Goal: Task Accomplishment & Management: Use online tool/utility

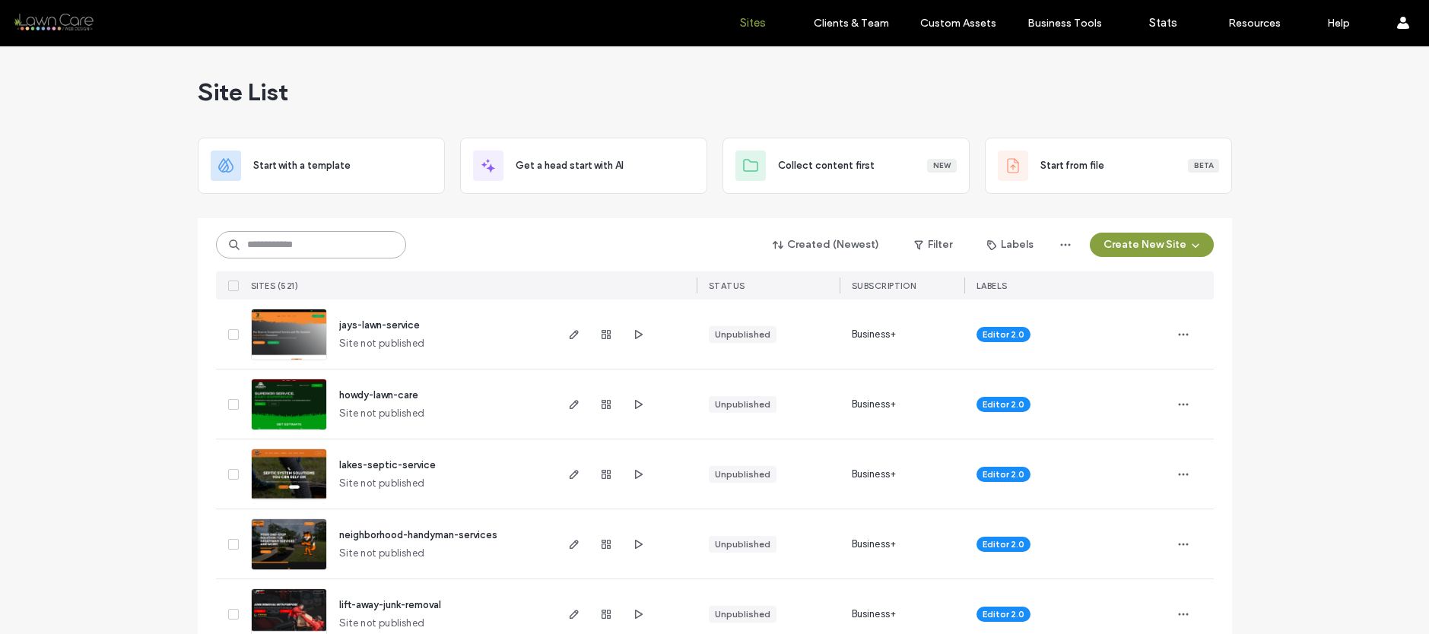
click at [287, 243] on input at bounding box center [311, 244] width 190 height 27
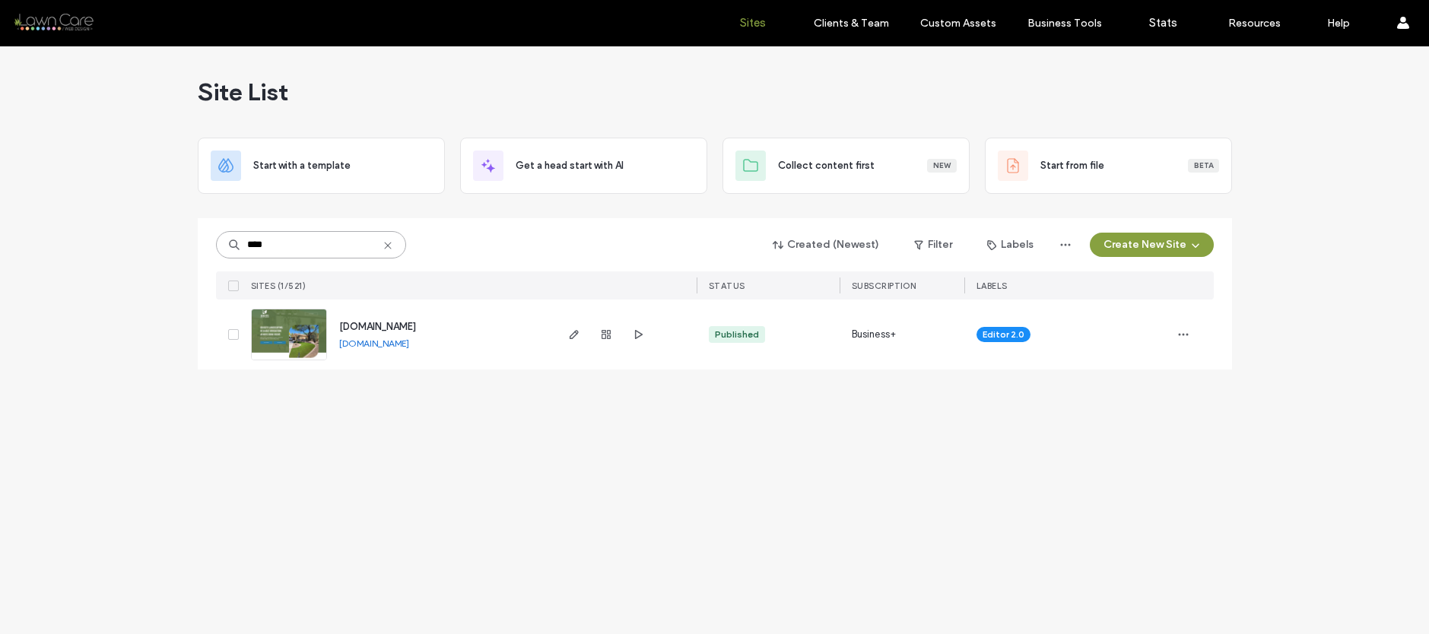
type input "****"
click at [576, 348] on div at bounding box center [606, 335] width 82 height 70
click at [573, 337] on use "button" at bounding box center [573, 334] width 9 height 9
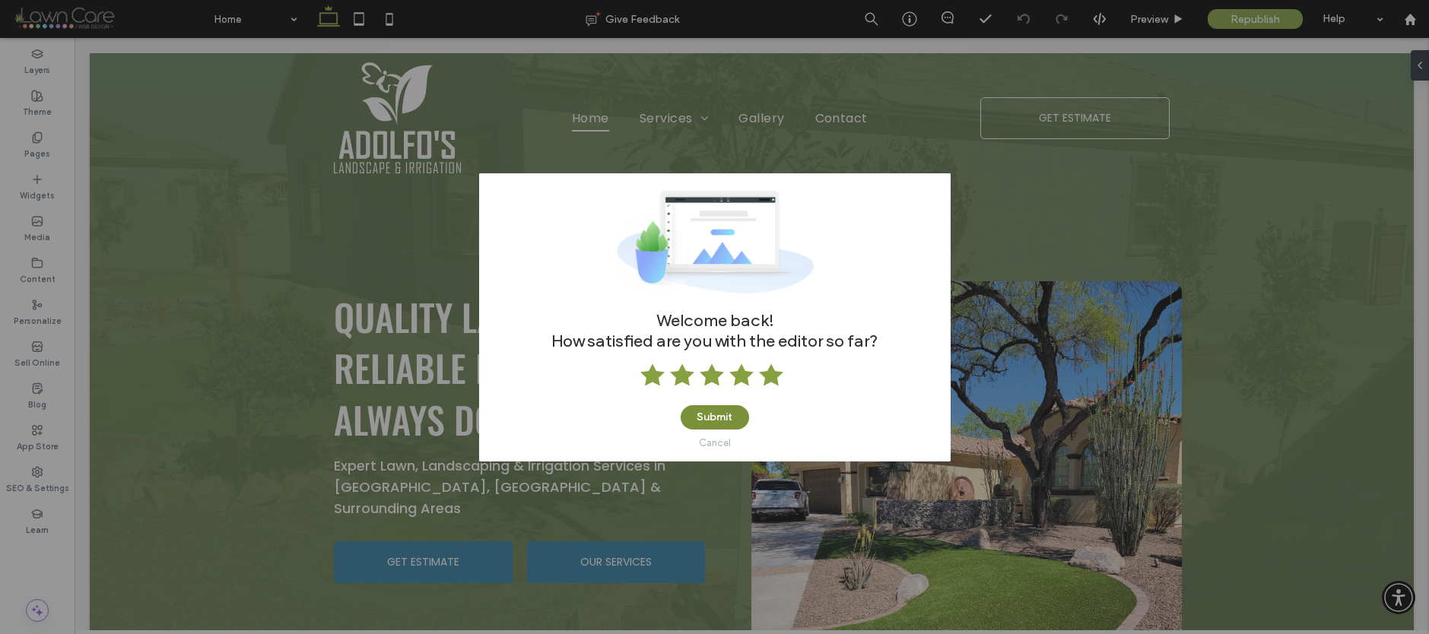
click at [721, 420] on button "Submit" at bounding box center [715, 417] width 68 height 24
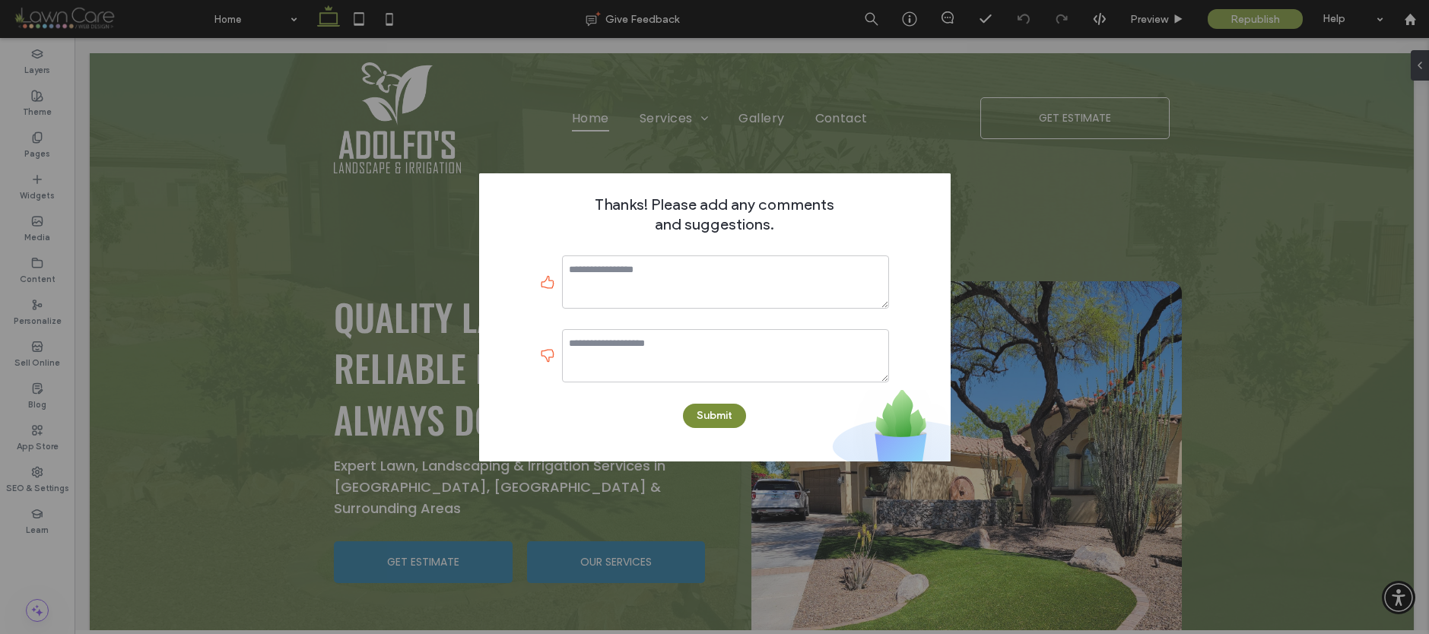
click at [725, 419] on button "Submit" at bounding box center [714, 416] width 63 height 24
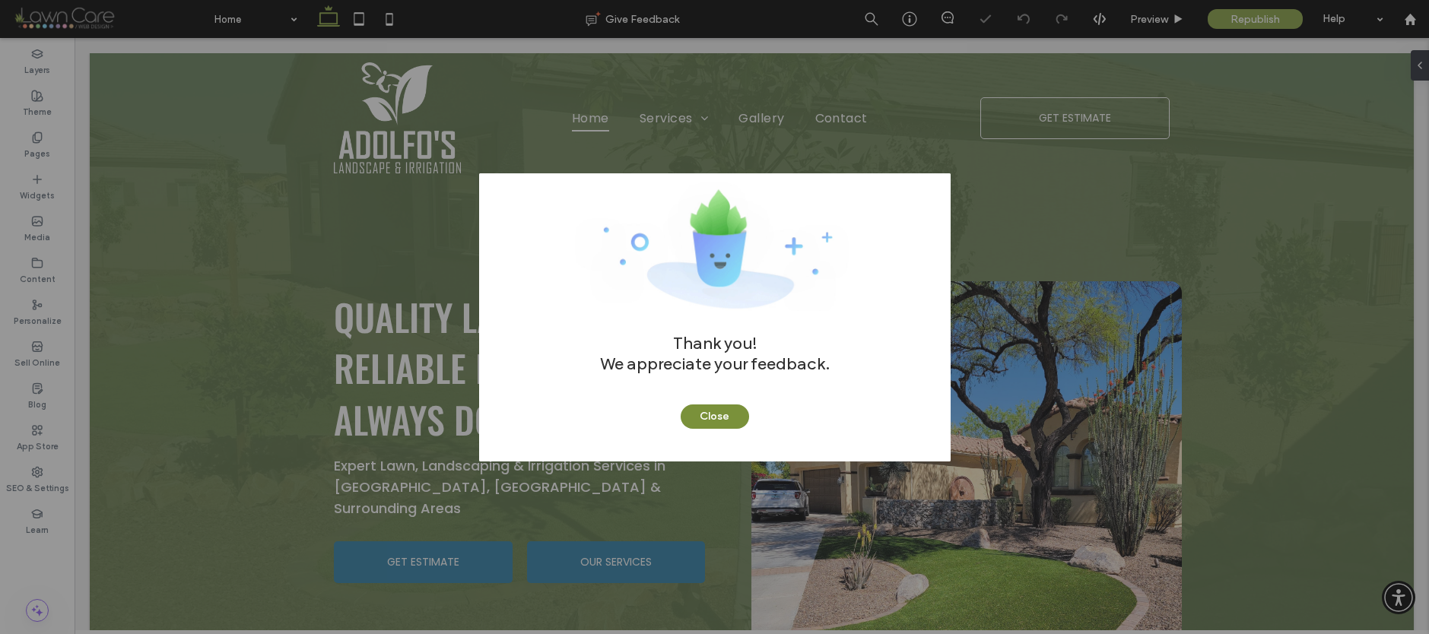
click at [724, 418] on button "Close" at bounding box center [715, 417] width 68 height 24
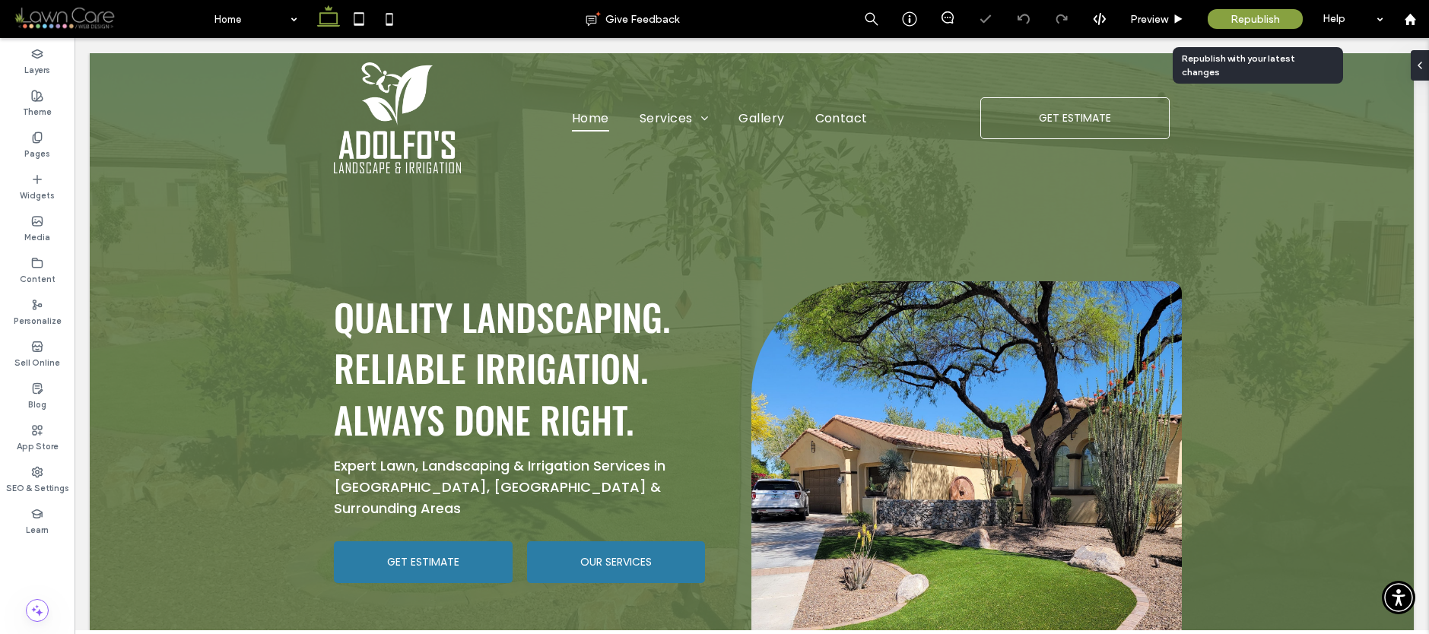
click at [1278, 15] on span "Republish" at bounding box center [1254, 19] width 49 height 13
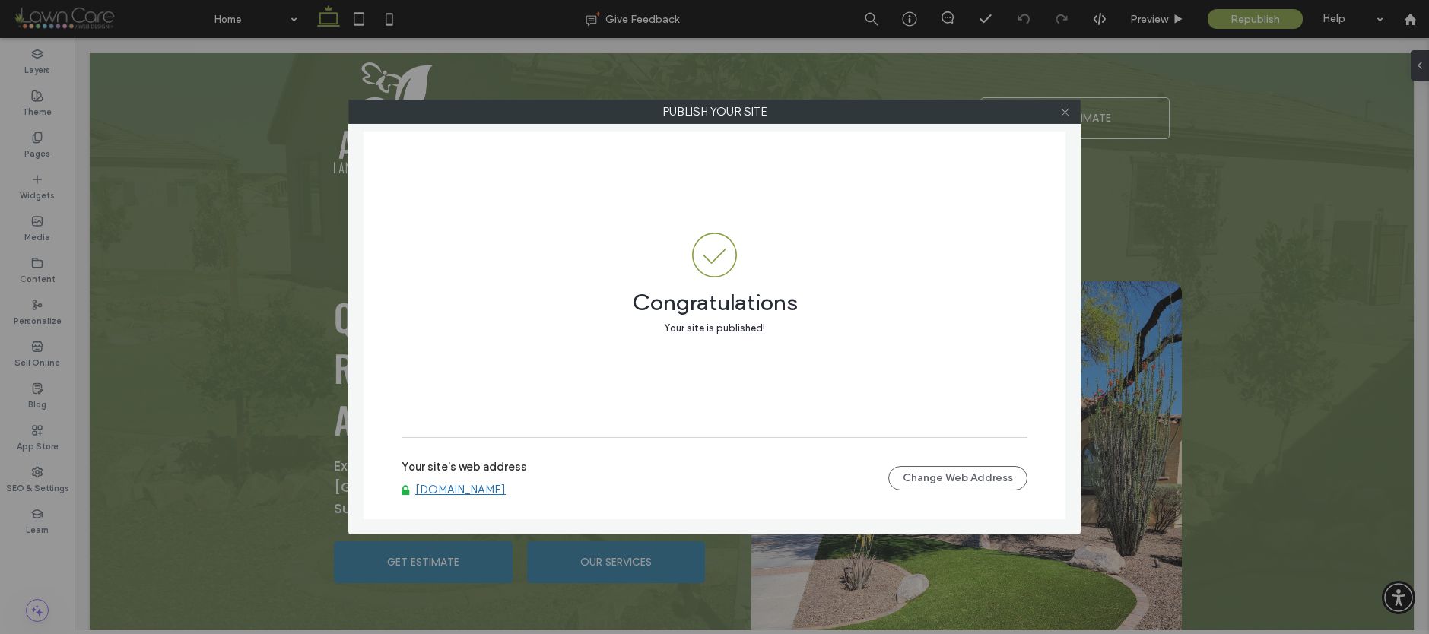
click at [1062, 110] on use at bounding box center [1065, 112] width 8 height 8
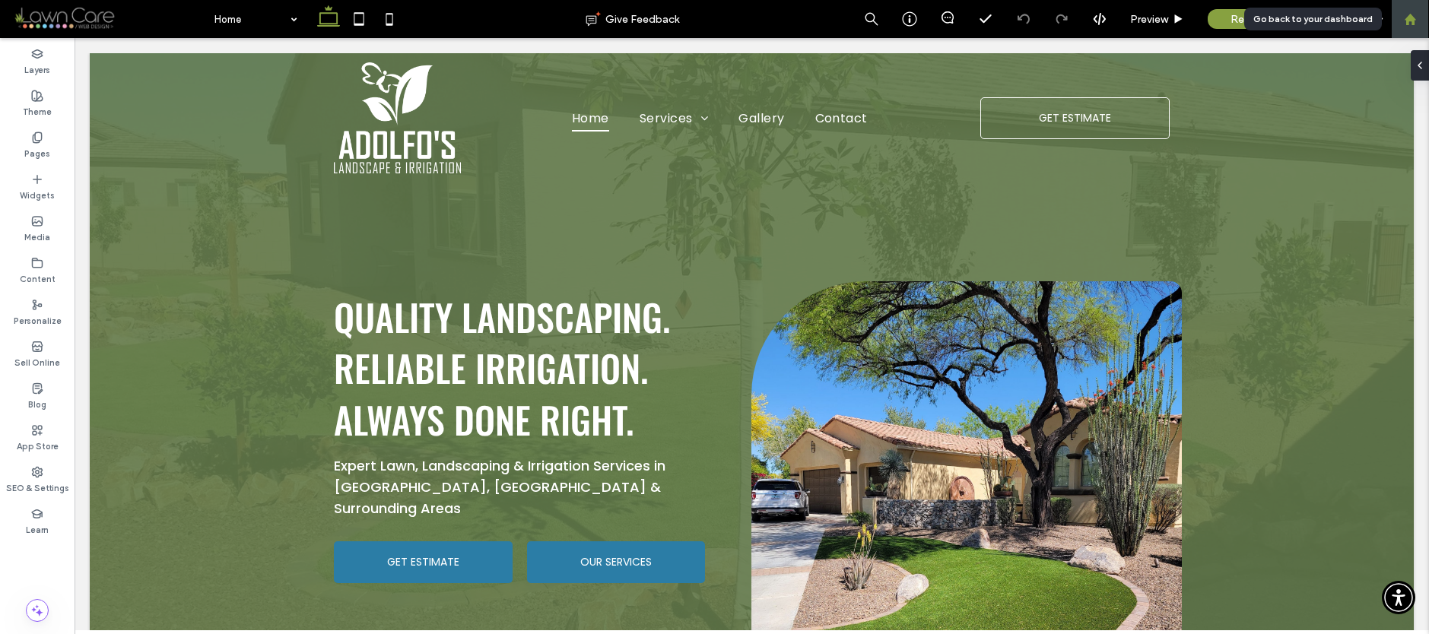
click at [1402, 9] on div at bounding box center [1410, 19] width 38 height 38
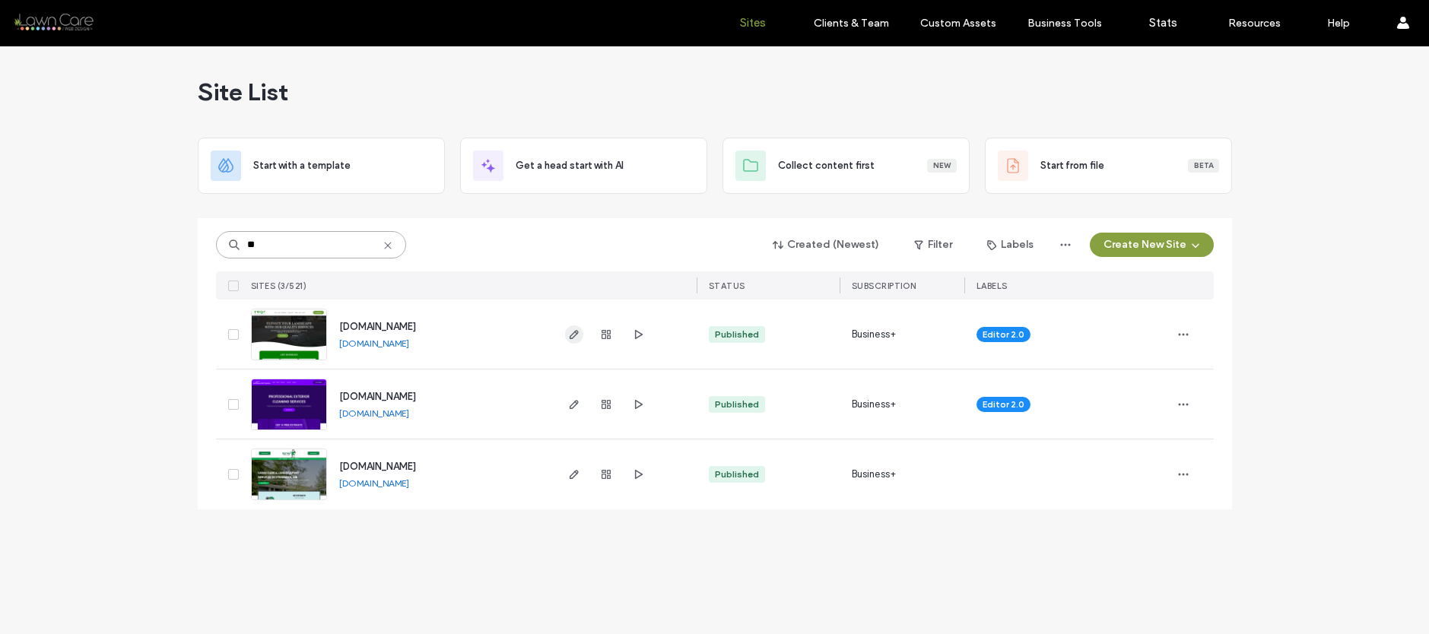
type input "**"
click at [578, 337] on icon "button" at bounding box center [574, 335] width 12 height 12
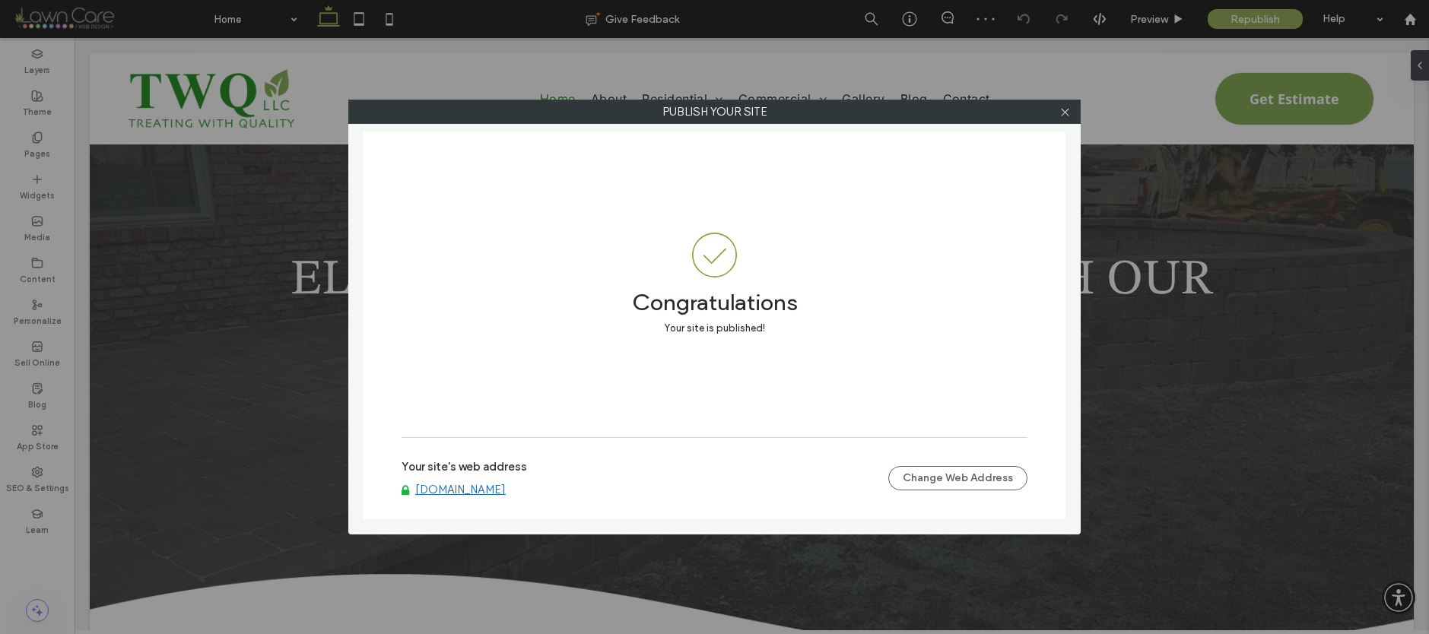
click at [454, 495] on link "www.twqllc.com" at bounding box center [460, 490] width 90 height 14
click at [1064, 110] on icon at bounding box center [1064, 111] width 11 height 11
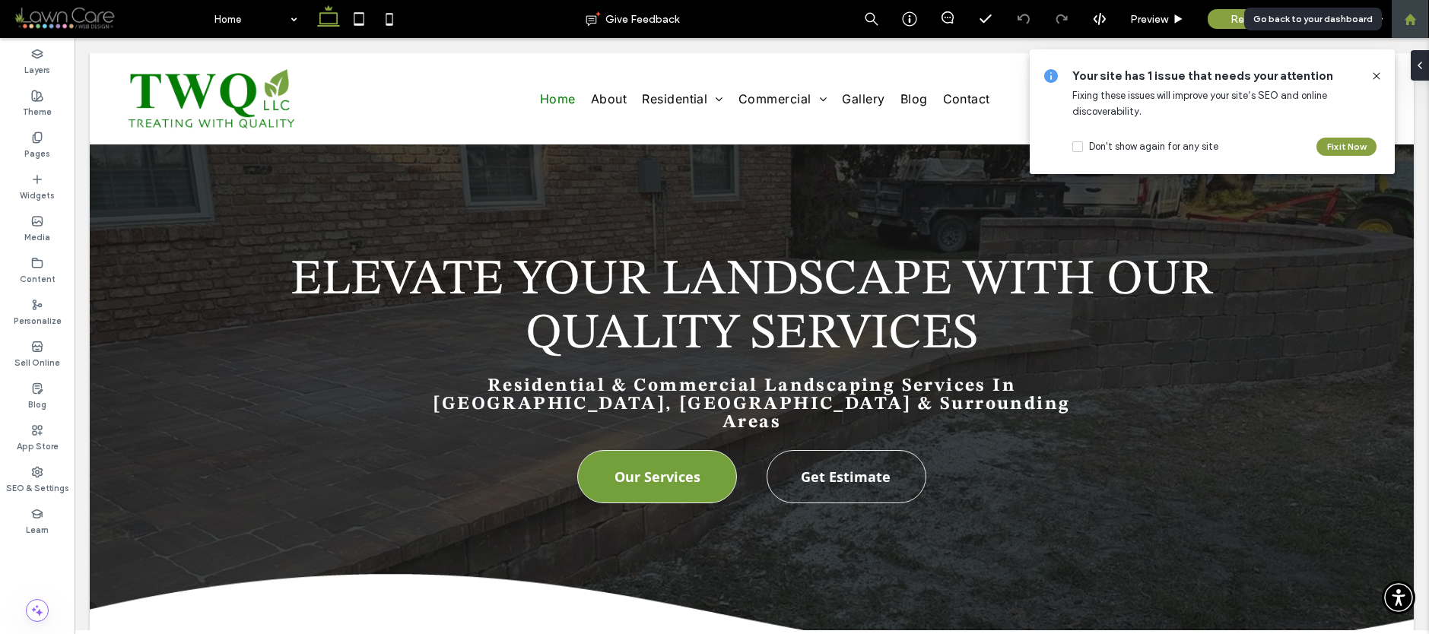
click at [1407, 17] on use at bounding box center [1409, 18] width 11 height 11
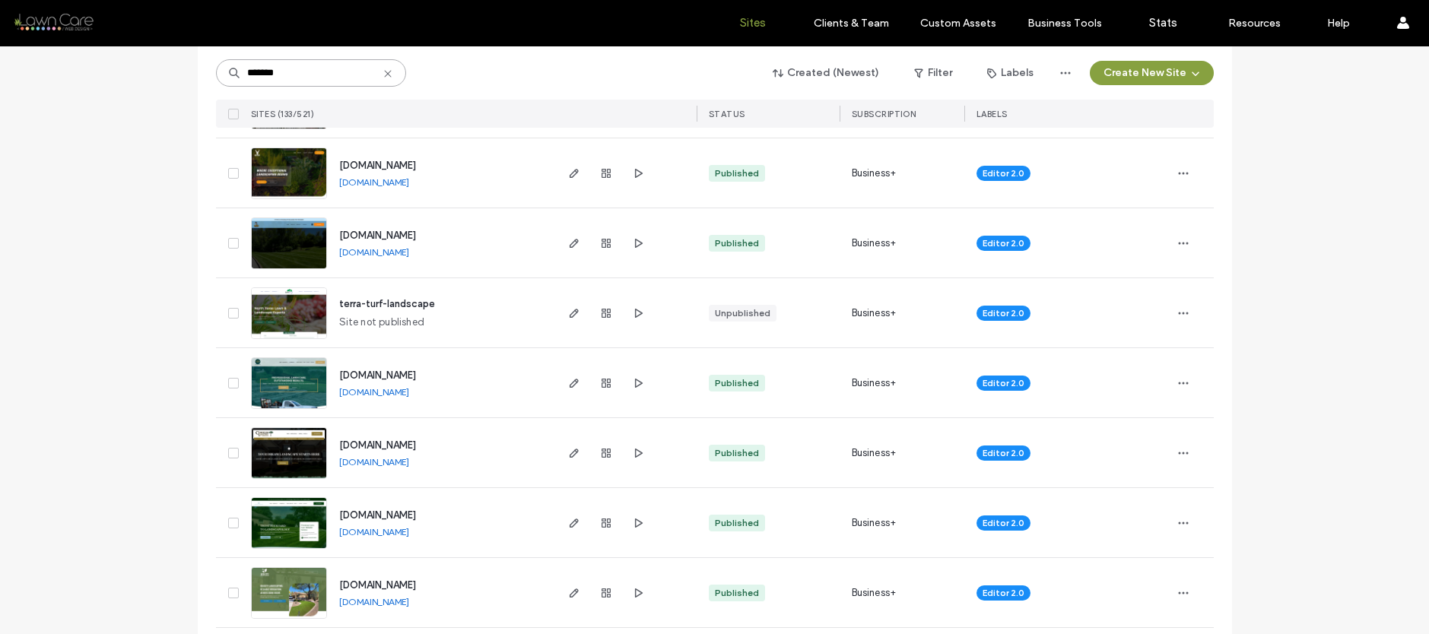
scroll to position [582, 0]
type input "*******"
click at [565, 526] on span "button" at bounding box center [574, 522] width 18 height 18
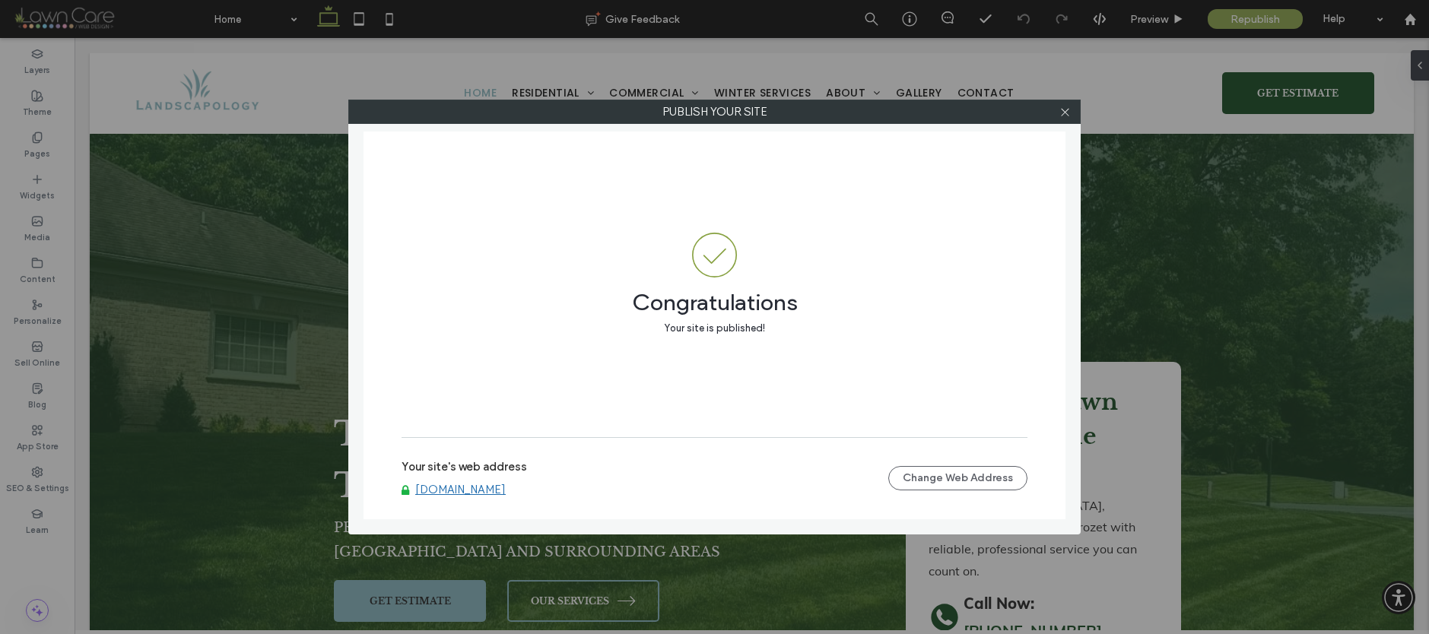
click at [1075, 115] on div at bounding box center [1064, 111] width 23 height 23
click at [1068, 110] on icon at bounding box center [1064, 111] width 11 height 11
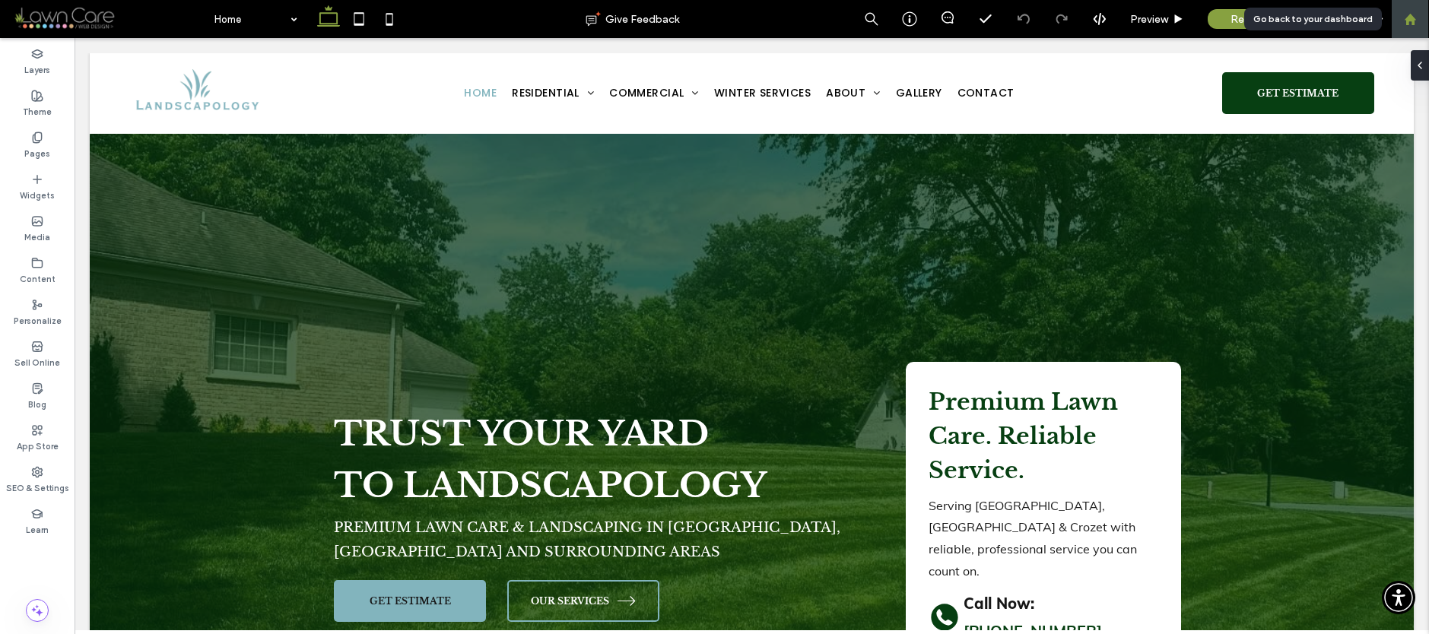
click at [1402, 14] on div at bounding box center [1410, 19] width 37 height 13
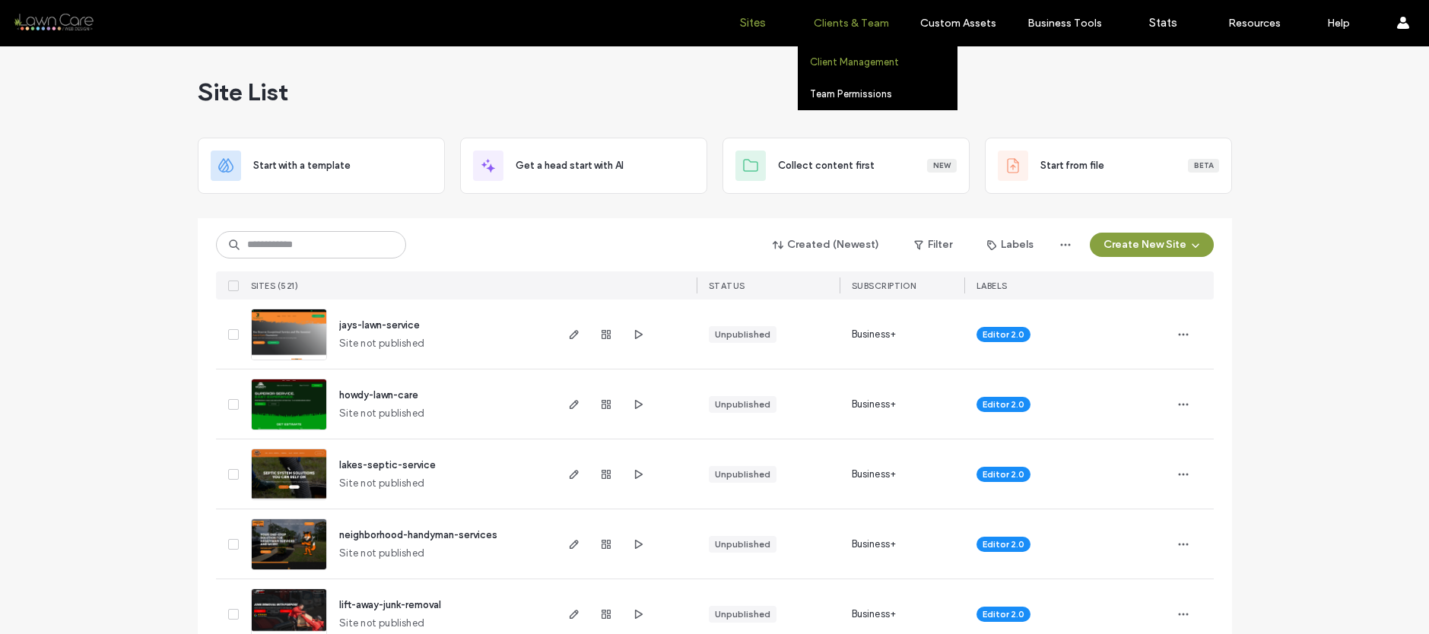
click at [845, 71] on link "Client Management" at bounding box center [883, 61] width 147 height 31
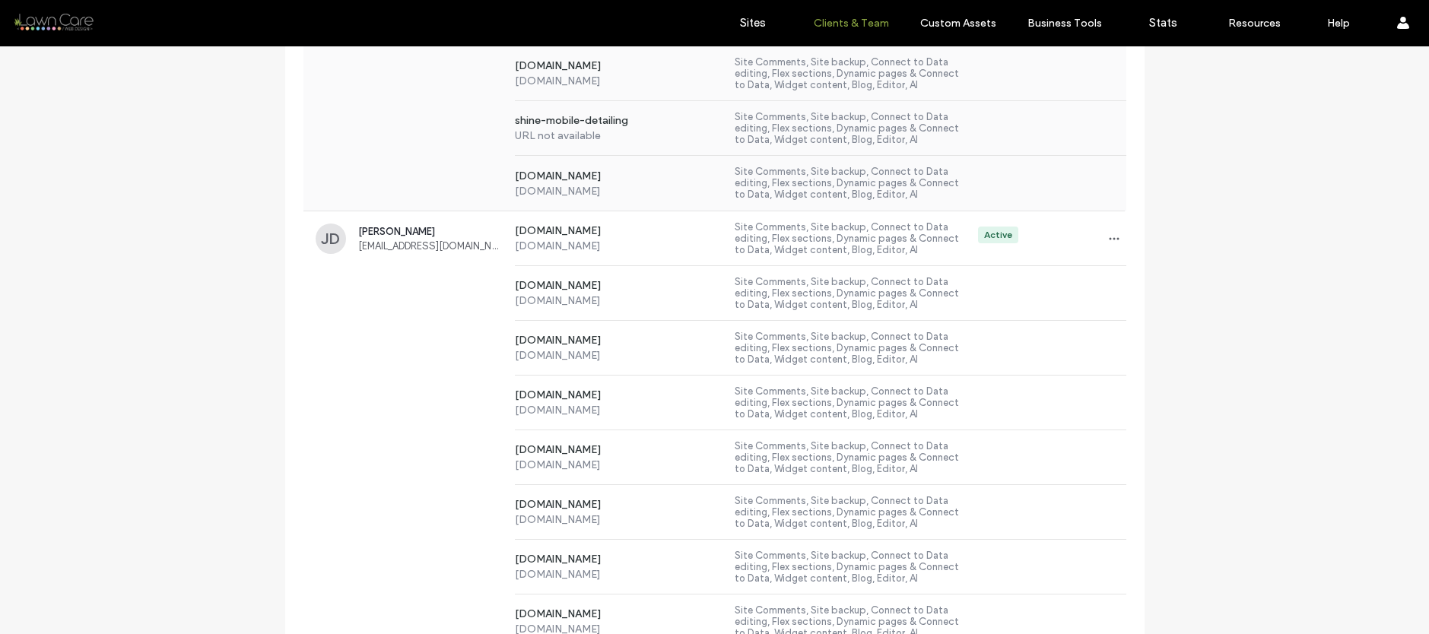
scroll to position [5119, 0]
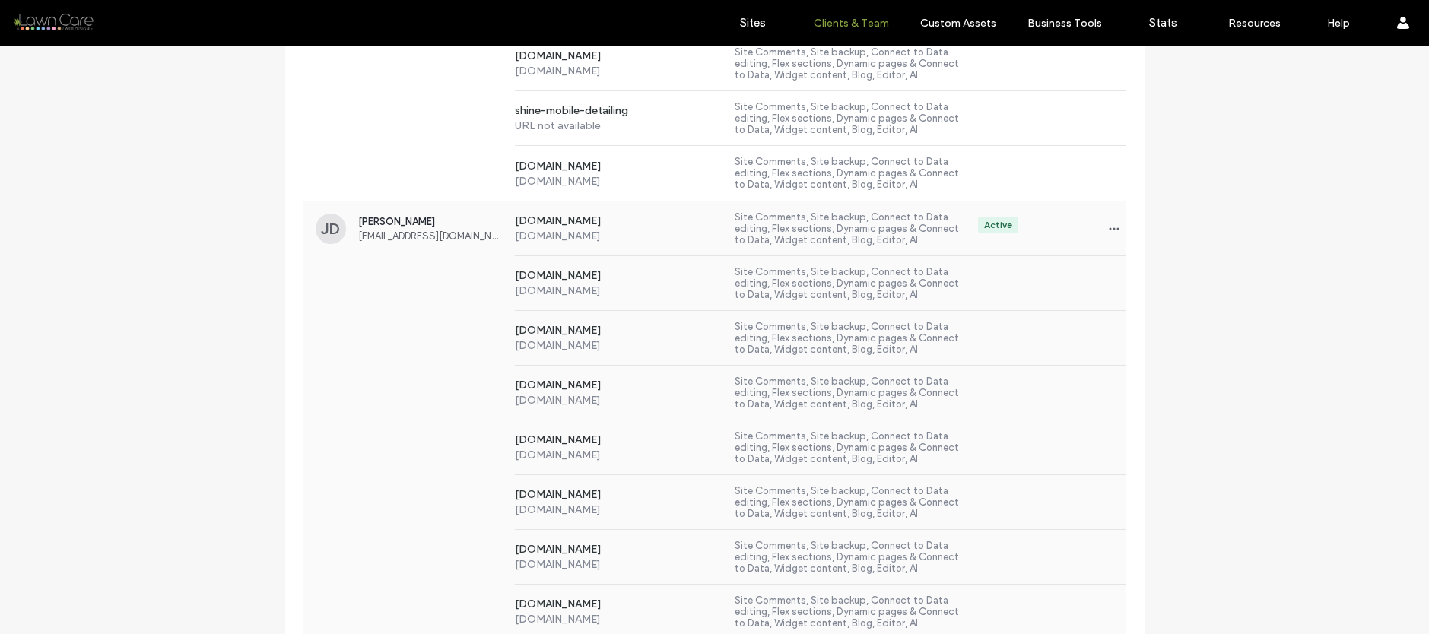
click at [409, 311] on div "www.grazzmasters.com www.grazzmasters.com Site Comments, Site backup, Connect t…" at bounding box center [714, 338] width 823 height 55
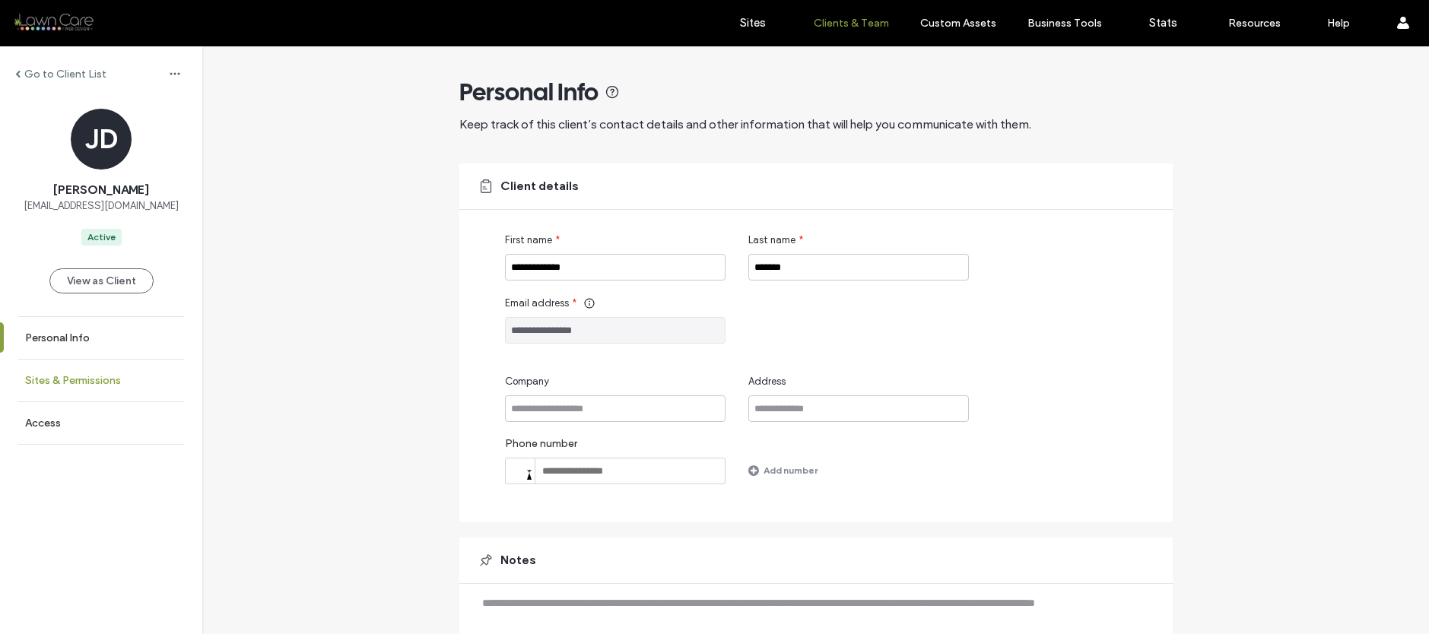
click at [111, 366] on link "Sites & Permissions" at bounding box center [101, 381] width 202 height 42
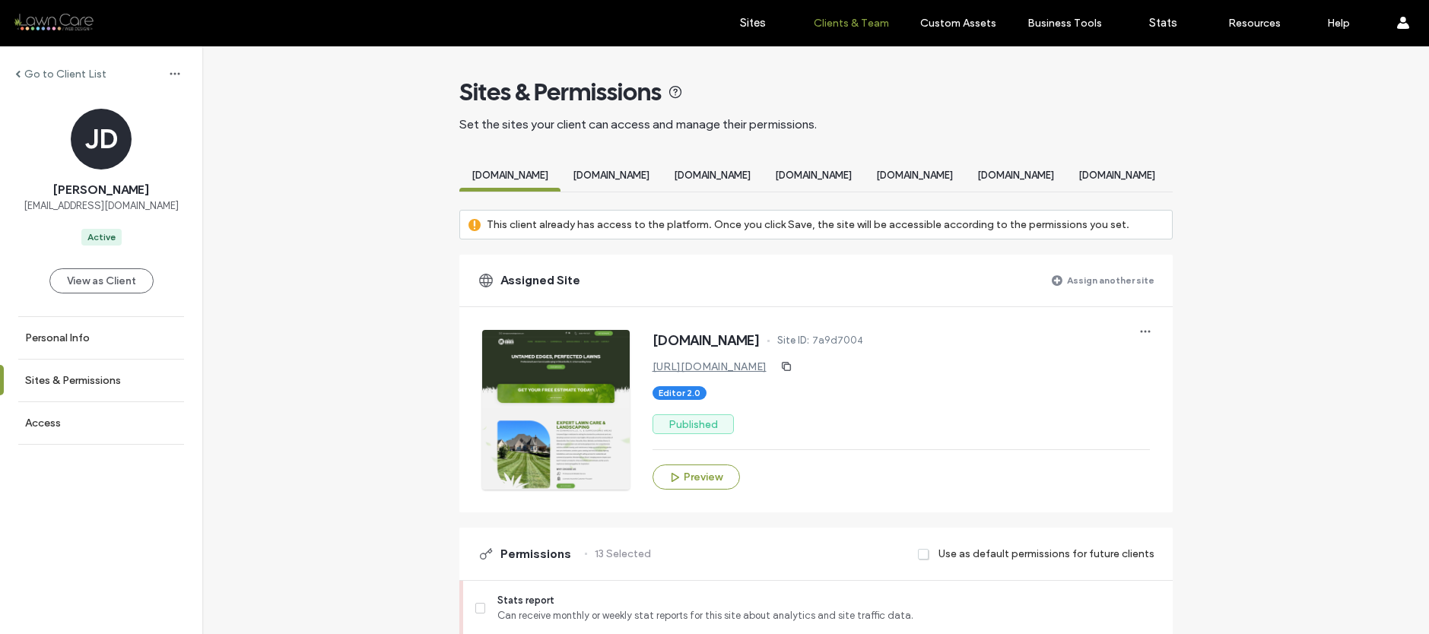
click at [1092, 293] on label "Assign another site" at bounding box center [1110, 280] width 87 height 27
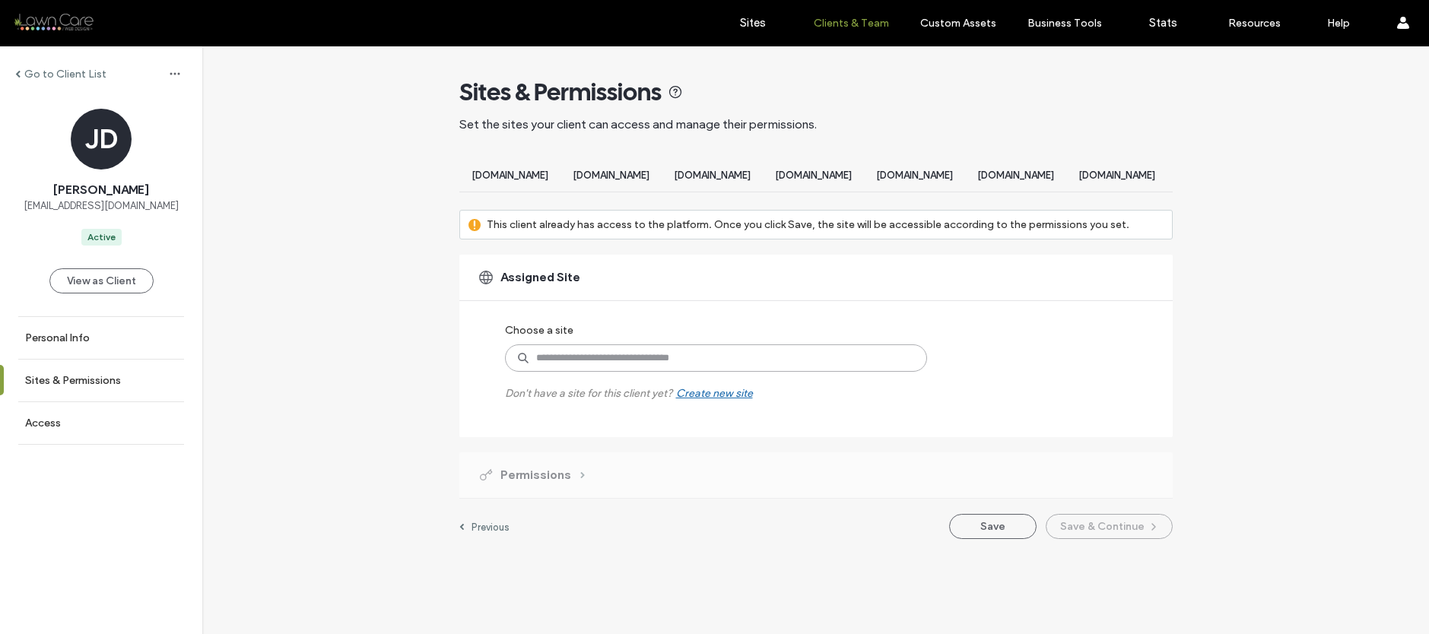
click at [731, 372] on input at bounding box center [716, 358] width 422 height 27
type input "*****"
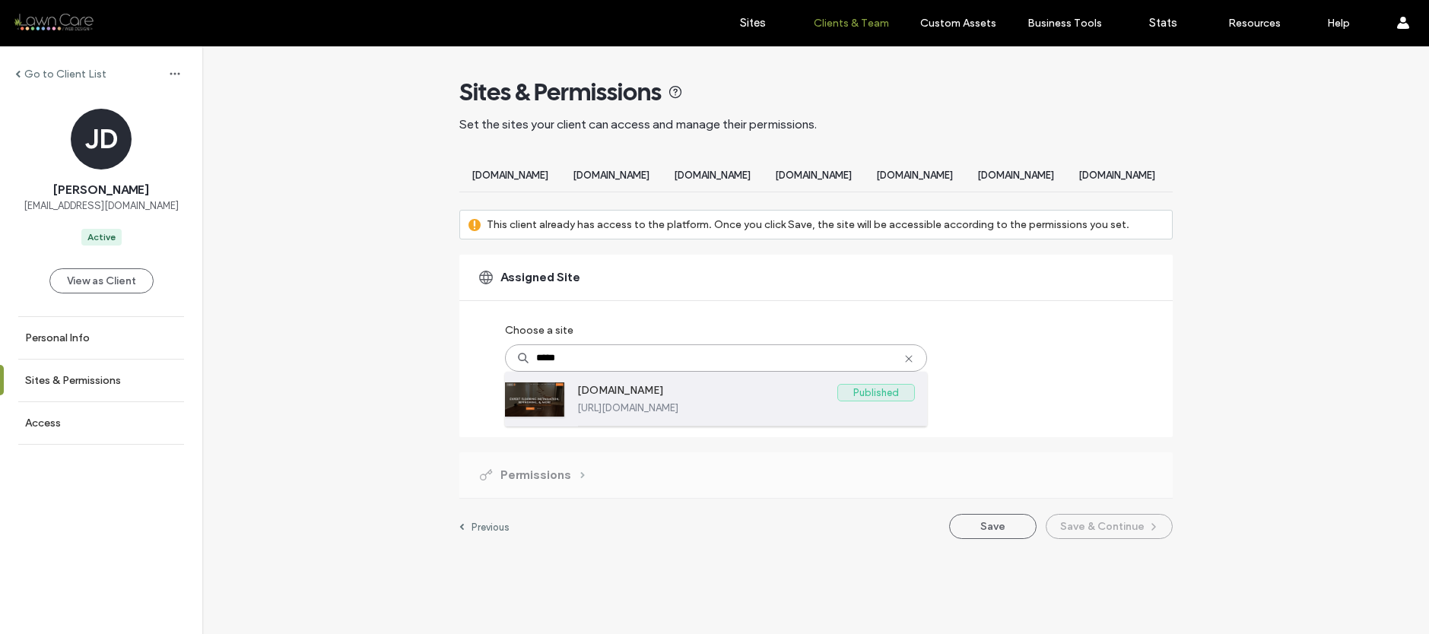
click at [748, 398] on label "www.clevelandflooringandremodel.com" at bounding box center [707, 393] width 260 height 18
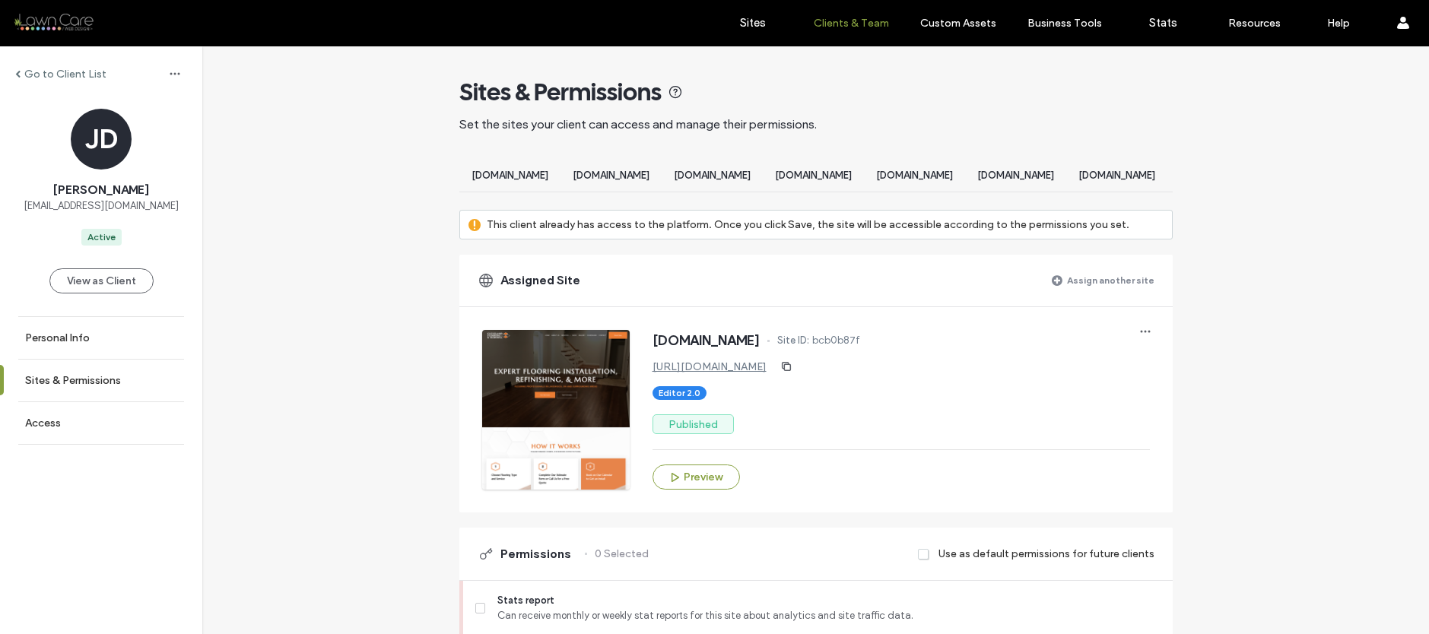
scroll to position [1330, 0]
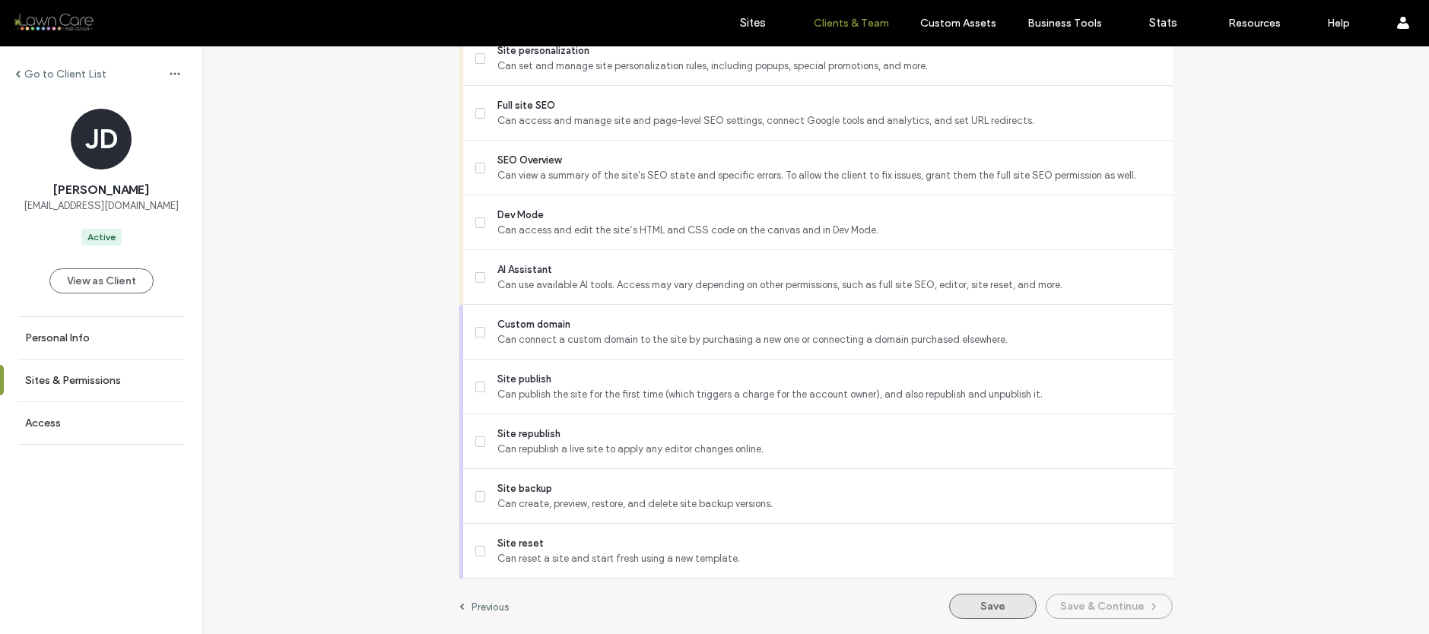
click at [983, 599] on button "Save" at bounding box center [992, 606] width 87 height 25
click at [738, 24] on link "Sites" at bounding box center [752, 23] width 90 height 46
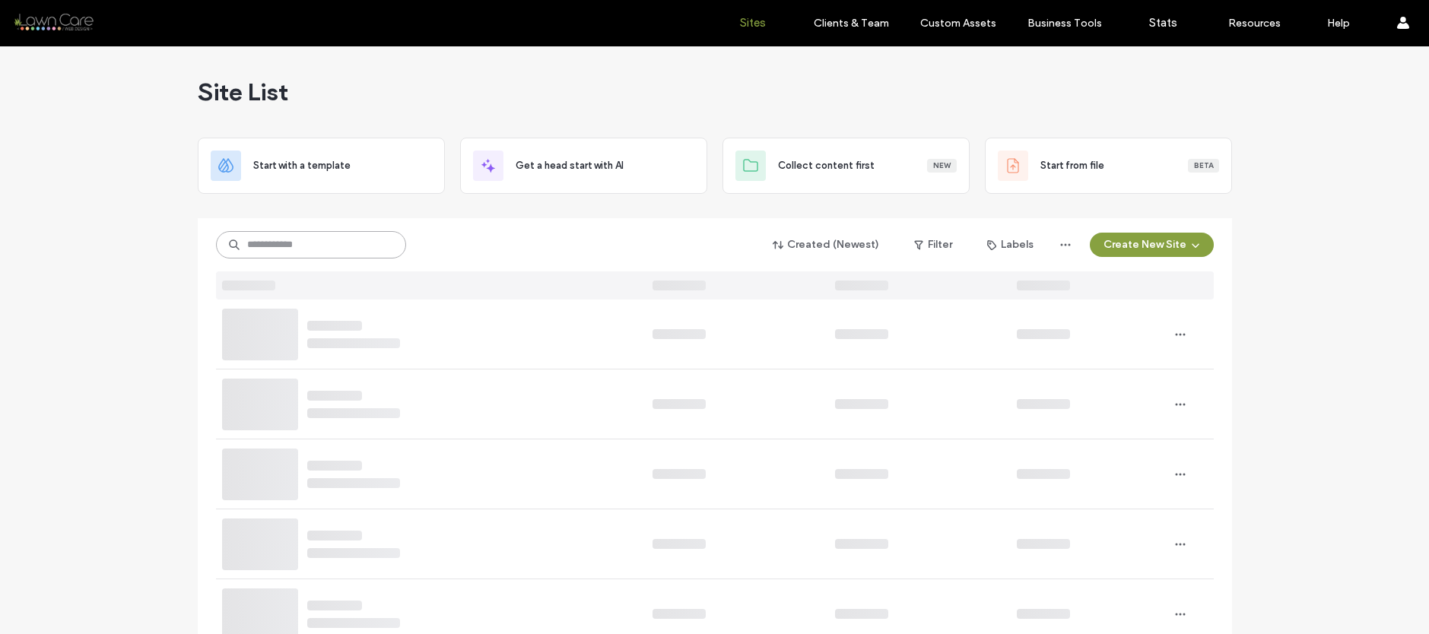
click at [322, 251] on input at bounding box center [311, 244] width 190 height 27
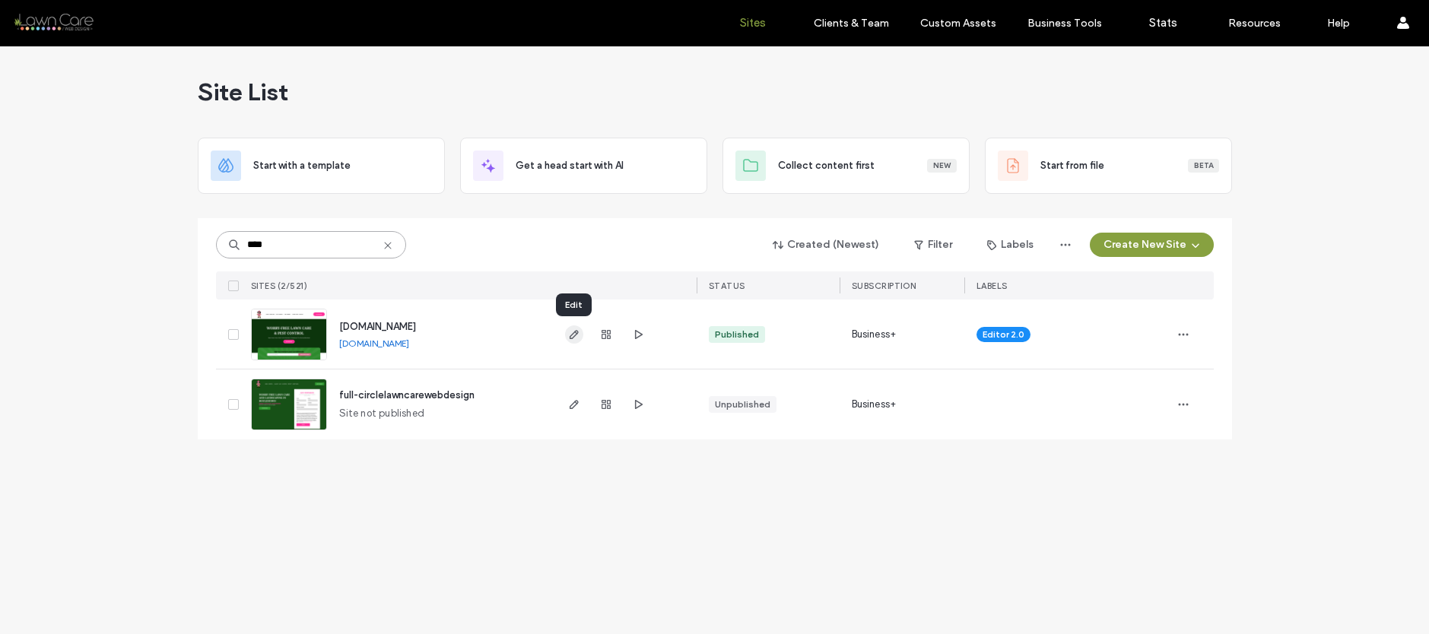
type input "****"
click at [573, 335] on icon "button" at bounding box center [574, 335] width 12 height 12
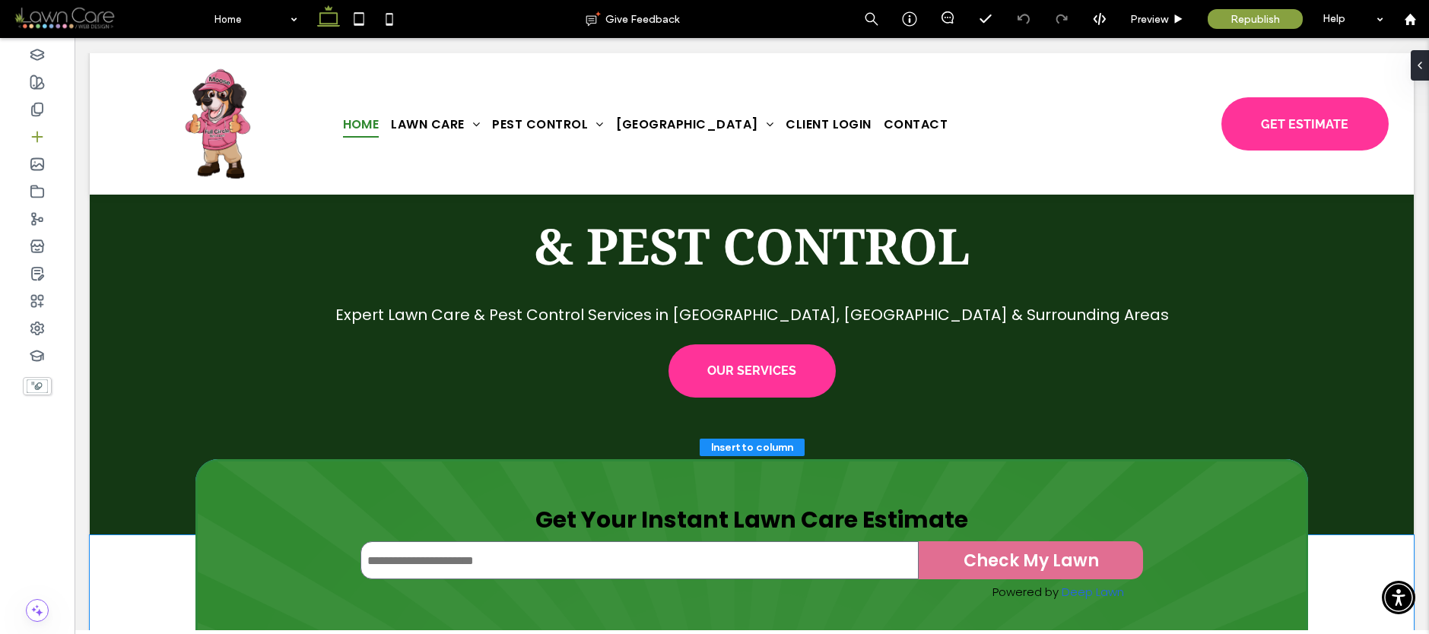
scroll to position [160, 0]
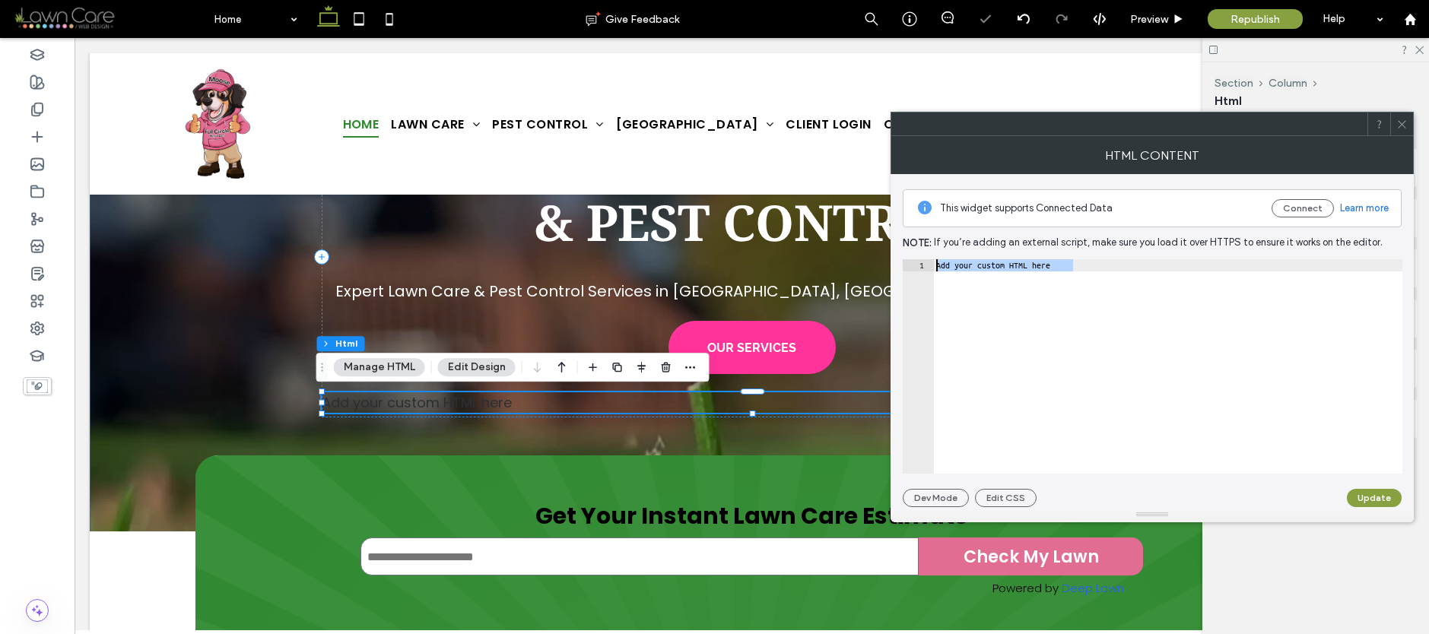
drag, startPoint x: 1030, startPoint y: 265, endPoint x: 916, endPoint y: 262, distance: 114.1
click at [904, 256] on div "**********" at bounding box center [1152, 340] width 499 height 333
paste textarea "Cursor at row 1"
type textarea "*********"
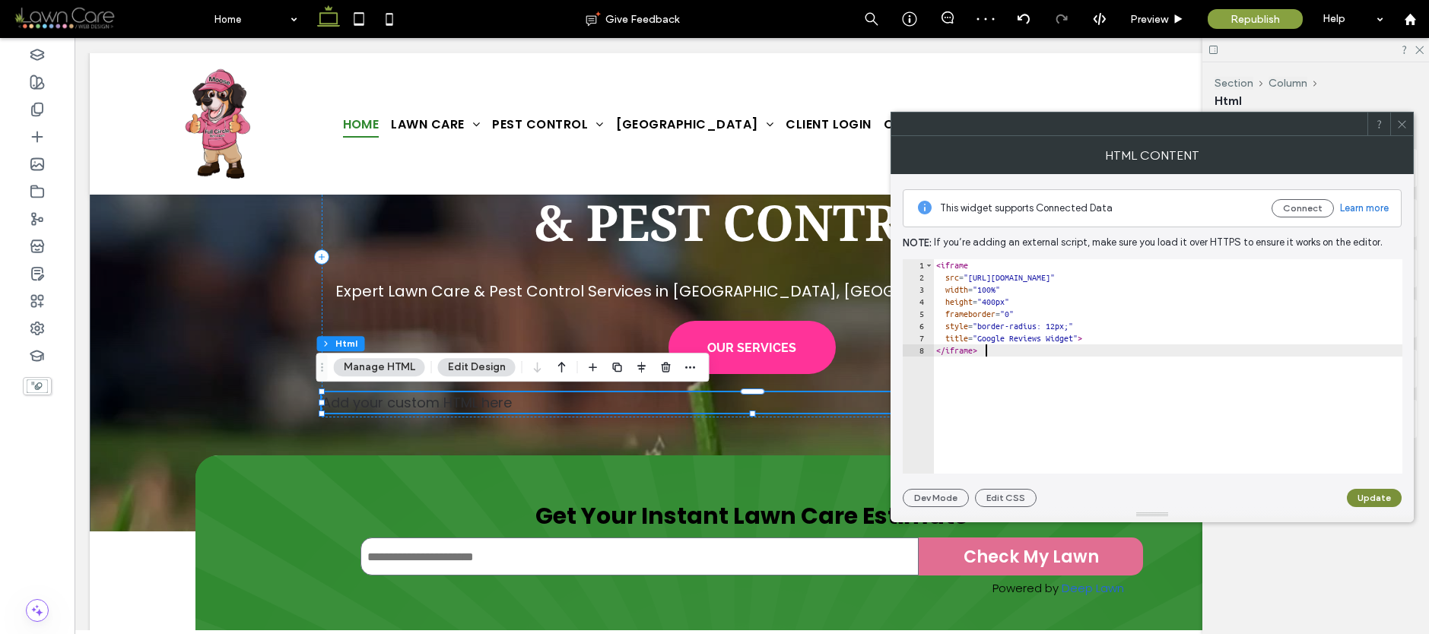
click at [1367, 504] on button "Update" at bounding box center [1374, 498] width 55 height 18
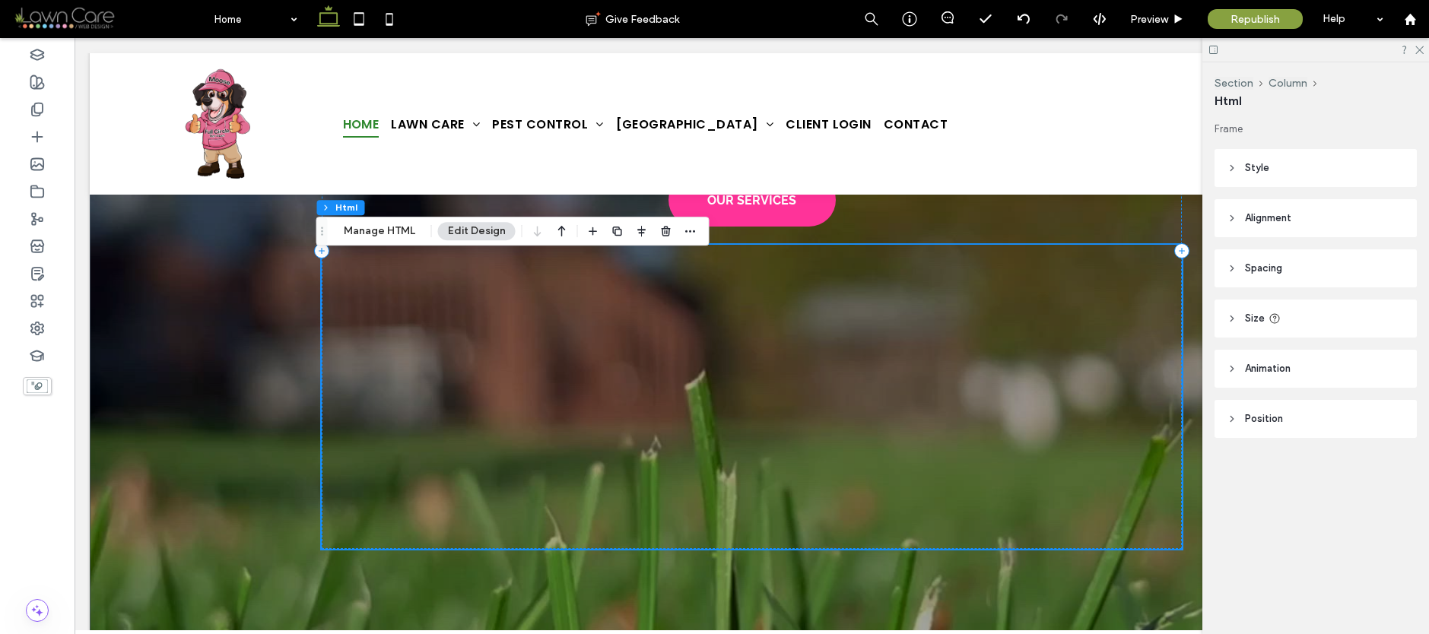
scroll to position [273, 0]
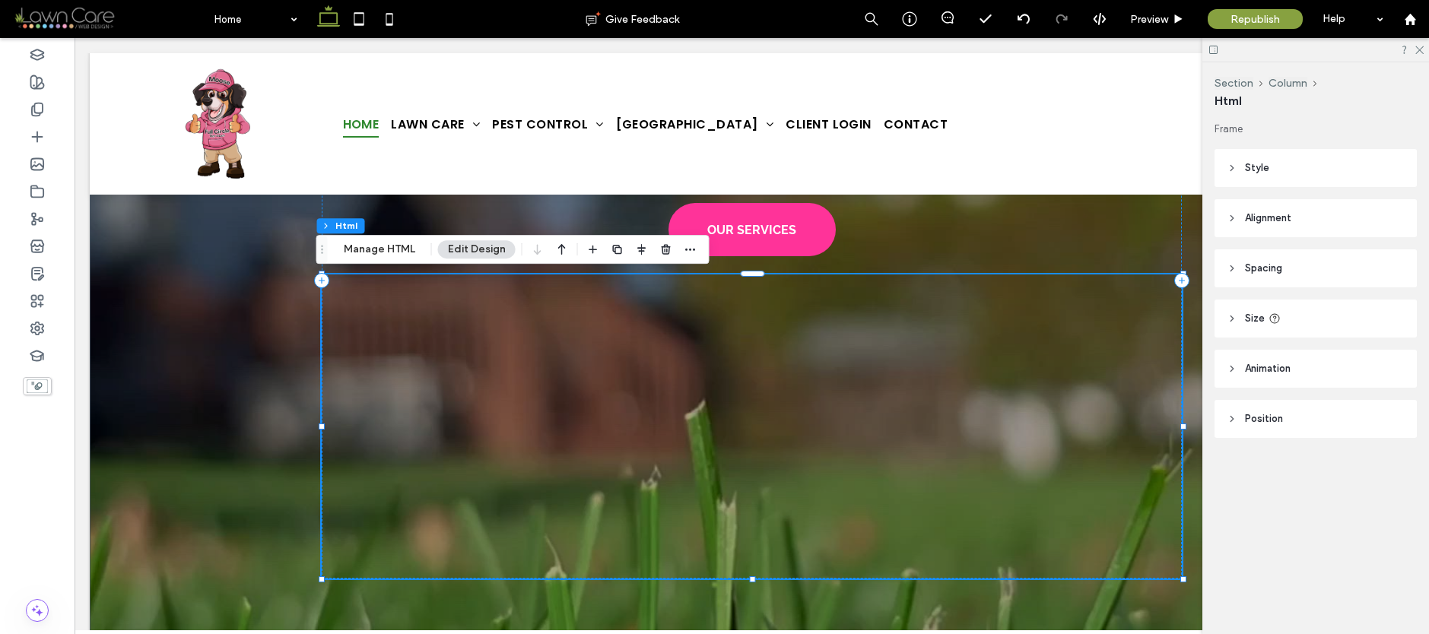
click at [708, 322] on div at bounding box center [751, 427] width 859 height 304
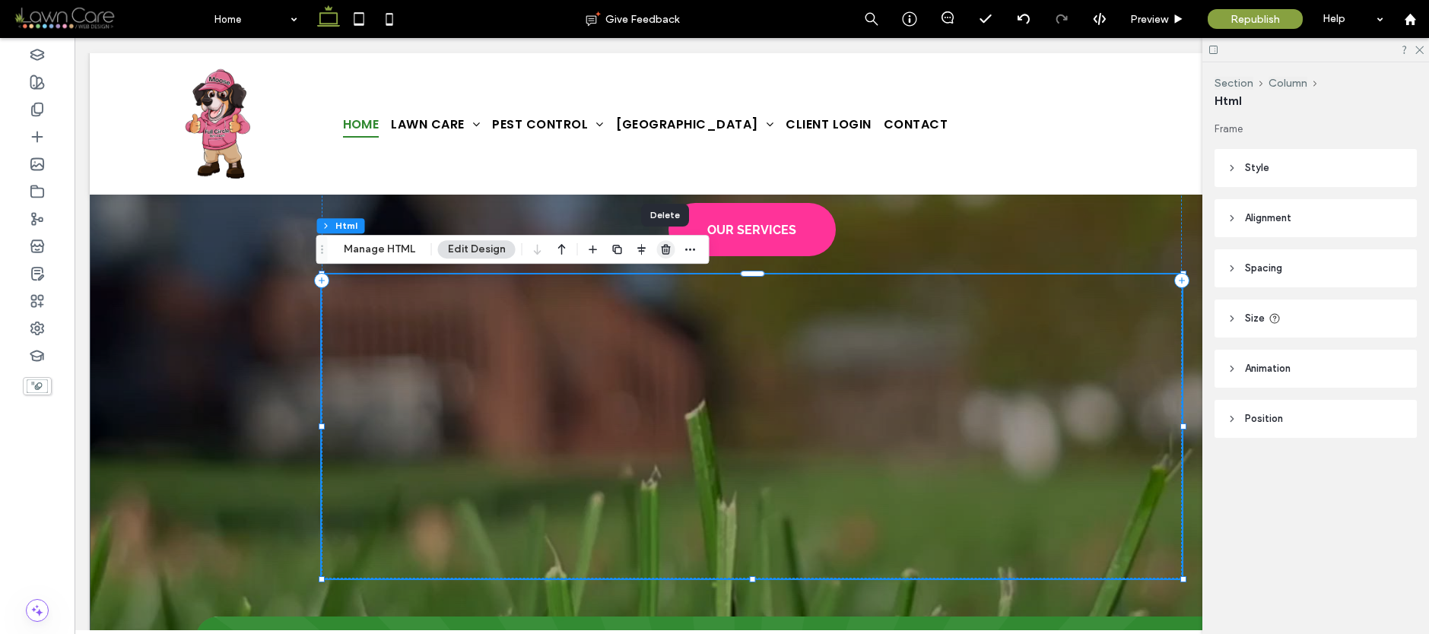
click at [667, 248] on use "button" at bounding box center [665, 249] width 9 height 10
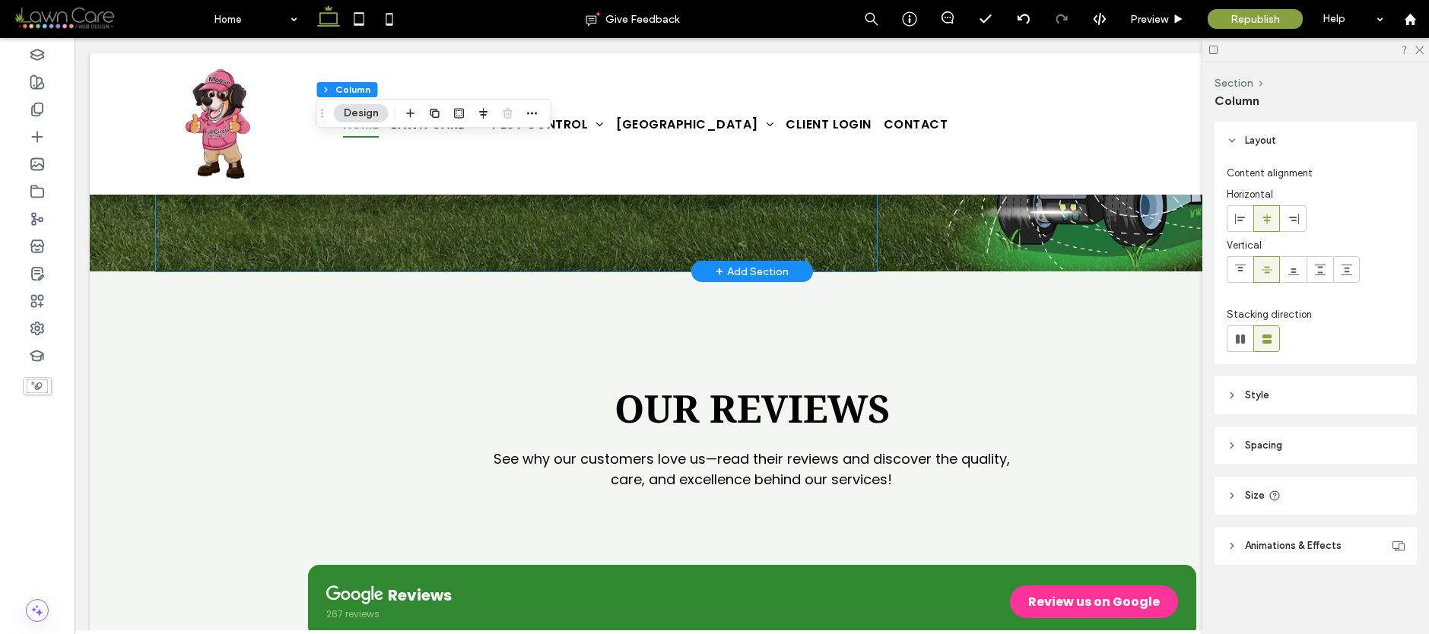
scroll to position [4113, 0]
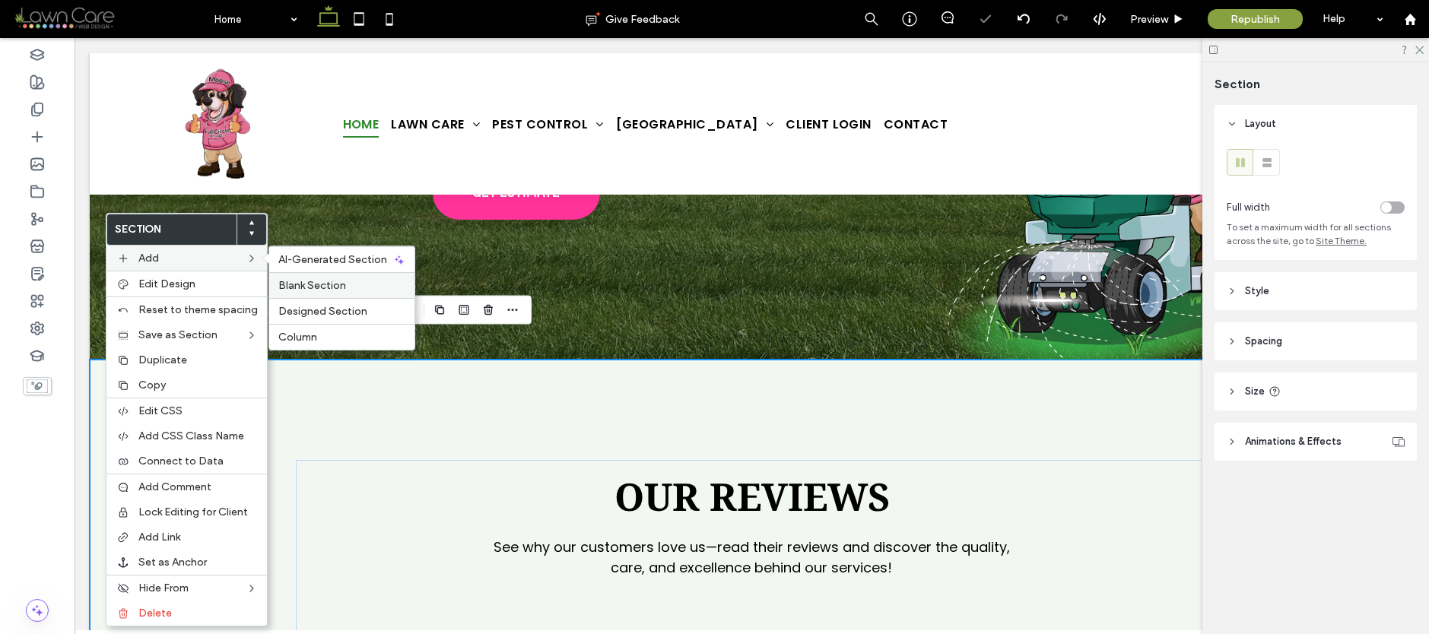
click at [300, 280] on span "Blank Section" at bounding box center [312, 285] width 68 height 13
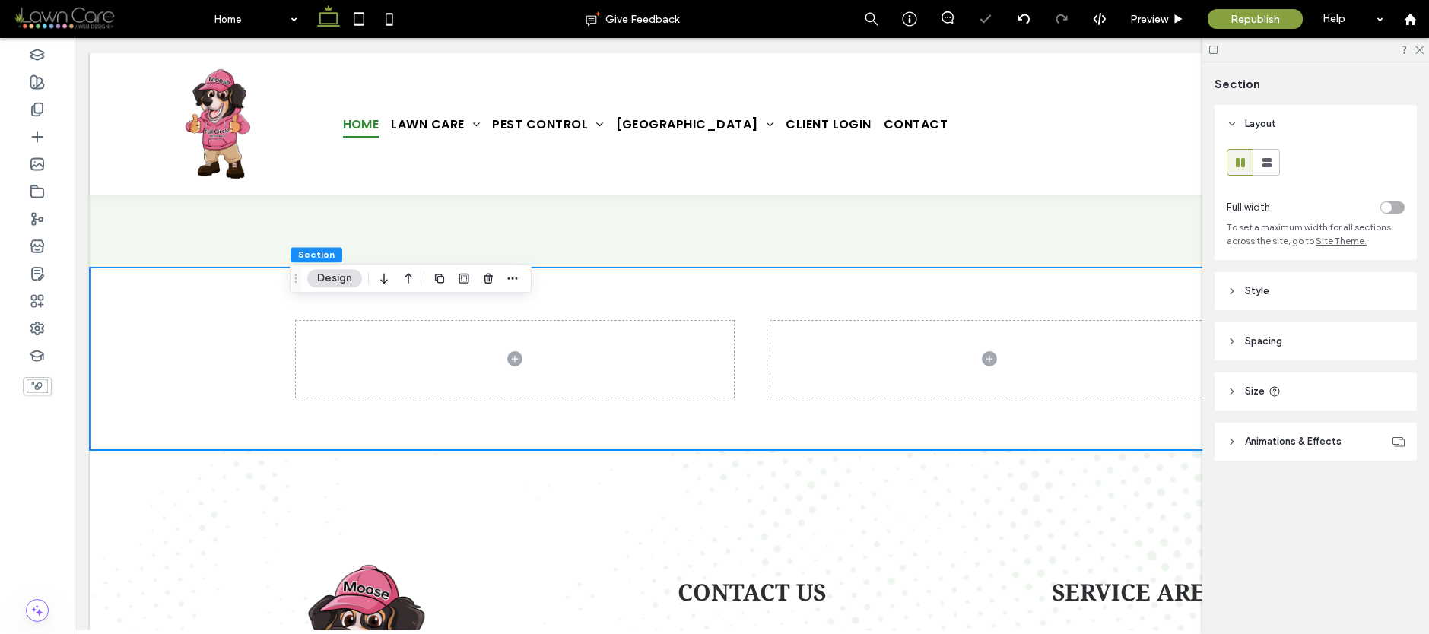
scroll to position [4873, 0]
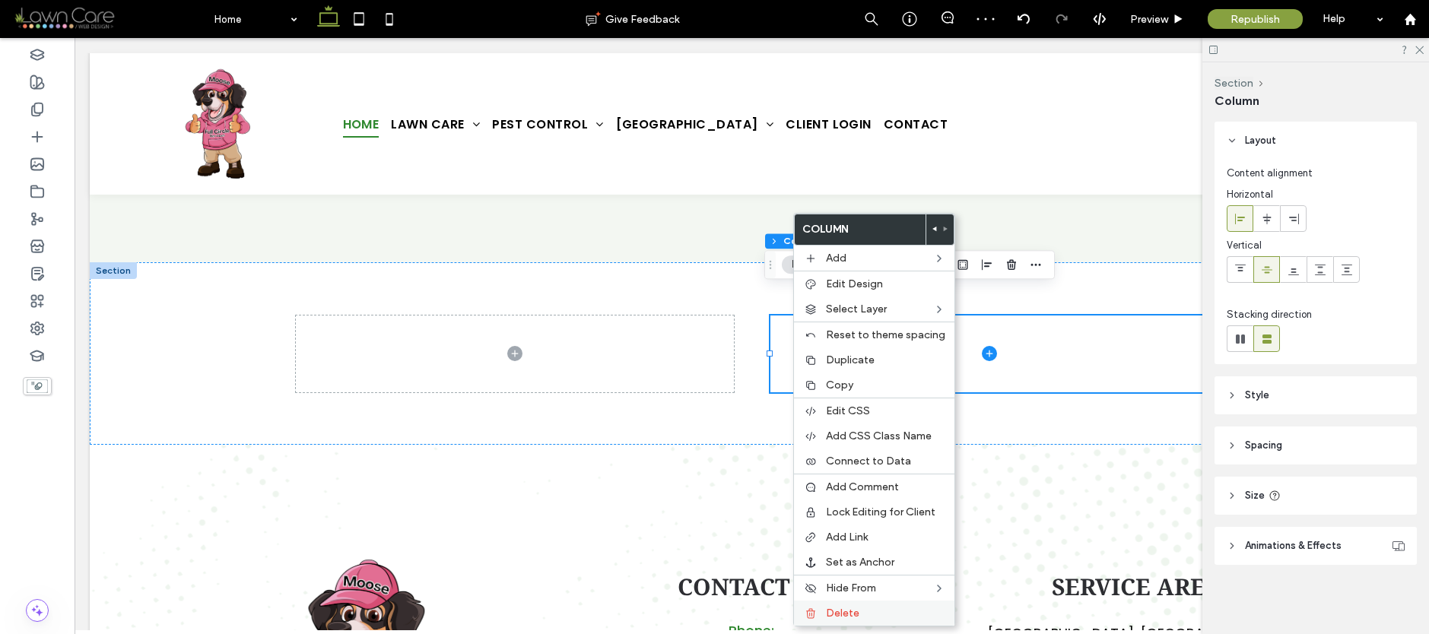
click at [826, 616] on span "Delete" at bounding box center [842, 613] width 33 height 13
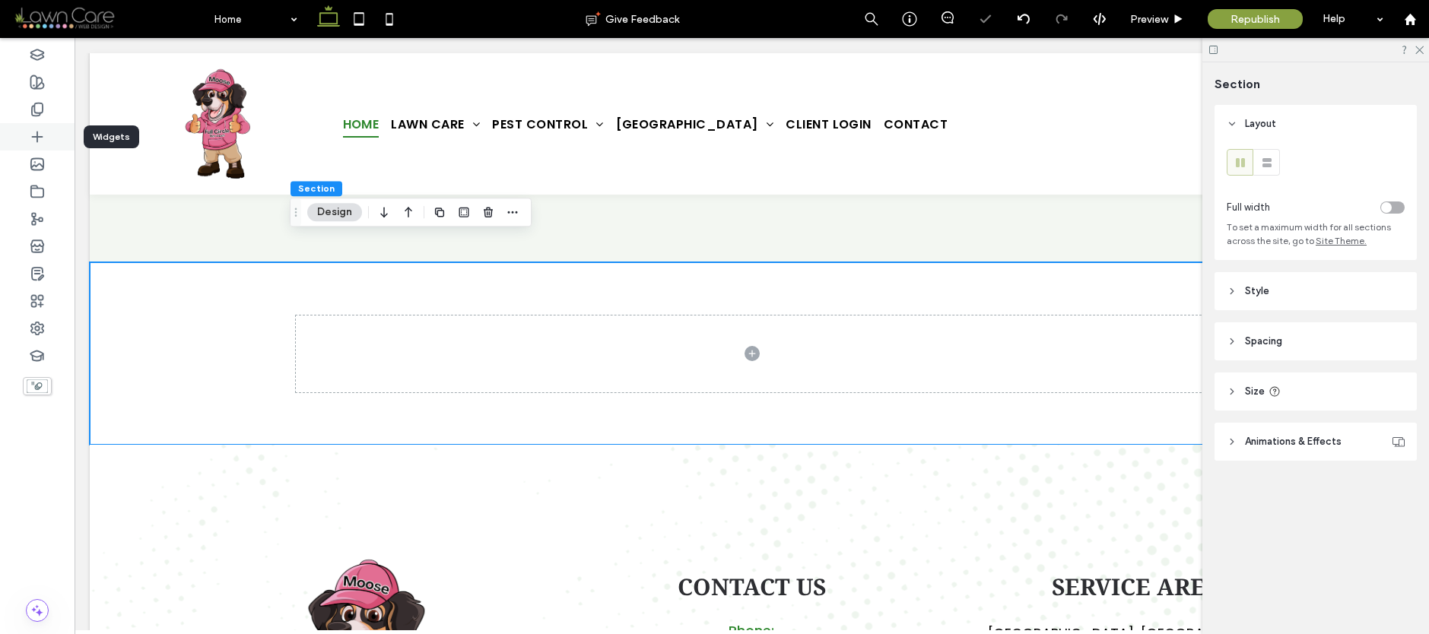
click at [30, 135] on icon at bounding box center [37, 136] width 15 height 15
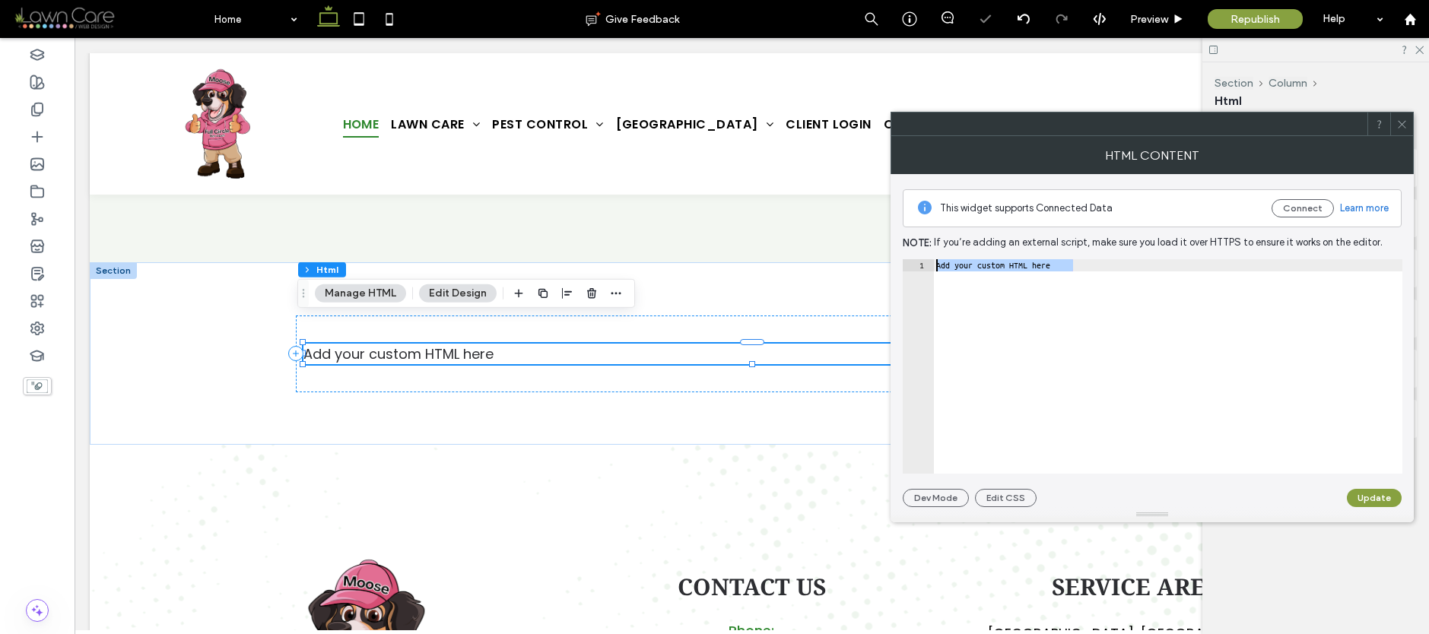
drag, startPoint x: 1008, startPoint y: 265, endPoint x: 892, endPoint y: 257, distance: 116.6
click at [891, 258] on div "**********" at bounding box center [1152, 340] width 523 height 333
paste textarea "Cursor at row 1"
type textarea "*********"
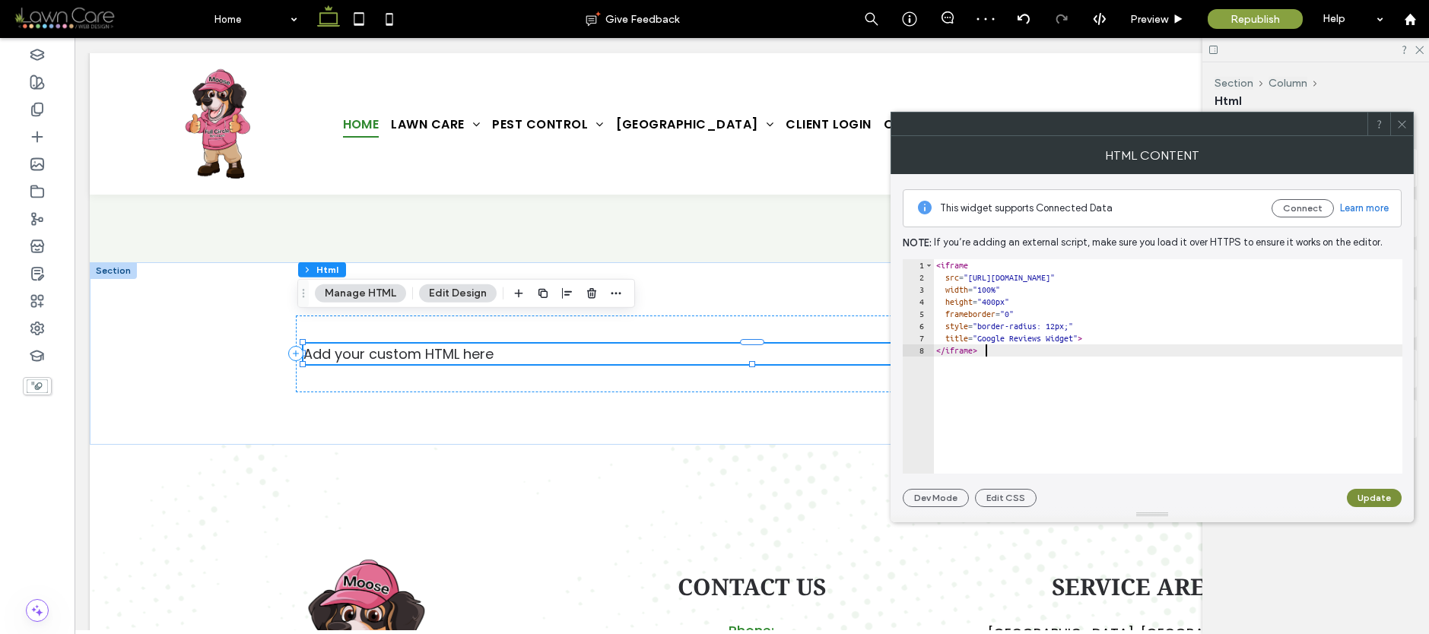
click at [1376, 491] on button "Update" at bounding box center [1374, 498] width 55 height 18
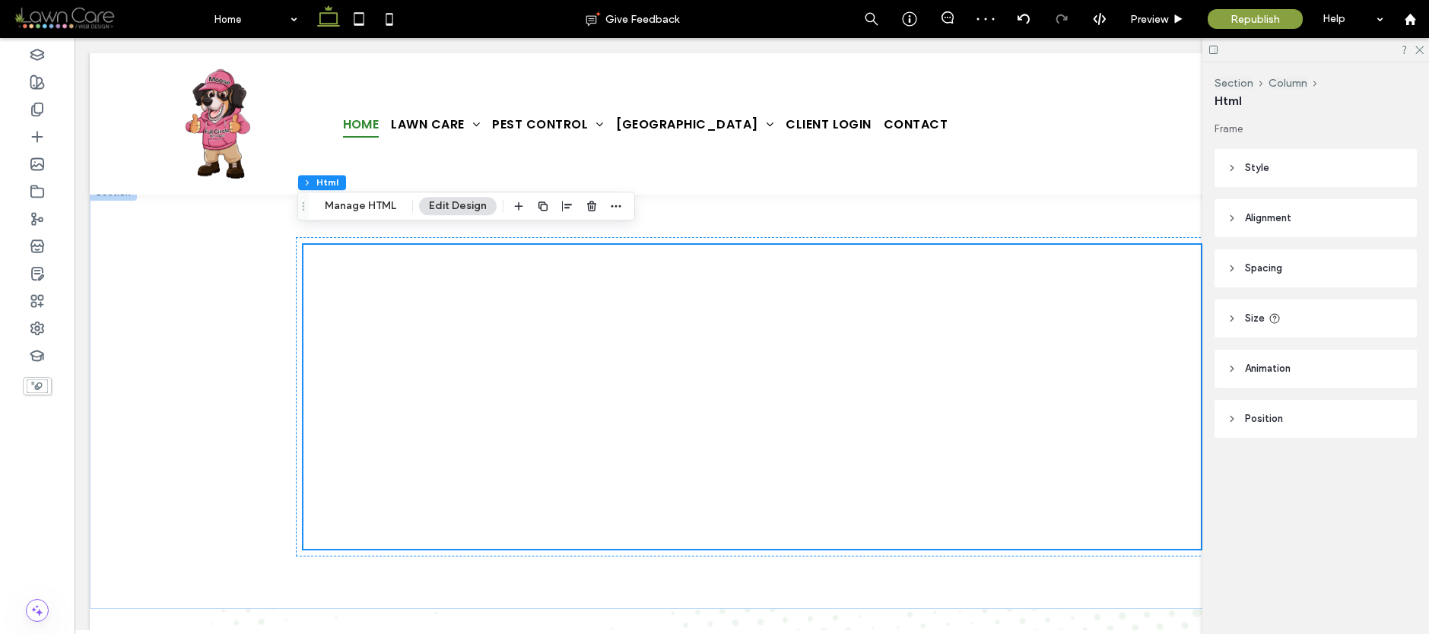
scroll to position [4953, 0]
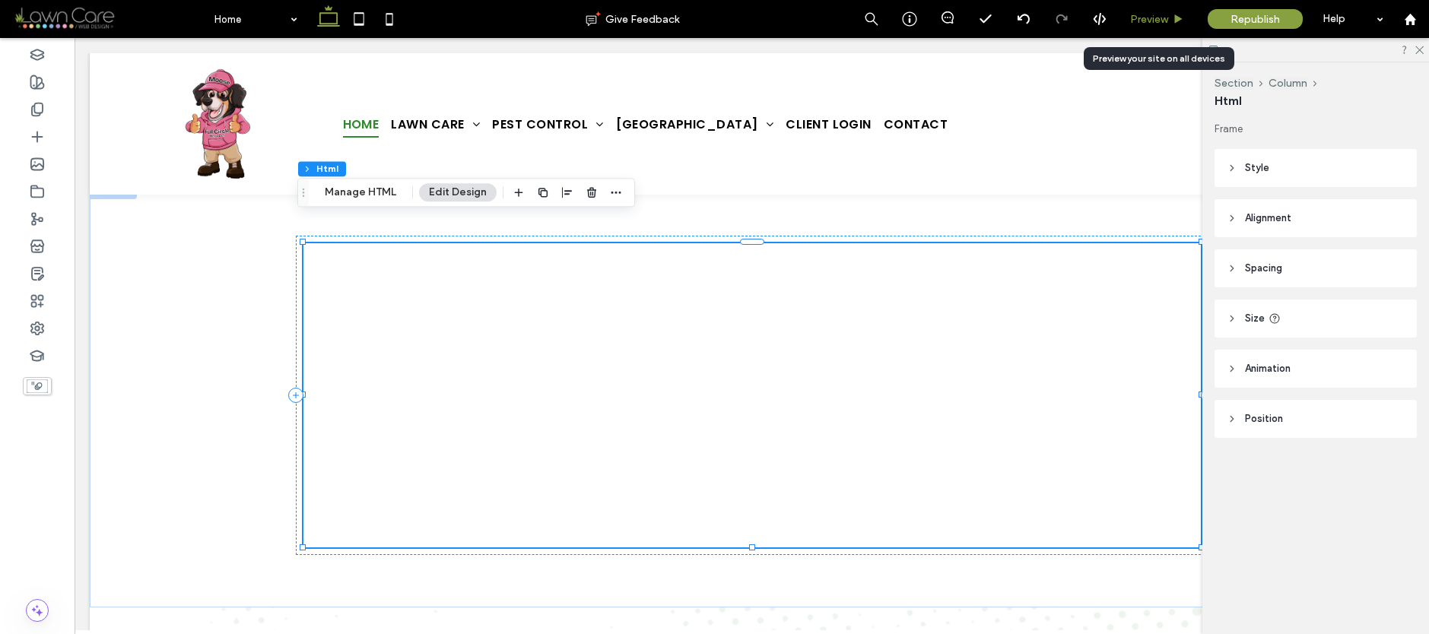
drag, startPoint x: 1168, startPoint y: 18, endPoint x: 1122, endPoint y: 56, distance: 59.5
click at [1168, 18] on div "Preview" at bounding box center [1157, 19] width 77 height 13
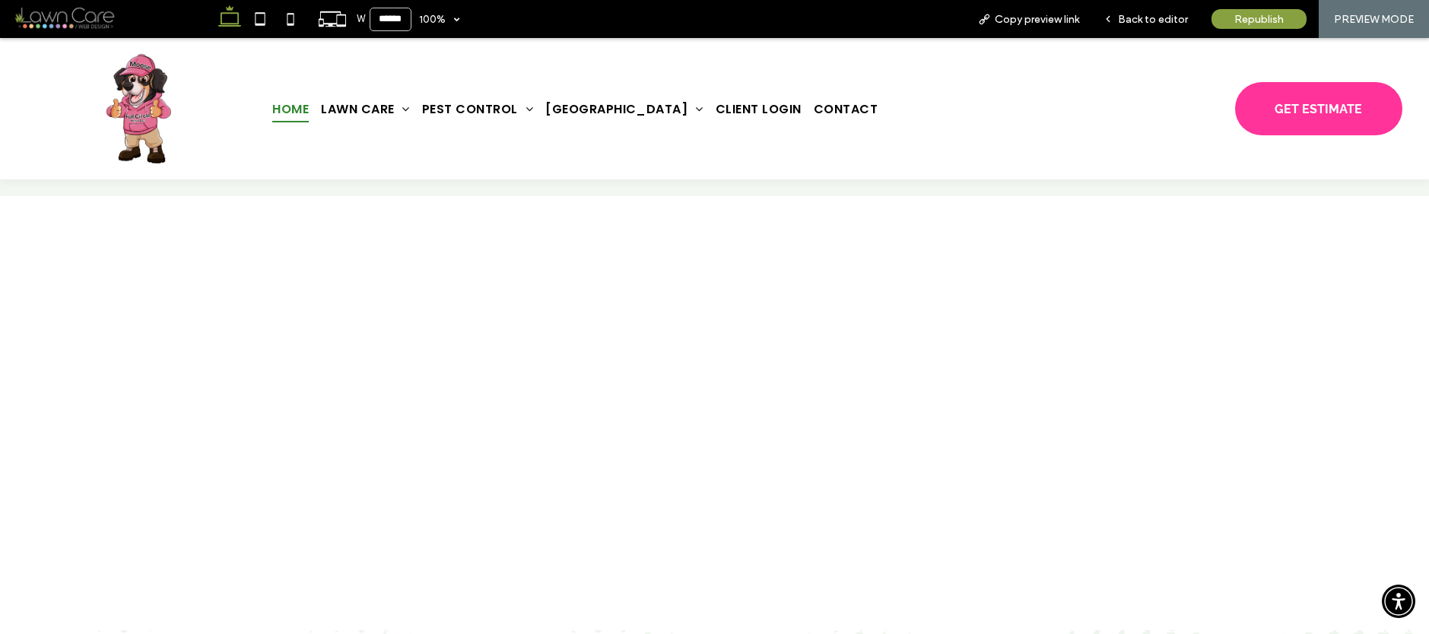
scroll to position [4977, 0]
drag, startPoint x: 1143, startPoint y: 17, endPoint x: 1129, endPoint y: 51, distance: 36.9
click at [1143, 17] on span "Back to editor" at bounding box center [1153, 19] width 70 height 13
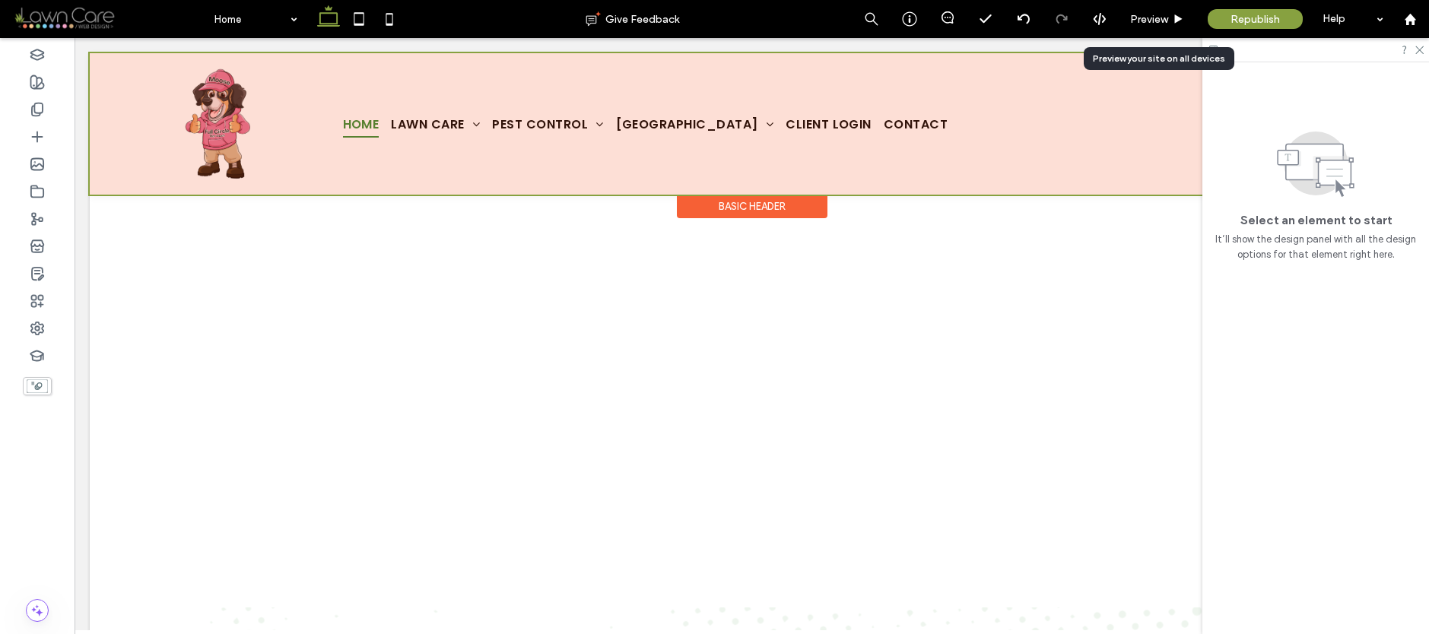
scroll to position [4951, 0]
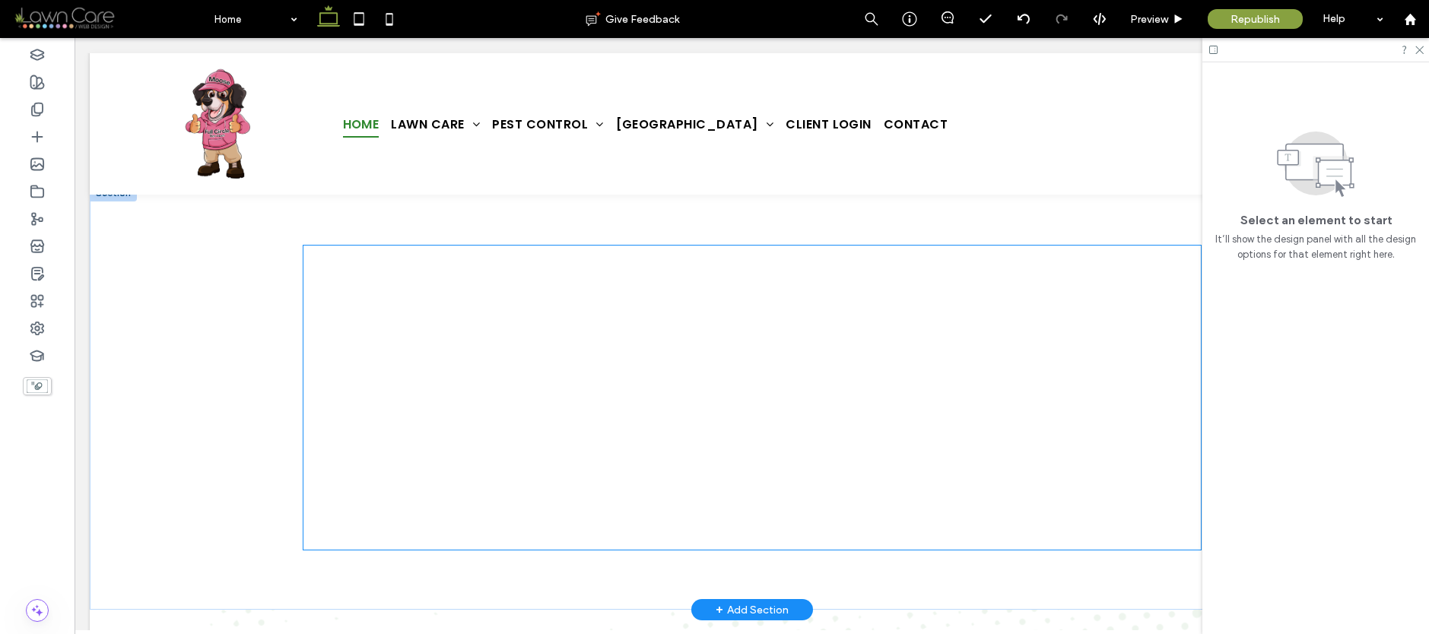
click at [986, 430] on div at bounding box center [751, 398] width 897 height 304
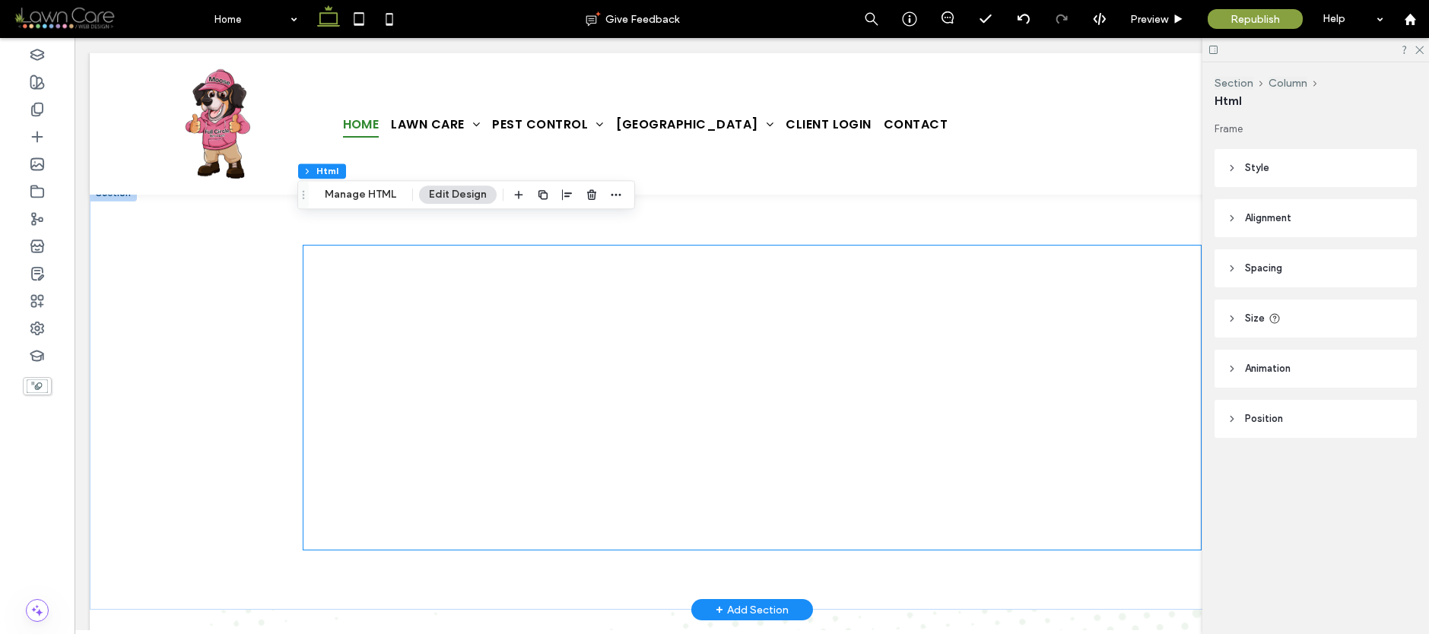
click at [986, 430] on div at bounding box center [751, 398] width 897 height 304
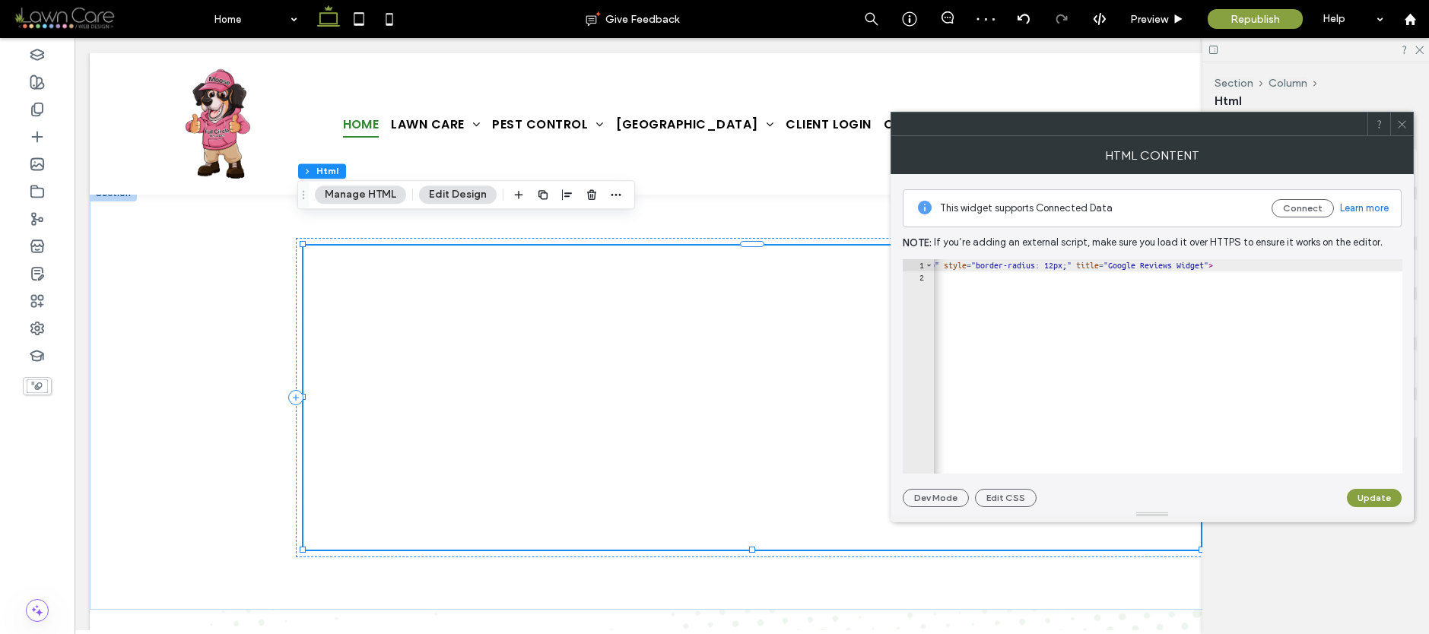
scroll to position [0, 436]
click at [1275, 265] on div "< iframe src = "https://widget.reviewbravo.com/reviews-widget?org=43d81ec5-51a3…" at bounding box center [1108, 372] width 1222 height 227
type textarea "**********"
click at [1381, 487] on div "**********" at bounding box center [1152, 340] width 499 height 333
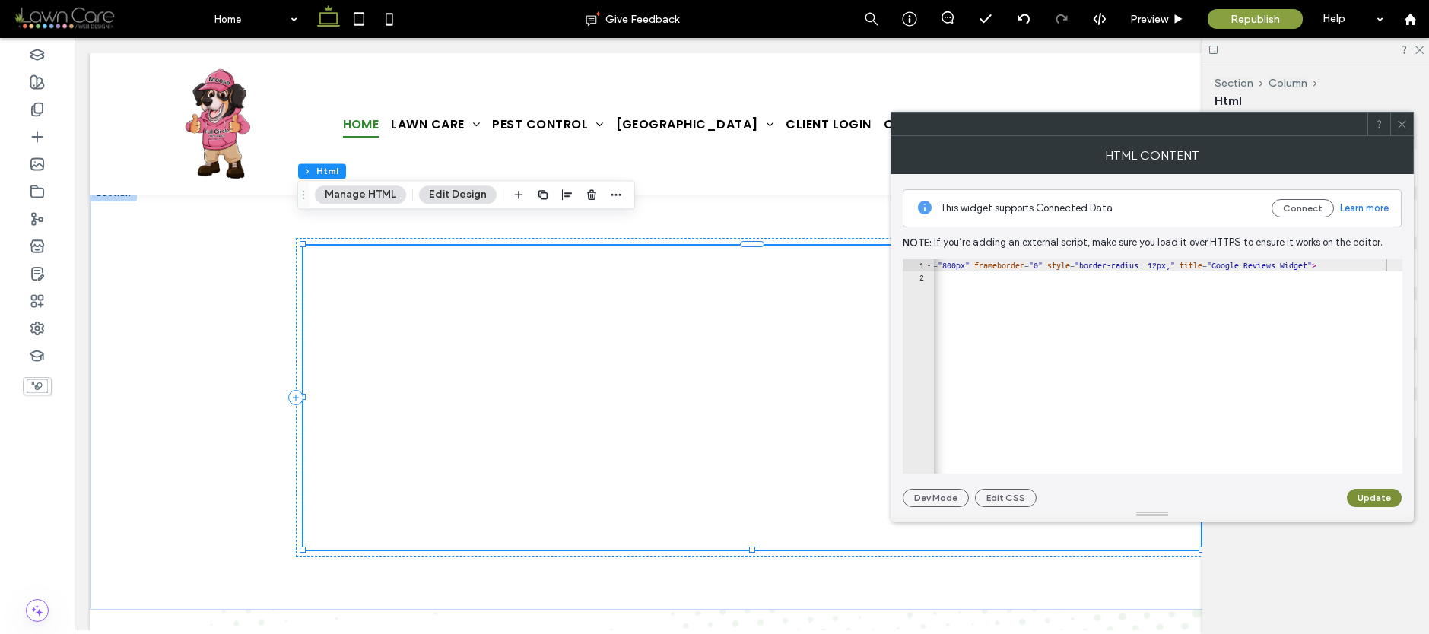
click at [1369, 500] on button "Update" at bounding box center [1374, 498] width 55 height 18
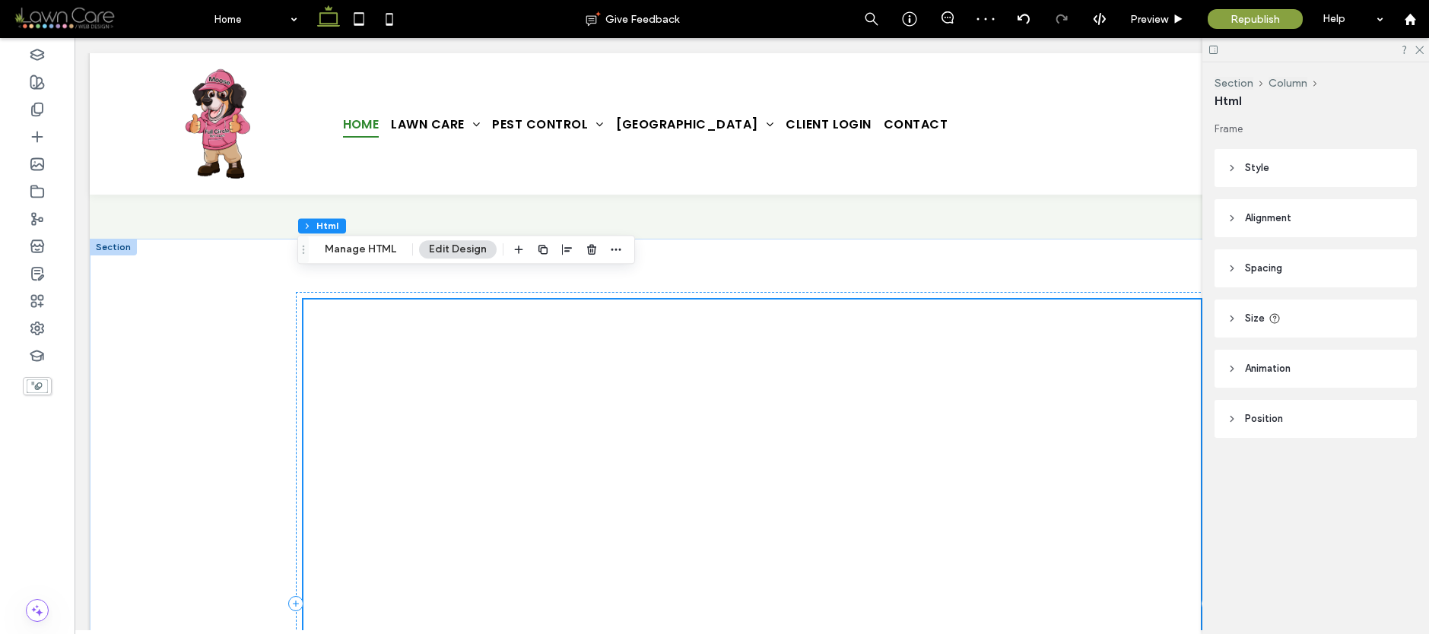
scroll to position [4896, 0]
click at [1024, 328] on div at bounding box center [751, 604] width 897 height 608
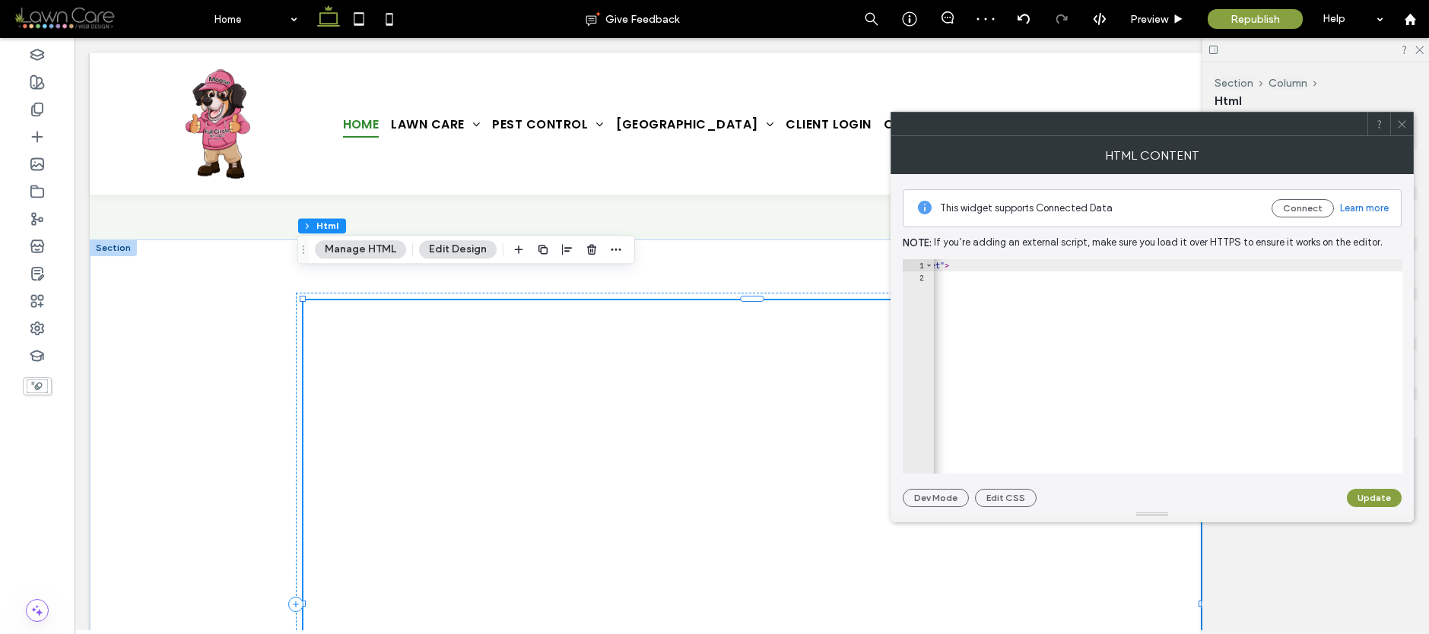
scroll to position [0, 694]
click at [1014, 268] on div "< iframe src = "https://widget.reviewbravo.com/reviews-widget?org=43d81ec5-51a3…" at bounding box center [851, 372] width 1222 height 227
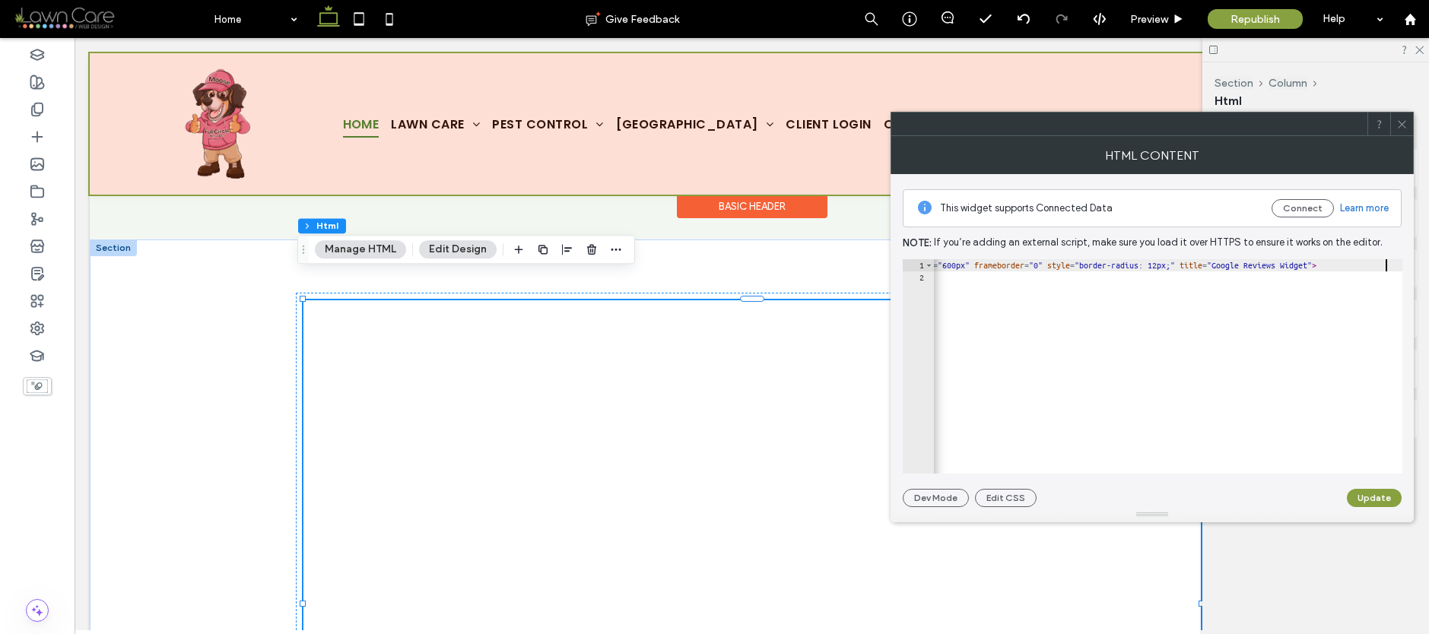
scroll to position [0, 322]
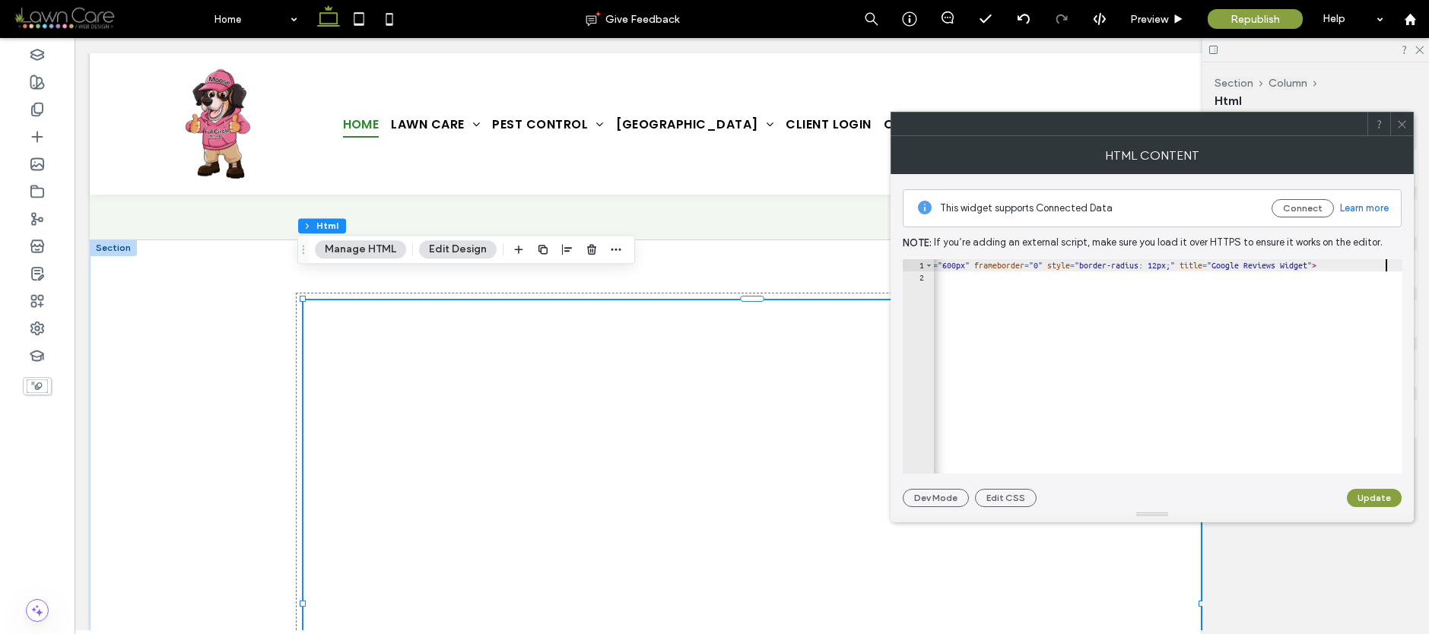
type textarea "**********"
click at [1362, 483] on div "**********" at bounding box center [1152, 340] width 499 height 333
click at [1377, 508] on div at bounding box center [1152, 514] width 523 height 15
click at [1368, 501] on button "Update" at bounding box center [1374, 498] width 55 height 18
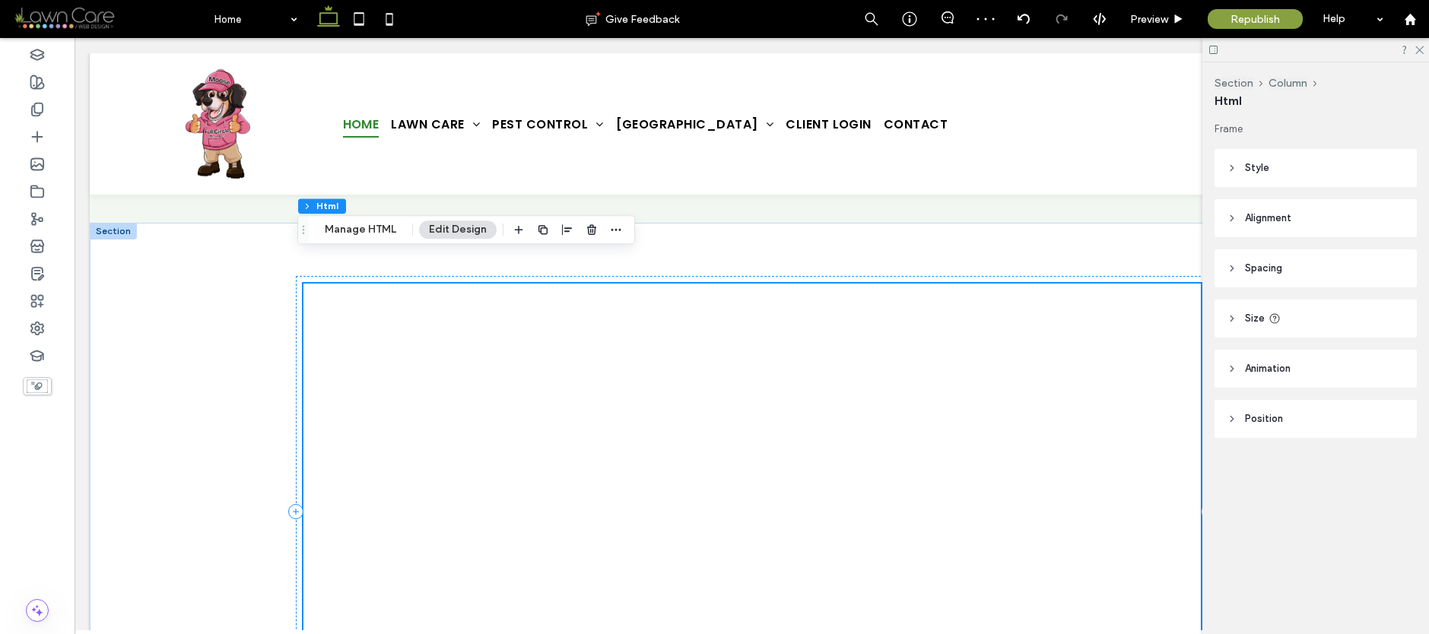
scroll to position [4928, 0]
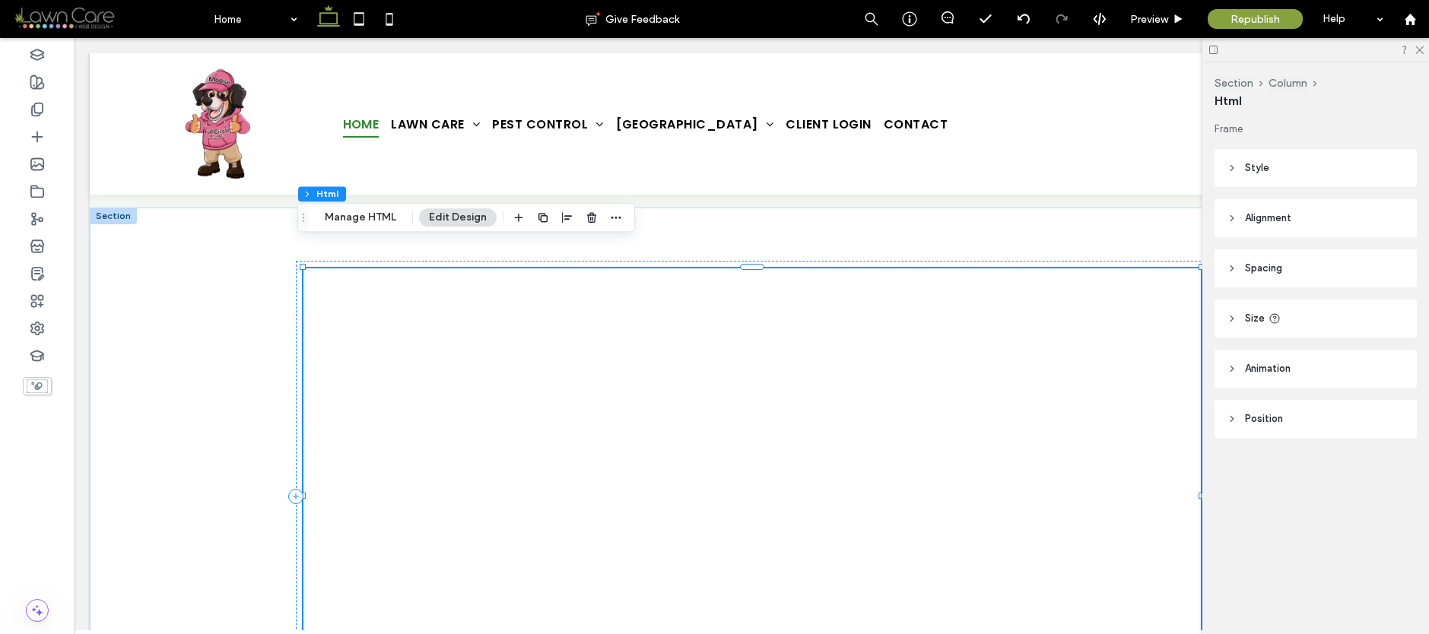
click at [1183, 458] on div at bounding box center [751, 496] width 897 height 456
click at [1142, 11] on div "Preview" at bounding box center [1158, 19] width 78 height 38
click at [1154, 28] on div "Preview" at bounding box center [1158, 19] width 78 height 38
click at [1167, 19] on span "Preview" at bounding box center [1149, 19] width 38 height 13
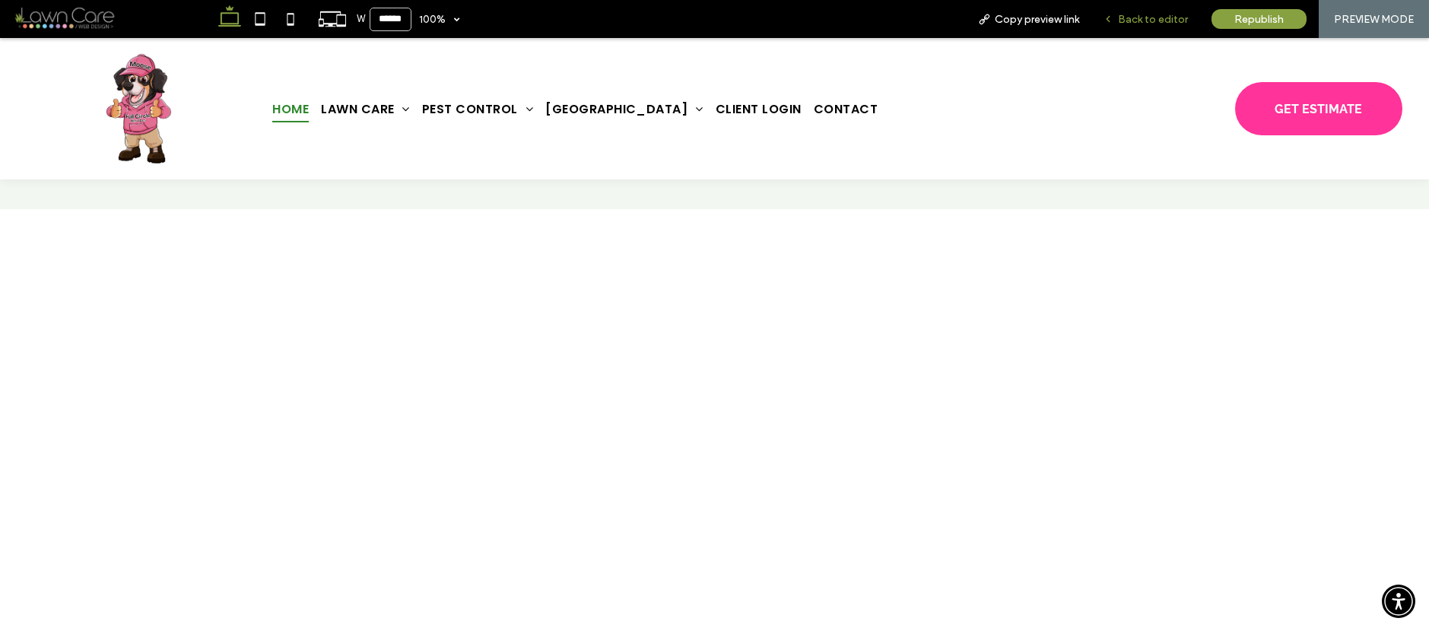
scroll to position [4954, 0]
click at [1142, 7] on div "Back to editor" at bounding box center [1145, 19] width 109 height 38
click at [1143, 11] on div "Back to editor" at bounding box center [1145, 19] width 109 height 38
click at [1151, 21] on span "Back to editor" at bounding box center [1153, 19] width 70 height 13
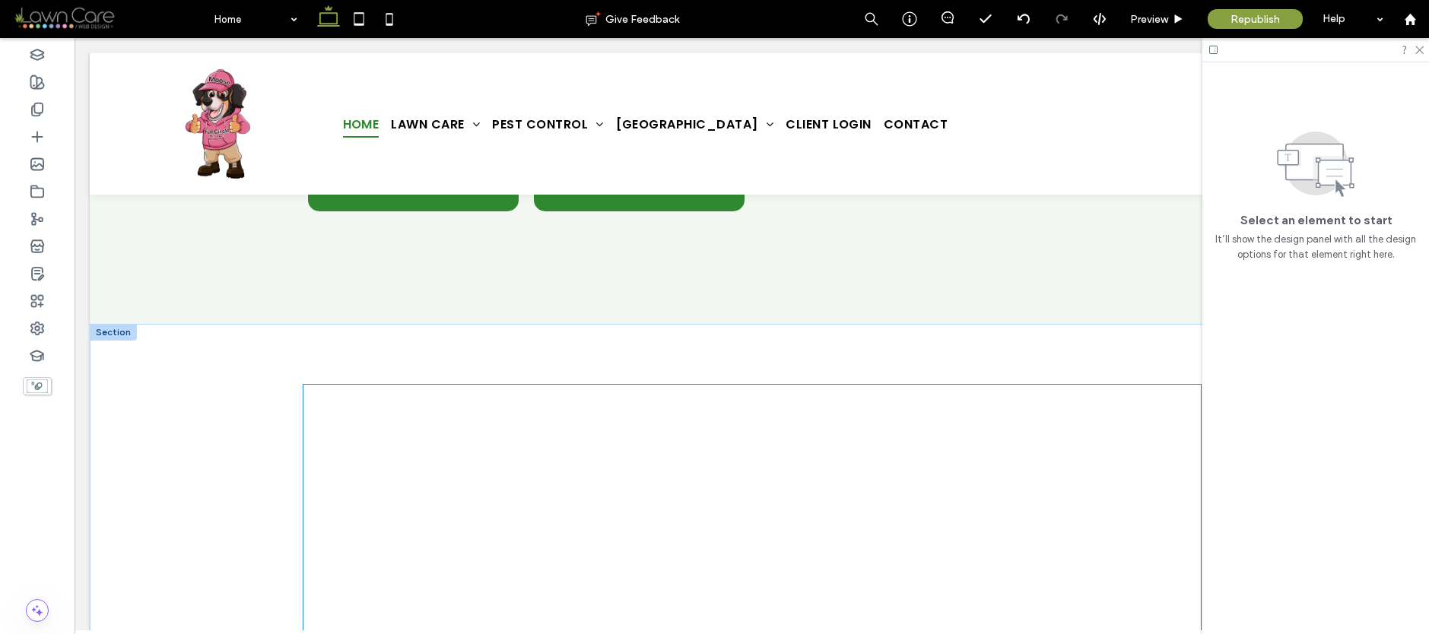
scroll to position [4926, 0]
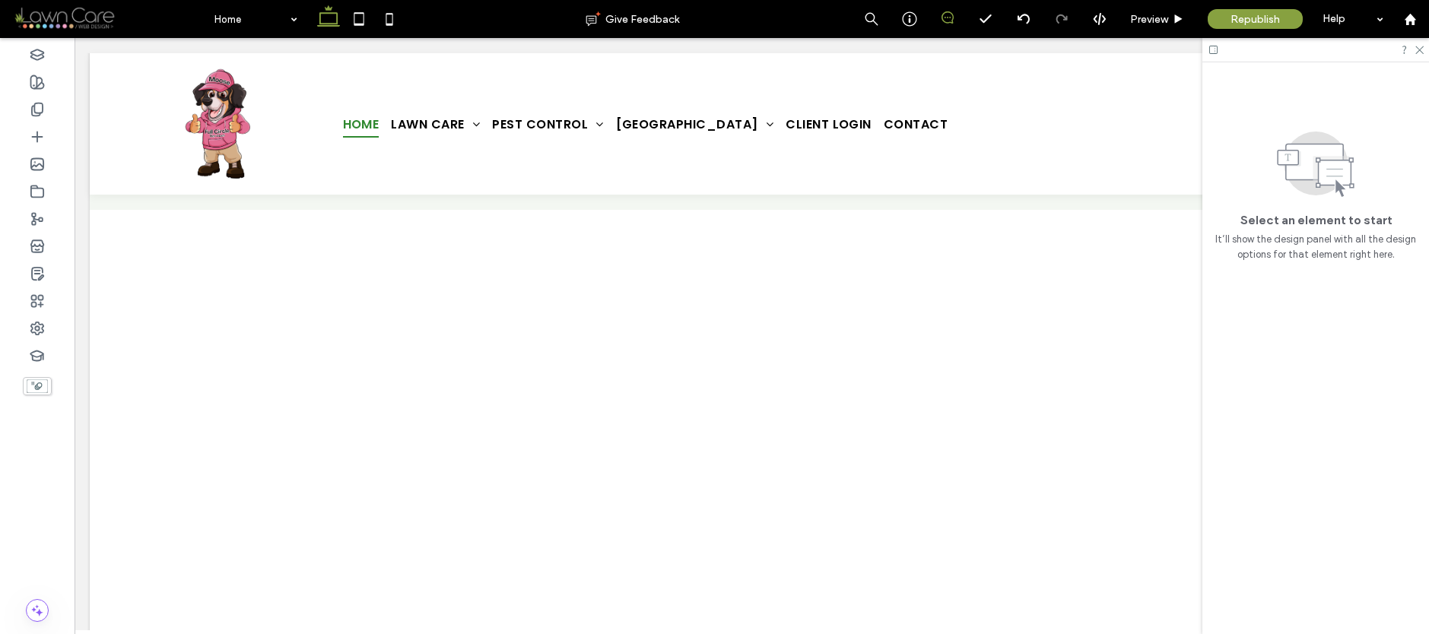
click at [941, 17] on use at bounding box center [947, 17] width 12 height 12
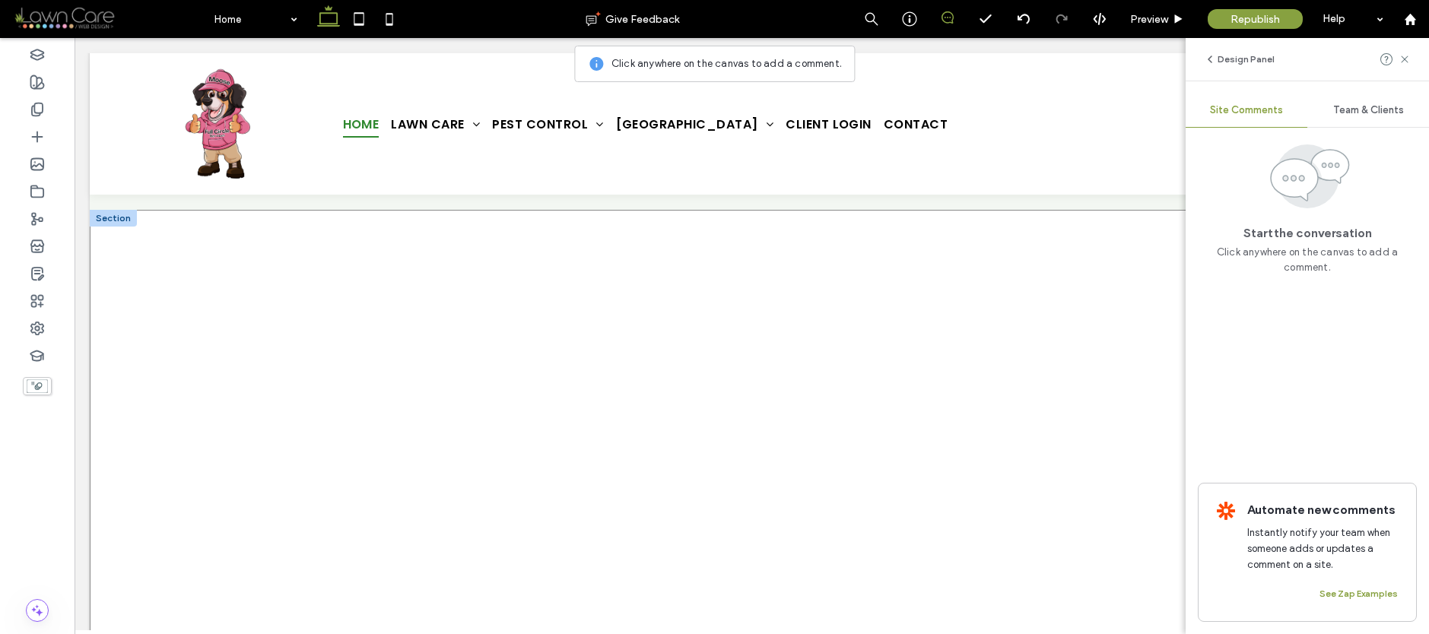
click at [284, 300] on div at bounding box center [752, 498] width 1324 height 577
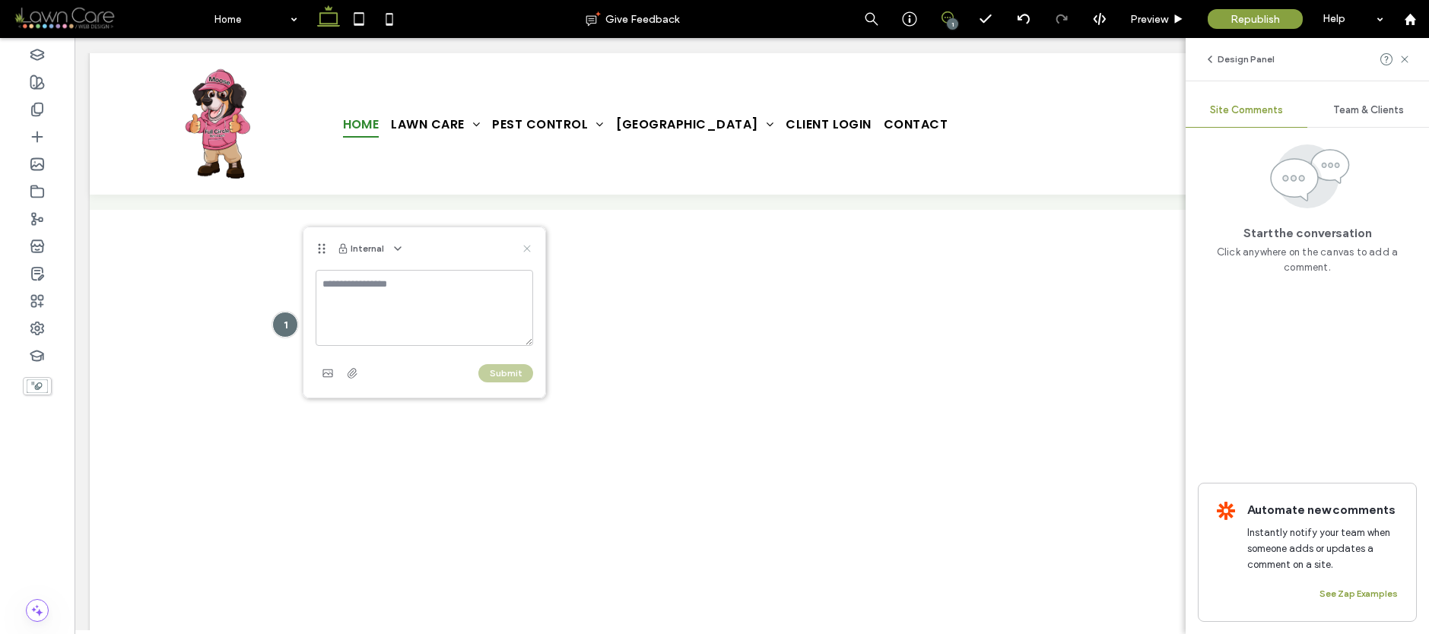
click at [531, 247] on icon at bounding box center [527, 249] width 12 height 12
click at [945, 23] on use at bounding box center [947, 17] width 12 height 12
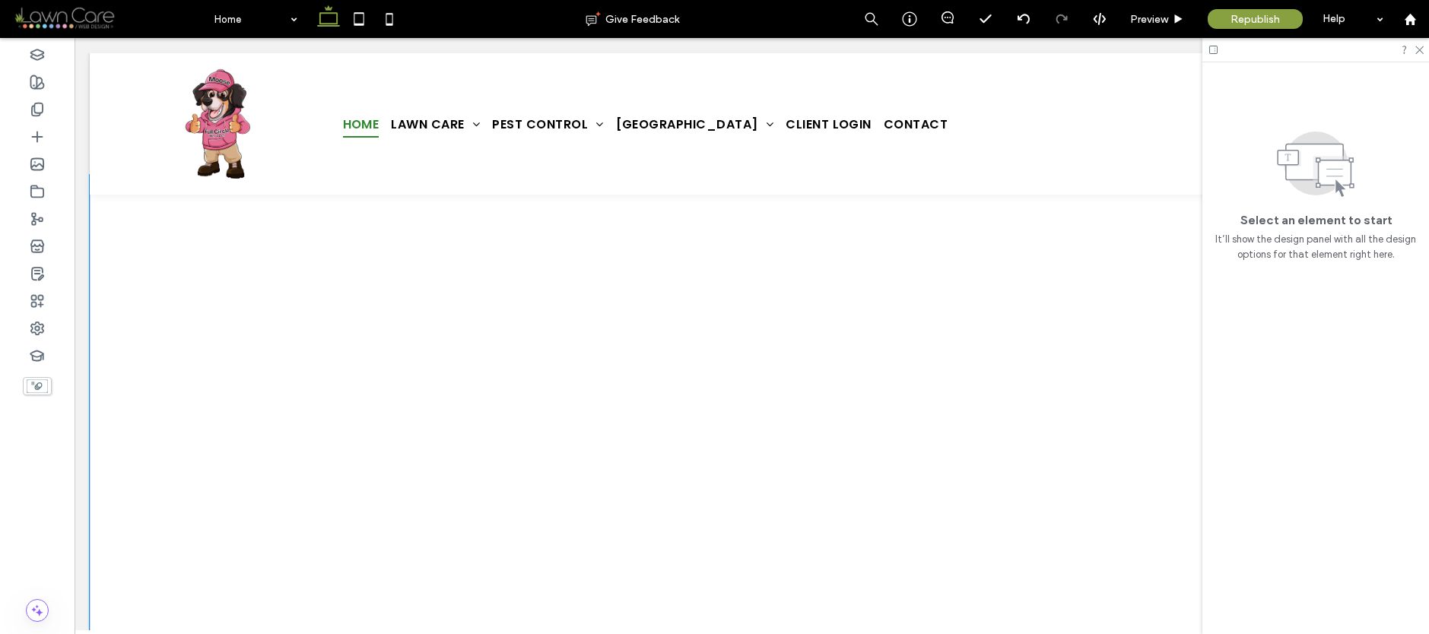
click at [161, 392] on div at bounding box center [752, 463] width 1324 height 577
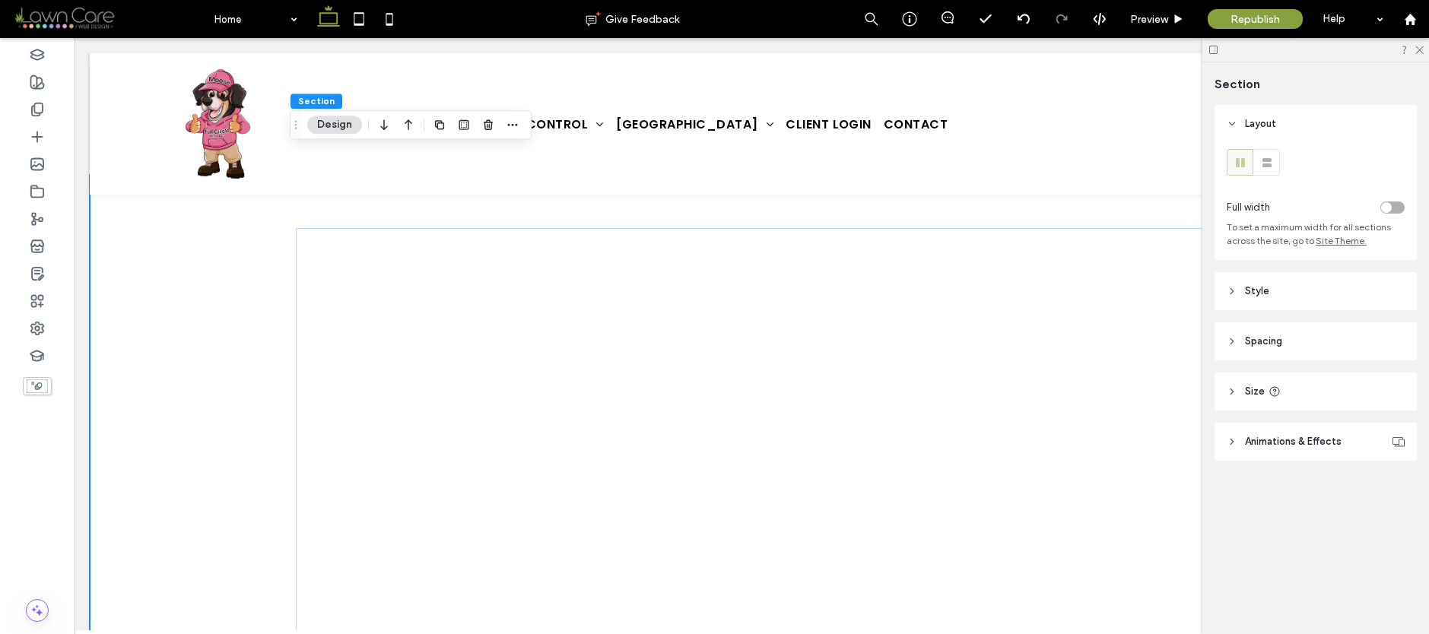
click at [1234, 286] on icon at bounding box center [1232, 291] width 11 height 11
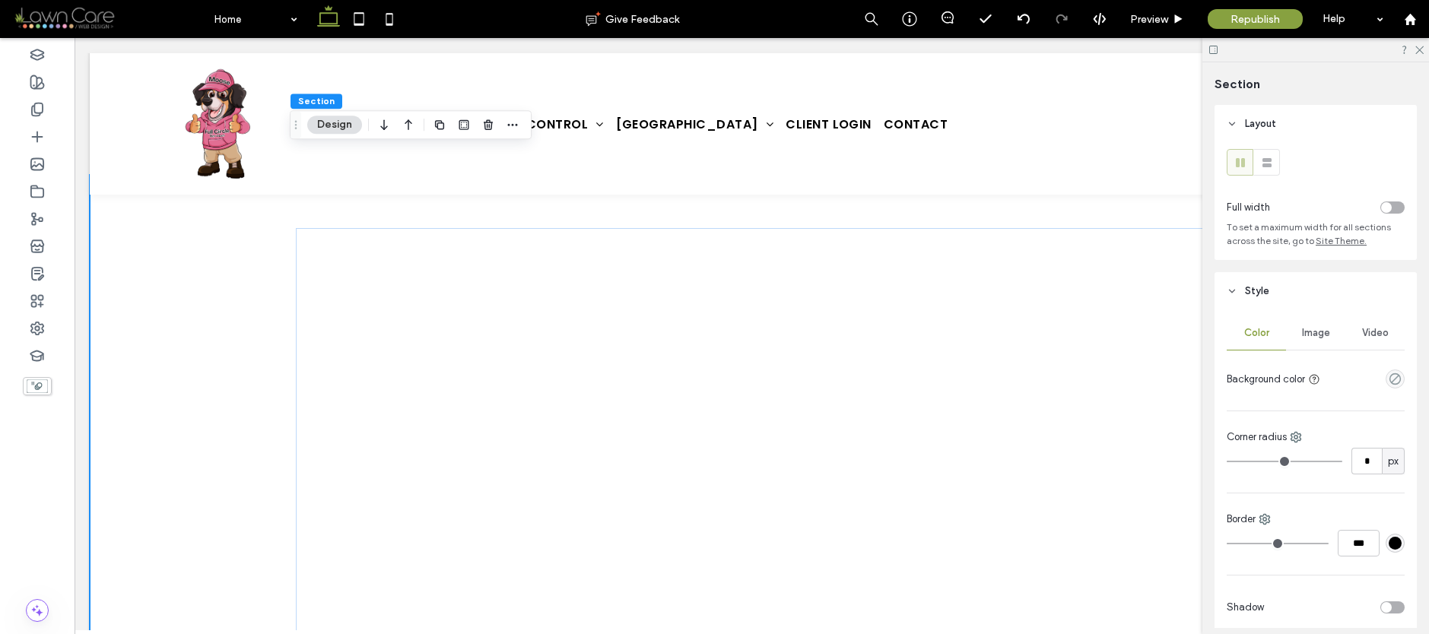
click at [1393, 382] on div "empty color" at bounding box center [1395, 379] width 19 height 19
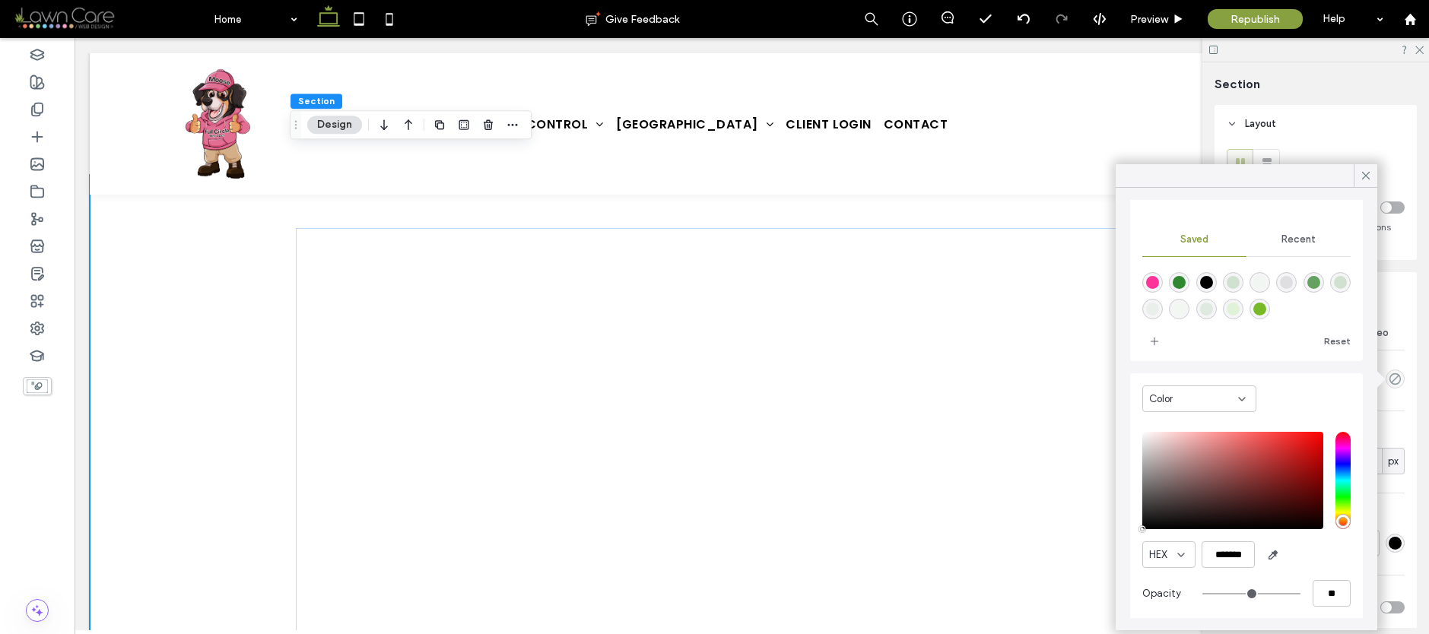
scroll to position [94, 0]
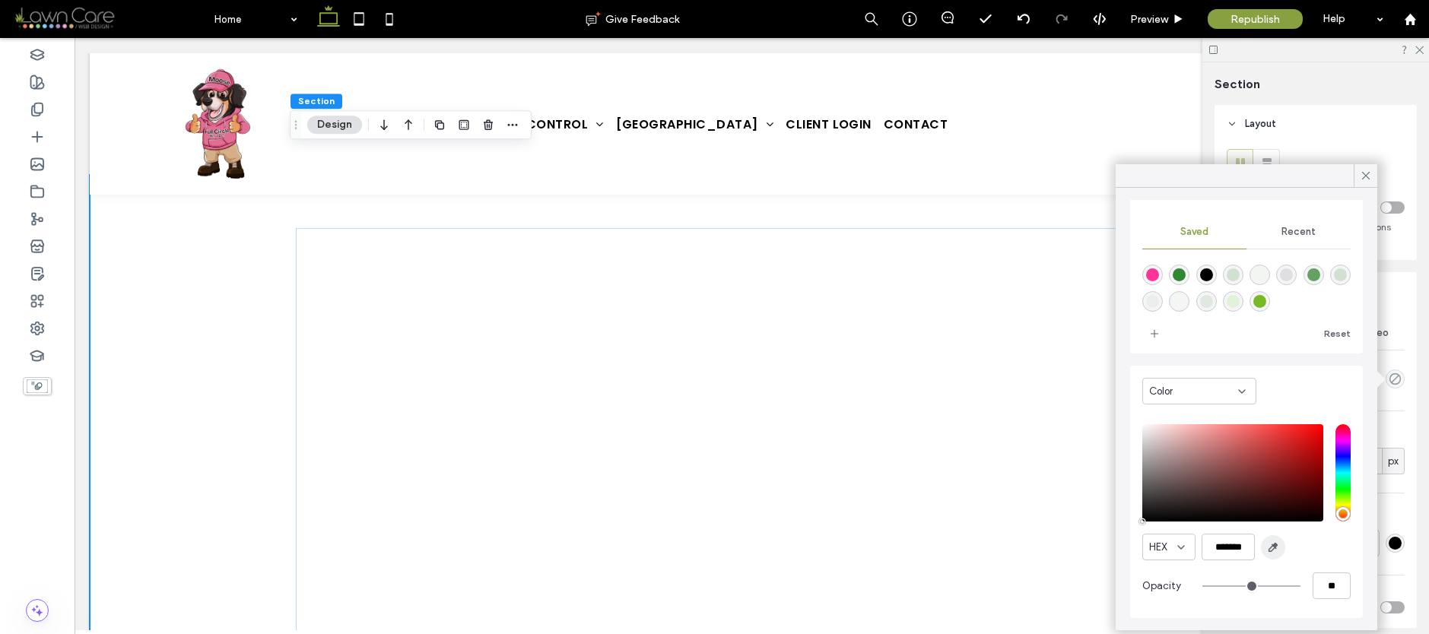
click at [1275, 538] on span "button" at bounding box center [1273, 547] width 24 height 24
type input "*******"
type input "***"
type input "****"
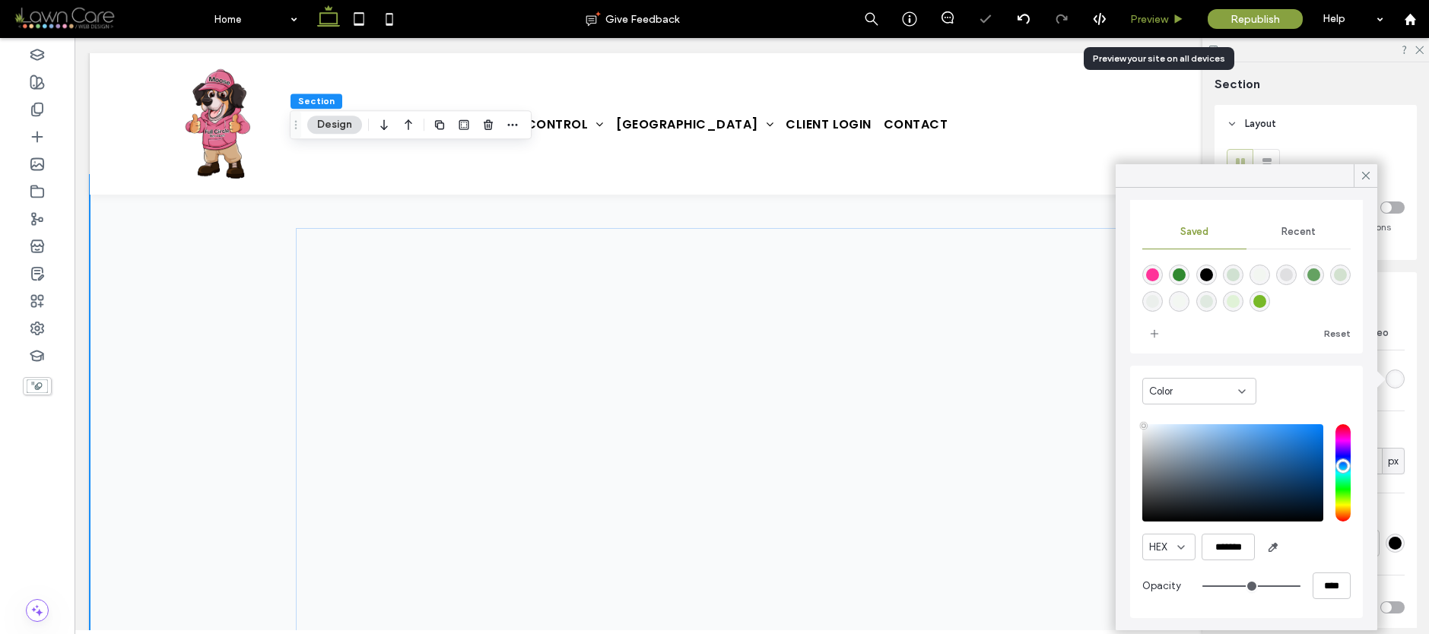
click at [1145, 11] on div "Preview" at bounding box center [1158, 19] width 78 height 38
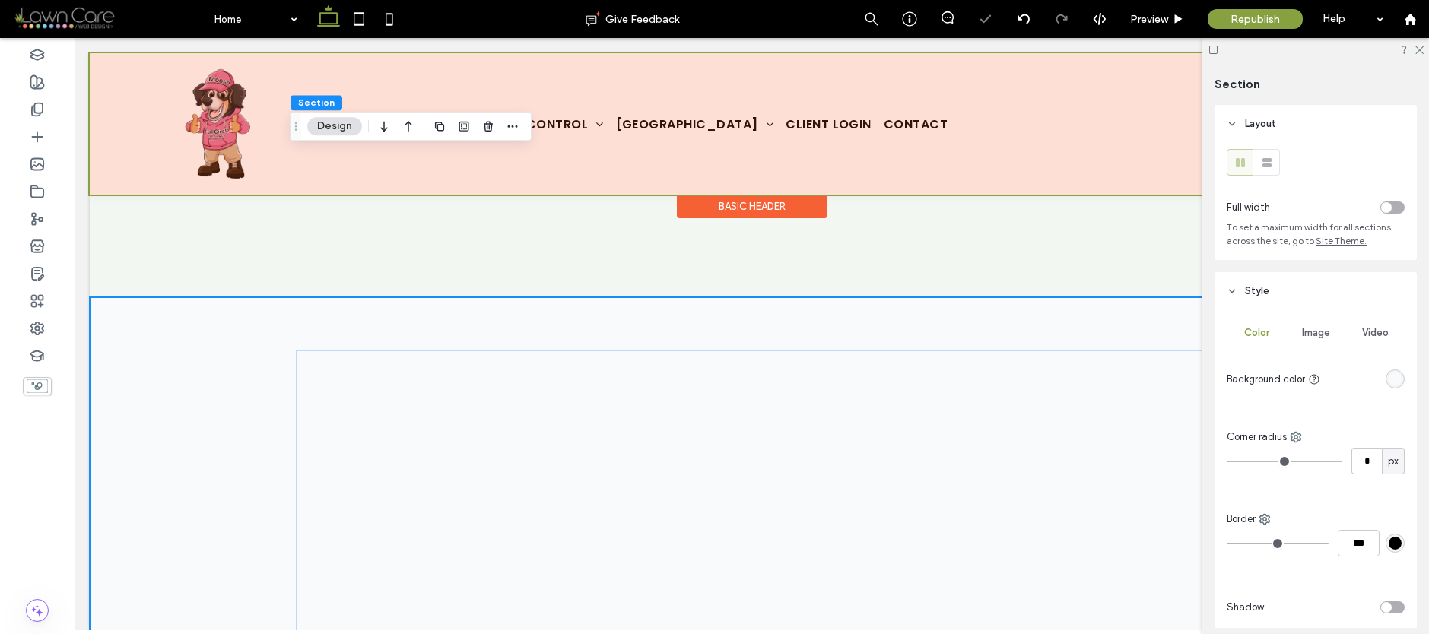
scroll to position [4799, 0]
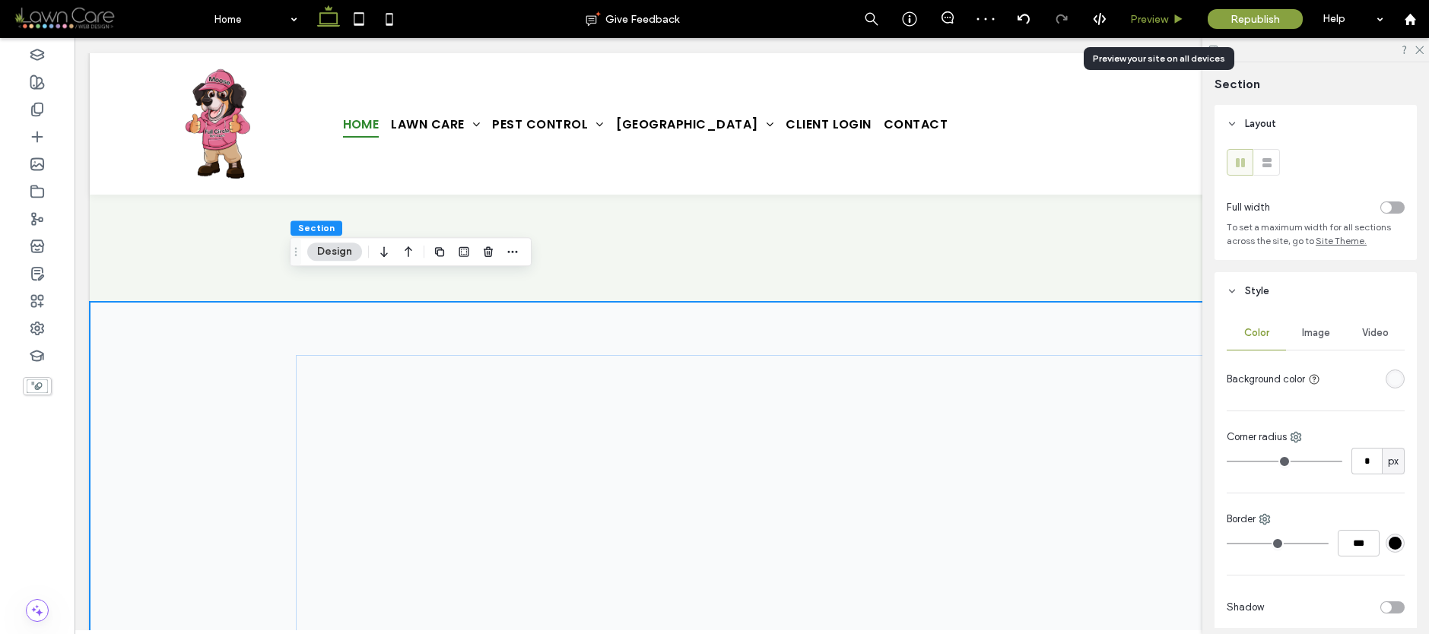
click at [1153, 17] on span "Preview" at bounding box center [1149, 19] width 38 height 13
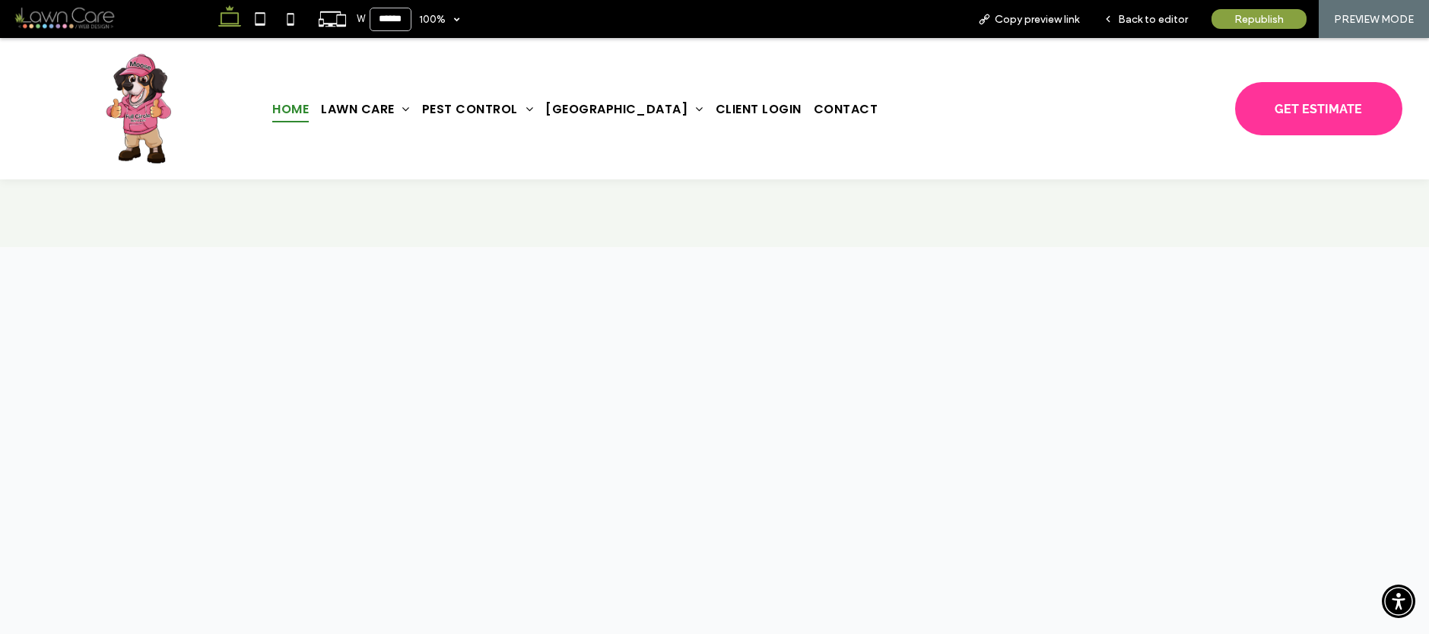
scroll to position [4907, 0]
click at [1148, 26] on div "Back to editor" at bounding box center [1145, 19] width 109 height 38
click at [1135, 19] on span "Back to editor" at bounding box center [1153, 19] width 70 height 13
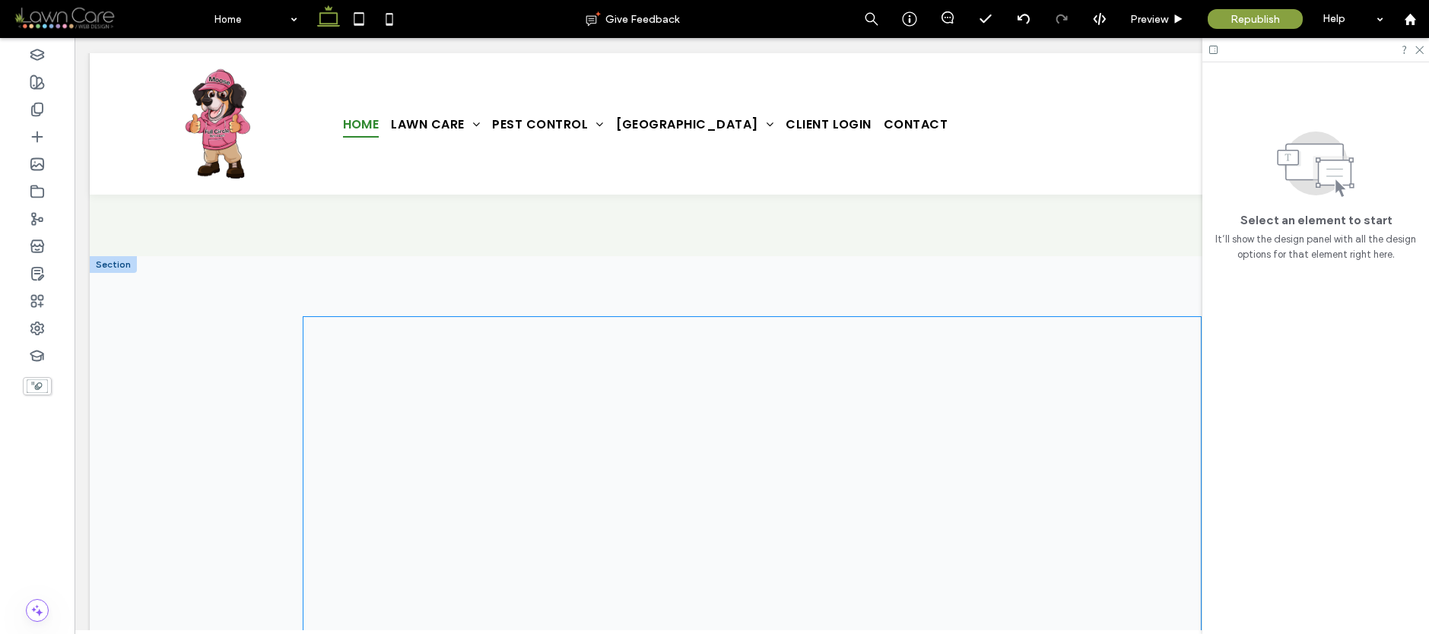
scroll to position [4879, 0]
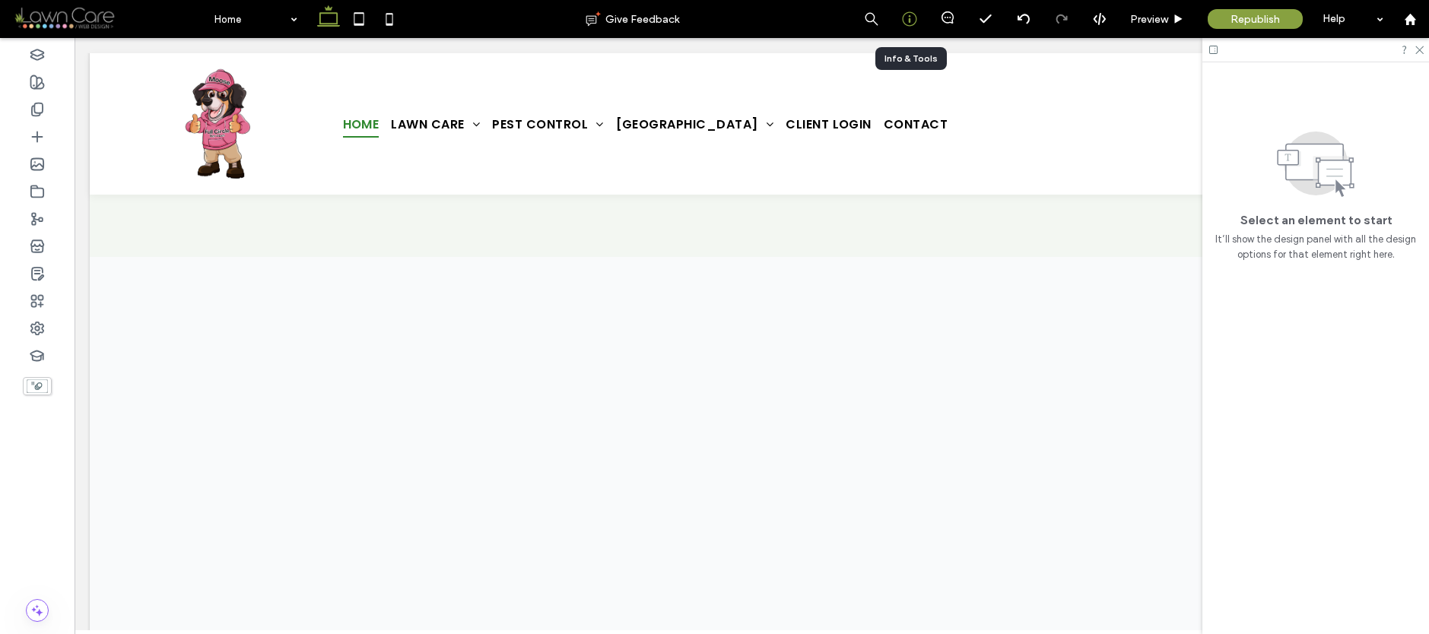
click at [910, 22] on icon at bounding box center [909, 18] width 15 height 15
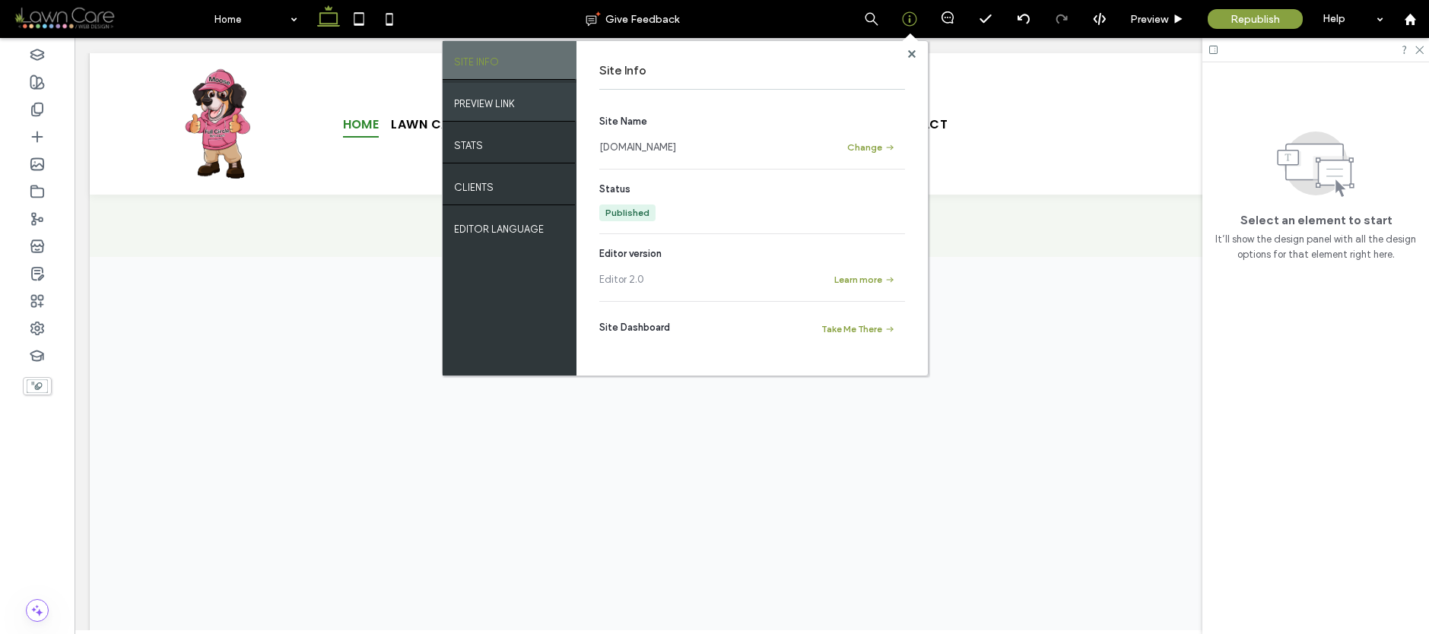
click at [510, 100] on label "PREVIEW LINK" at bounding box center [484, 99] width 61 height 19
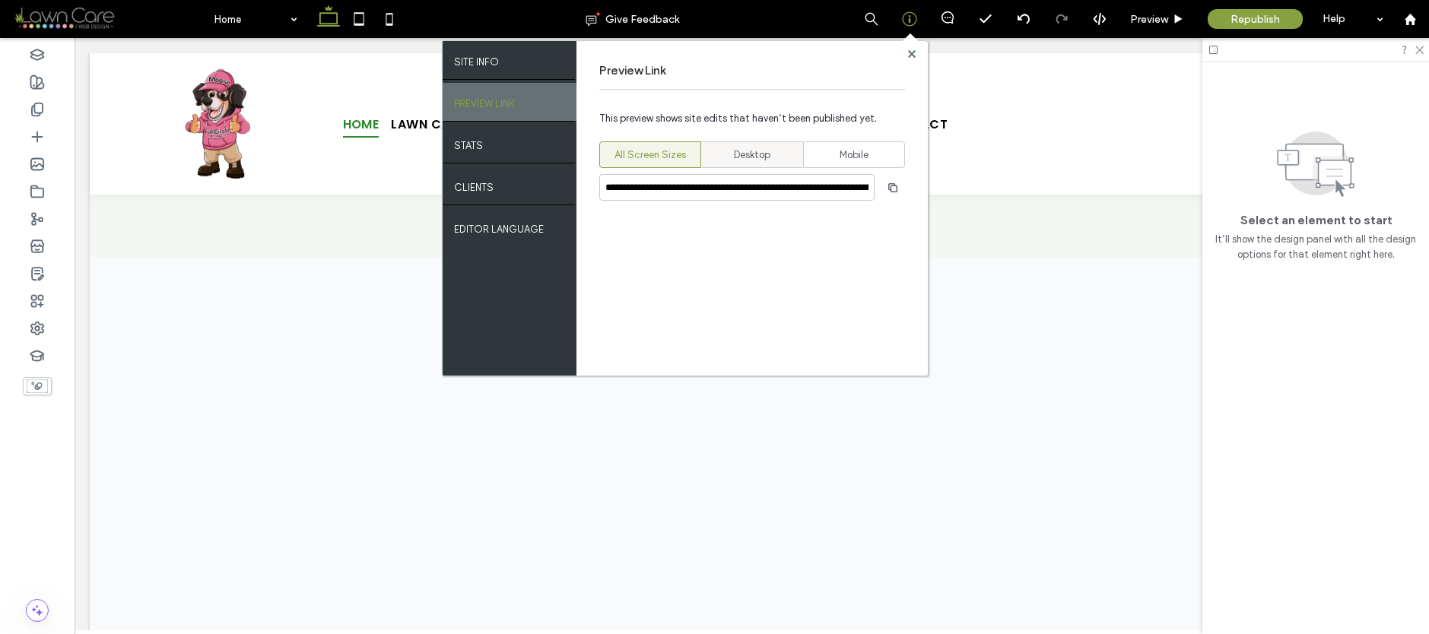
click at [746, 151] on span "Desktop" at bounding box center [752, 155] width 37 height 15
type input "**********"
click at [896, 192] on icon "button" at bounding box center [893, 188] width 12 height 12
click at [889, 188] on use "button" at bounding box center [892, 187] width 9 height 9
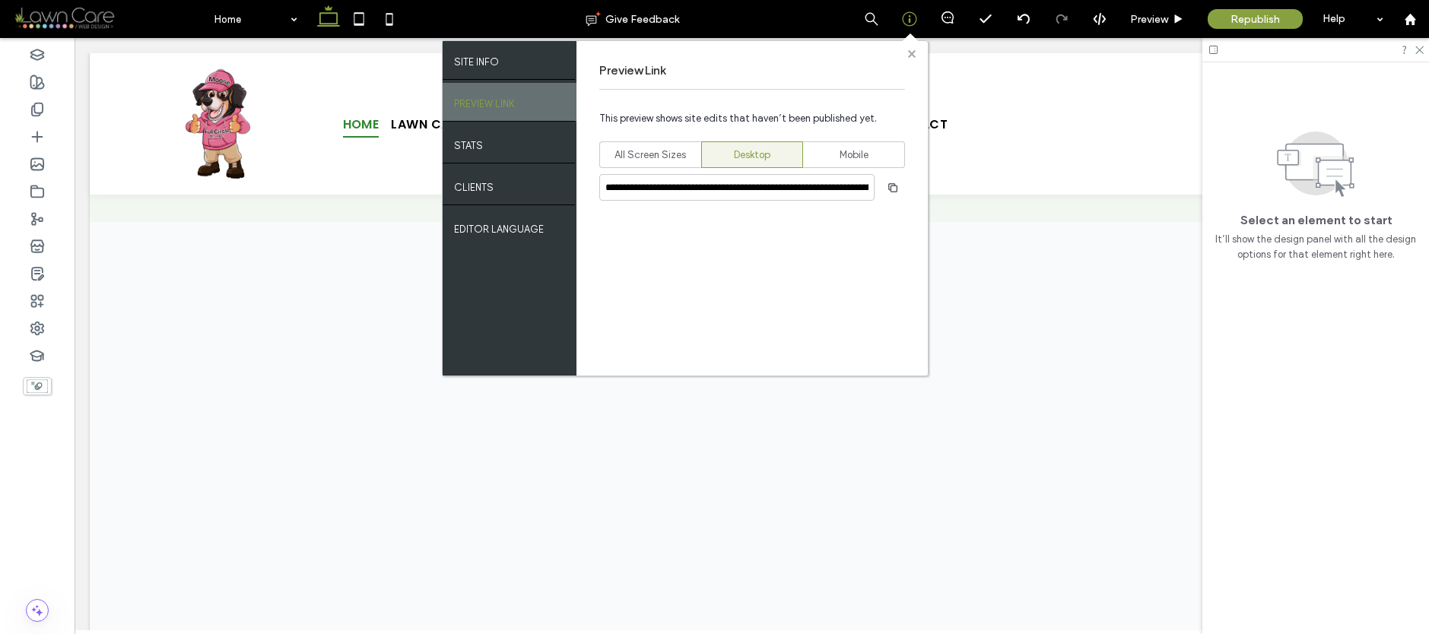
drag, startPoint x: 907, startPoint y: 57, endPoint x: 833, endPoint y: 20, distance: 83.3
click at [907, 57] on use at bounding box center [911, 53] width 8 height 8
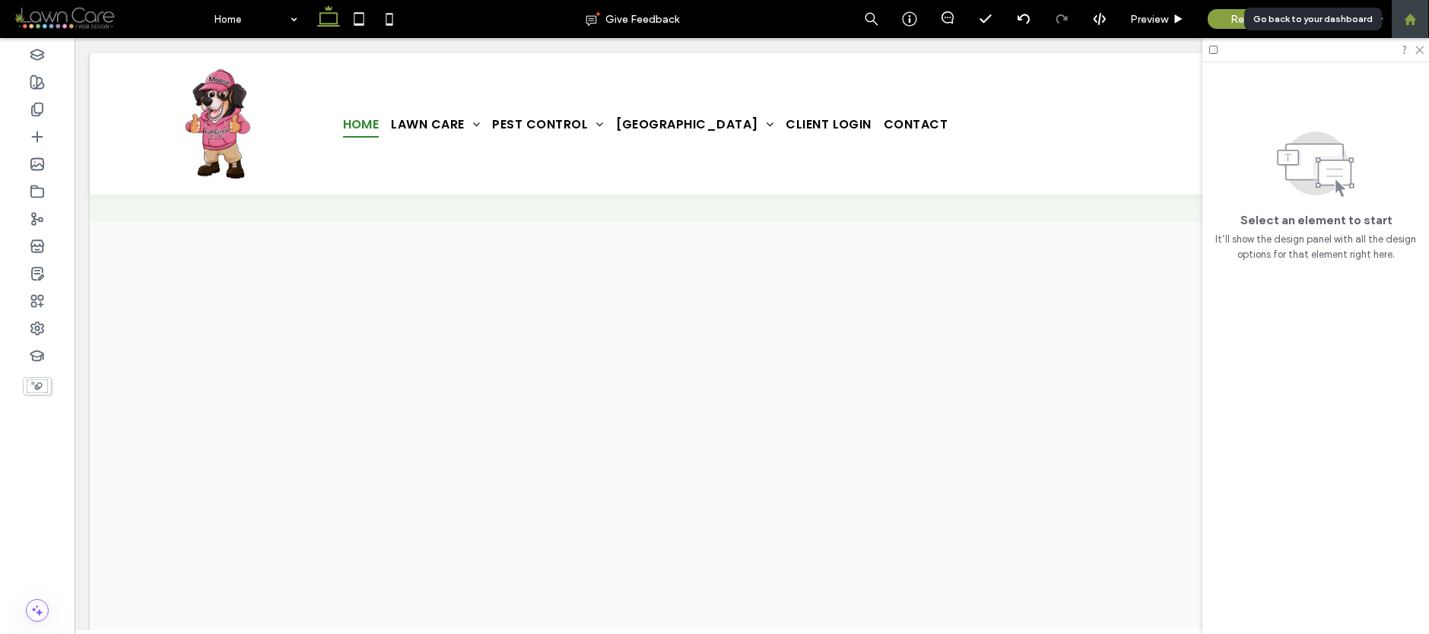
click at [1411, 17] on use at bounding box center [1409, 18] width 11 height 11
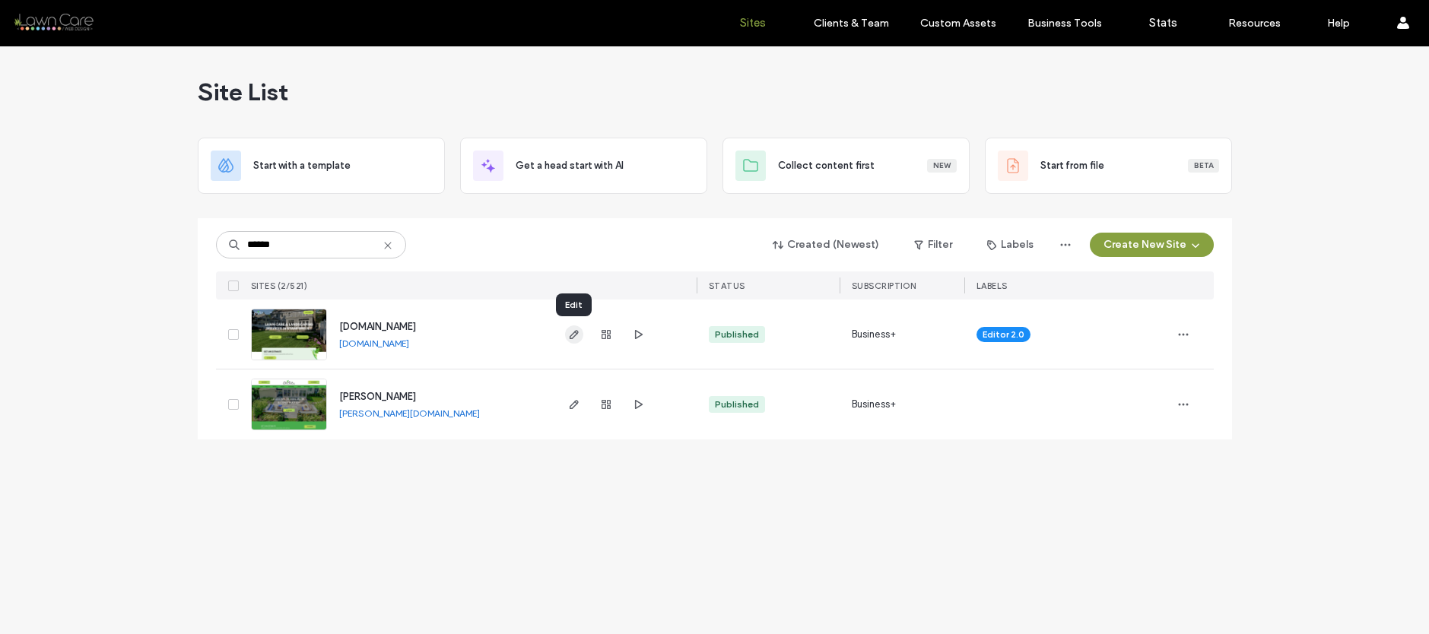
type input "******"
click at [575, 334] on use "button" at bounding box center [573, 334] width 9 height 9
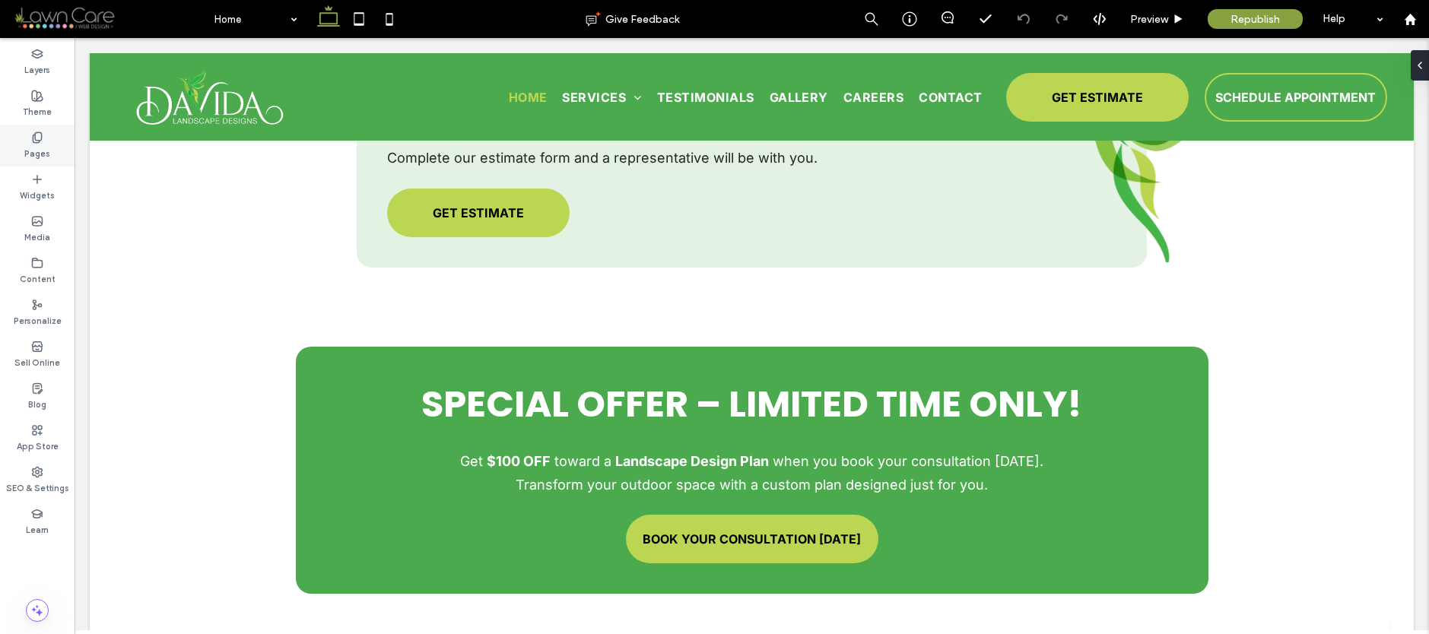
click at [30, 137] on div "Pages" at bounding box center [37, 146] width 75 height 42
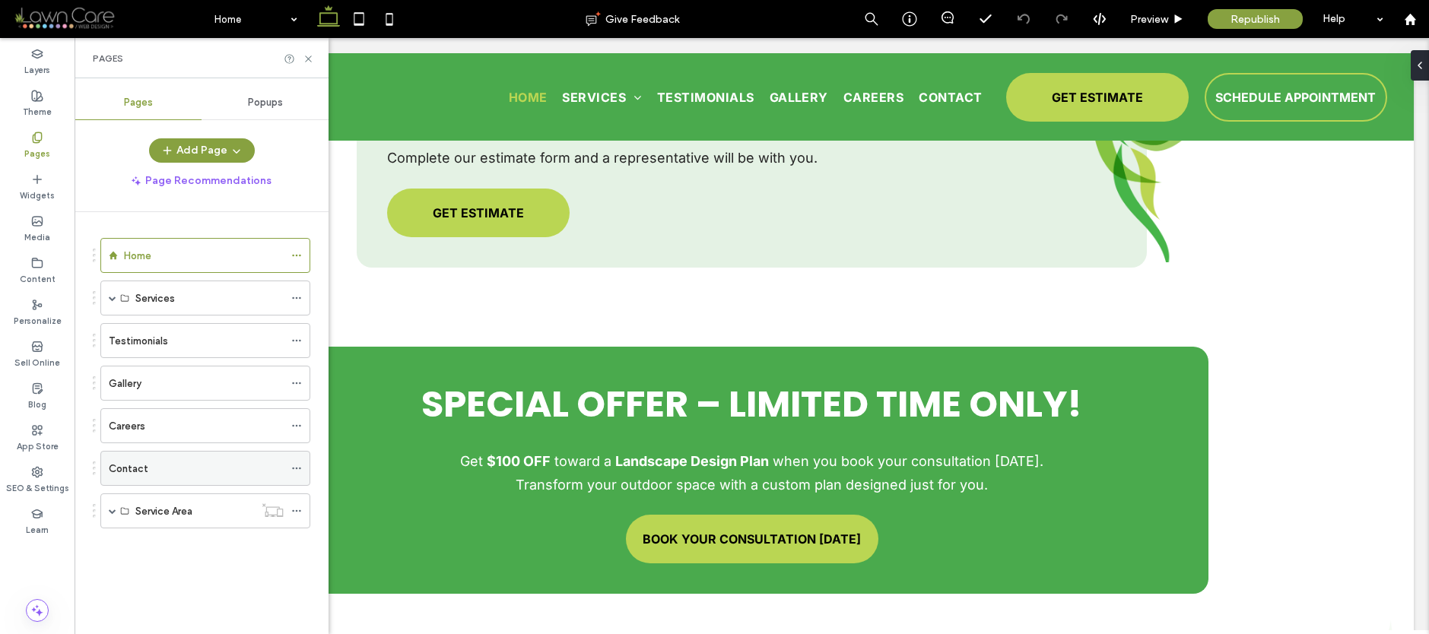
click at [138, 472] on label "Contact" at bounding box center [129, 469] width 40 height 27
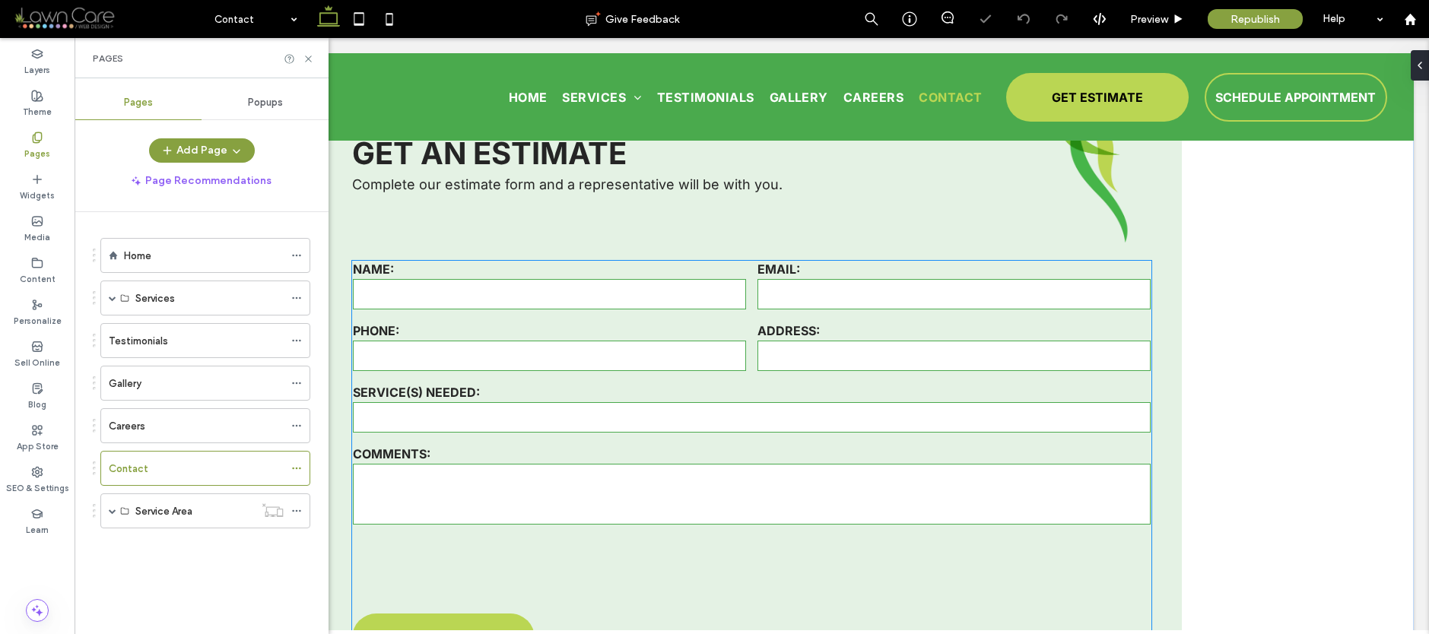
scroll to position [602, 0]
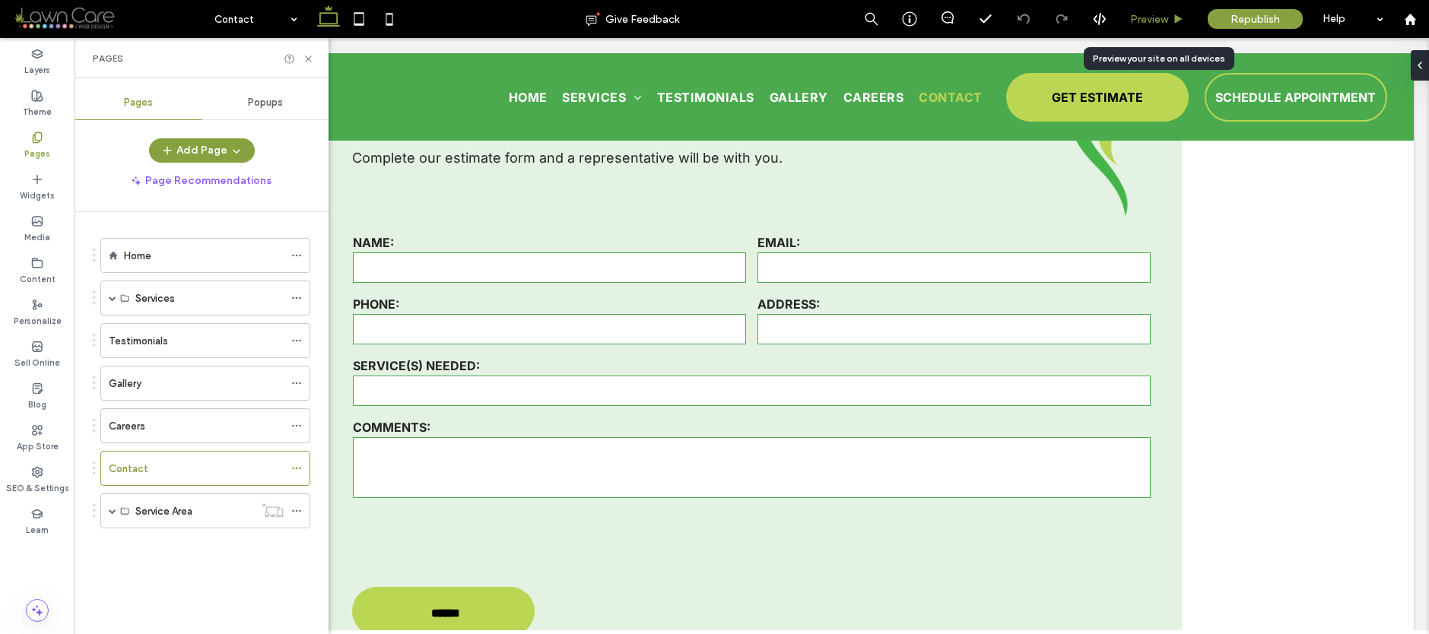
click at [1136, 5] on div "Preview" at bounding box center [1158, 19] width 78 height 38
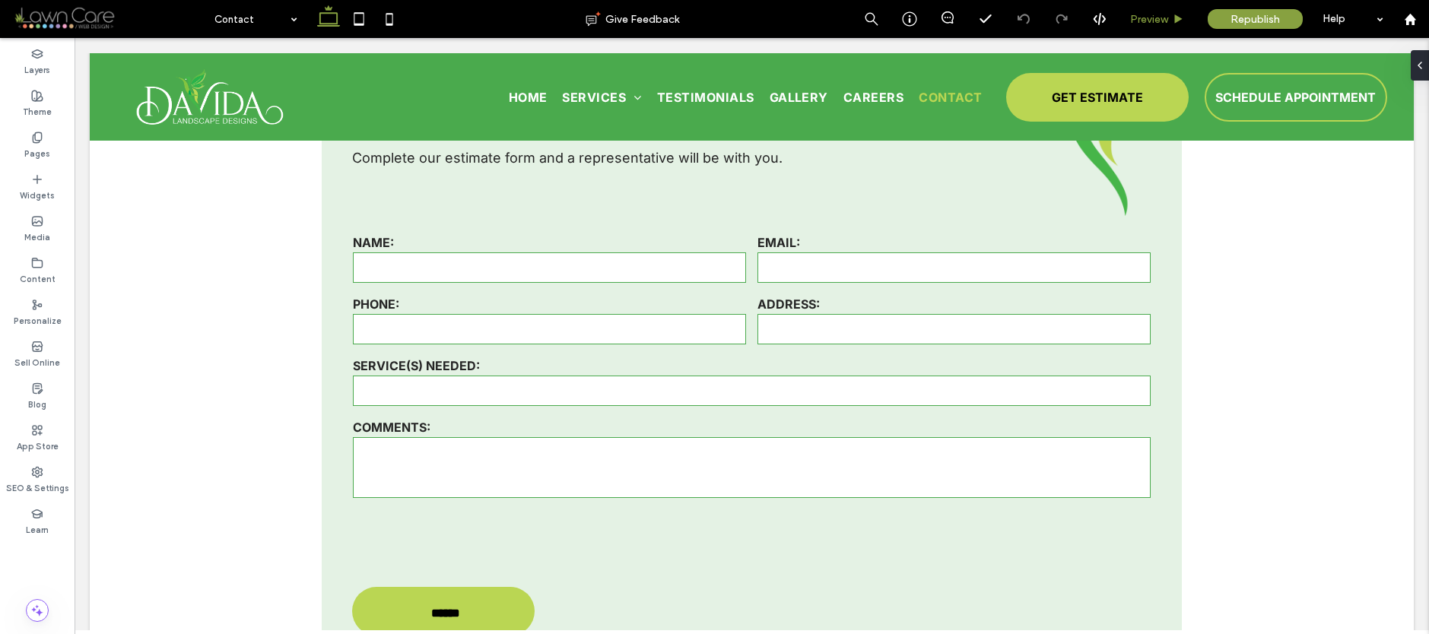
click at [1149, 22] on span "Preview" at bounding box center [1149, 19] width 38 height 13
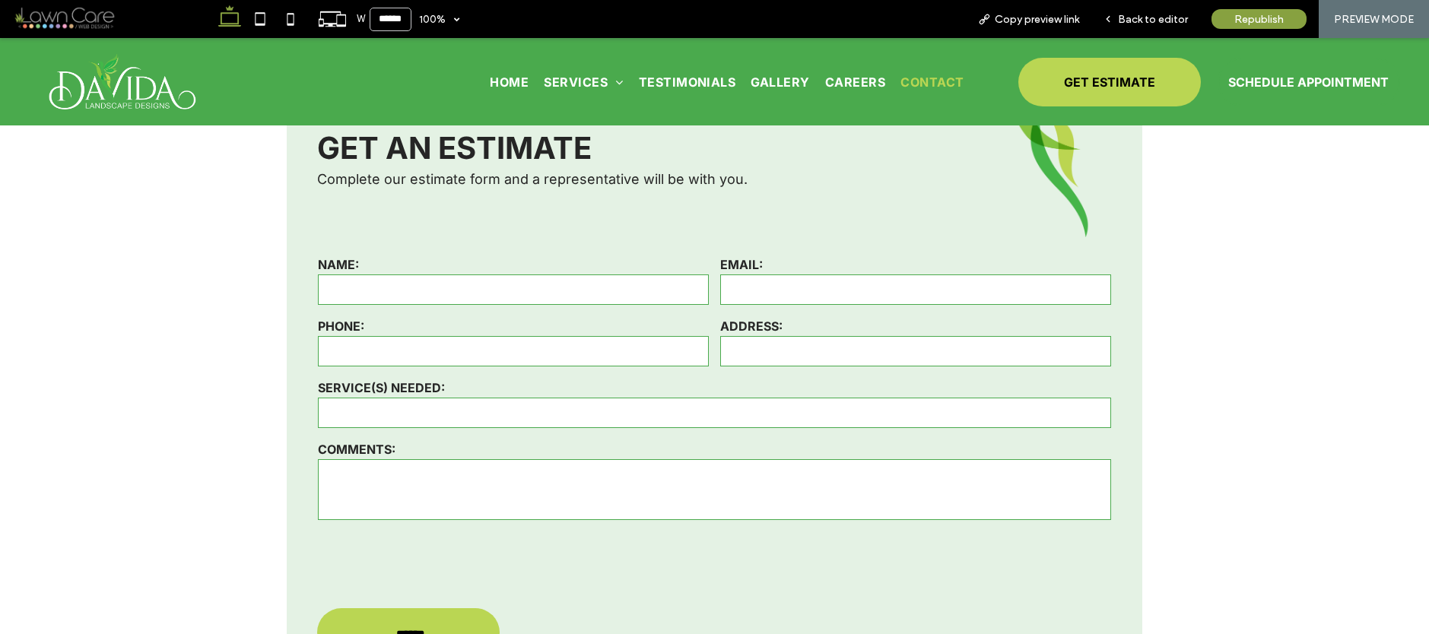
scroll to position [600, 0]
click at [1268, 86] on span "SCHEDULE APPOINTMENT" at bounding box center [1308, 82] width 160 height 30
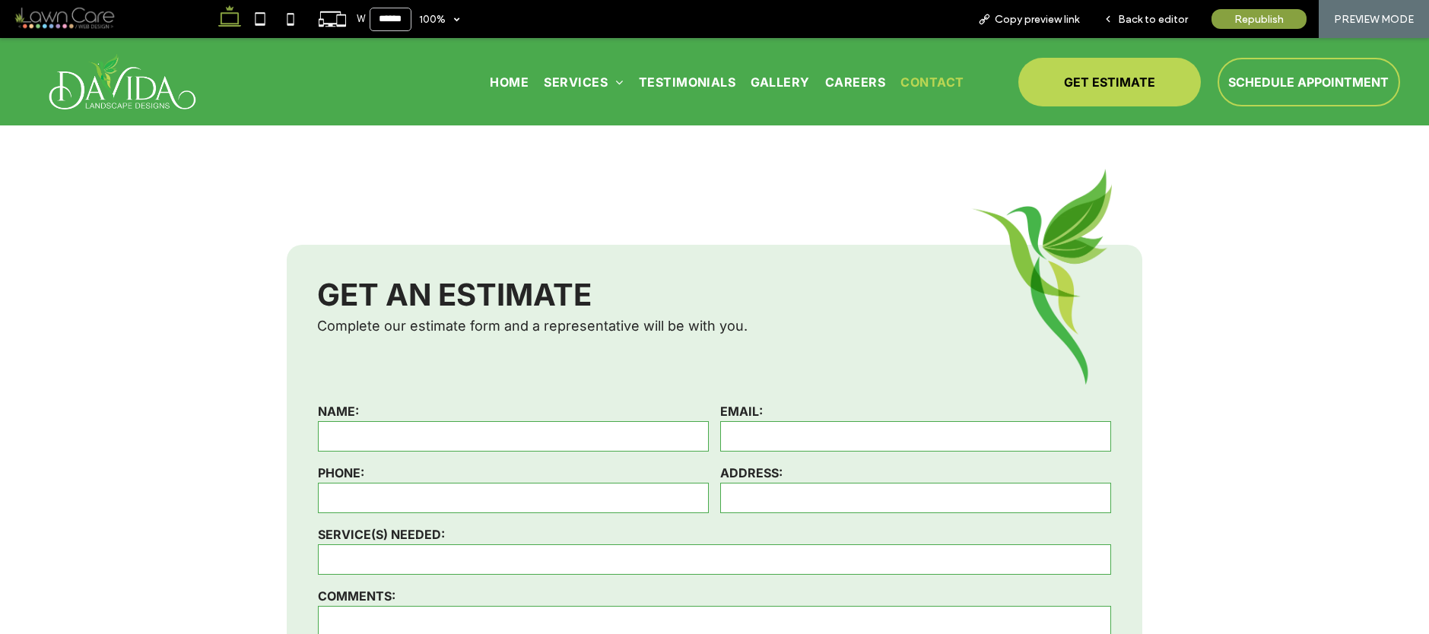
scroll to position [452, 0]
click at [1091, 85] on span "GET ESTIMATE" at bounding box center [1109, 82] width 91 height 30
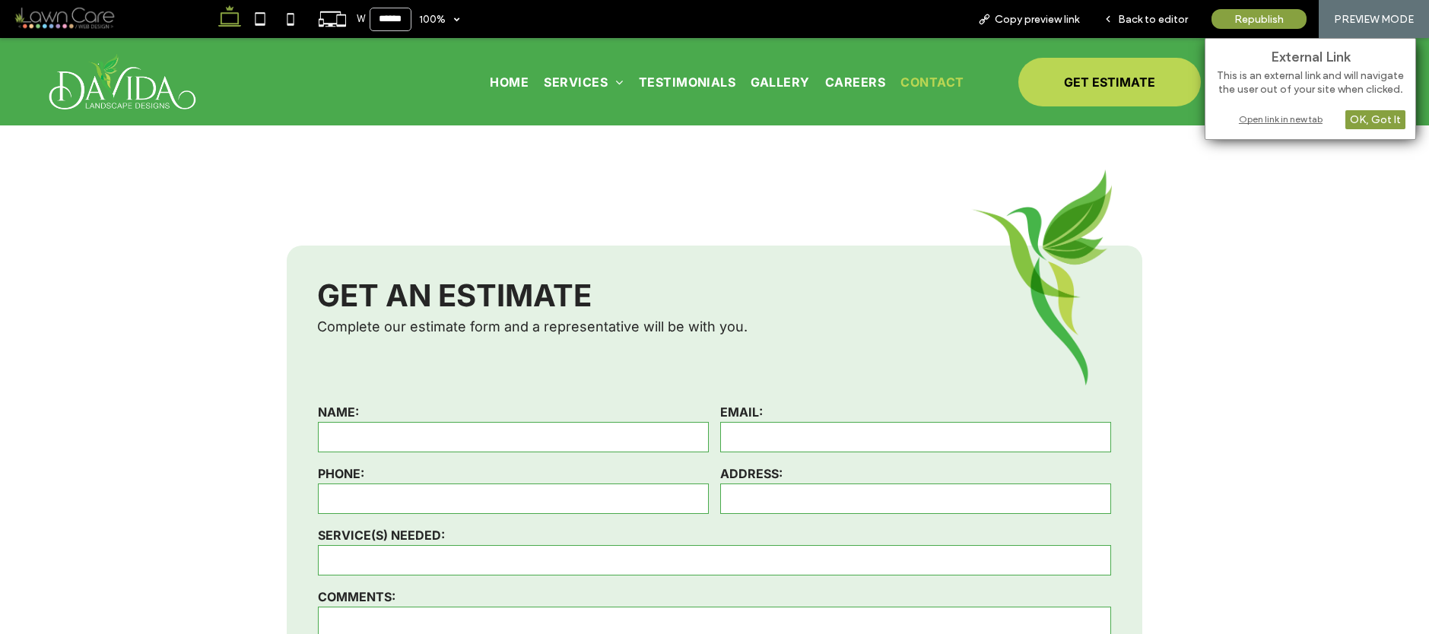
click at [1262, 116] on div "Open link in new tab" at bounding box center [1310, 119] width 190 height 16
